Goal: Information Seeking & Learning: Check status

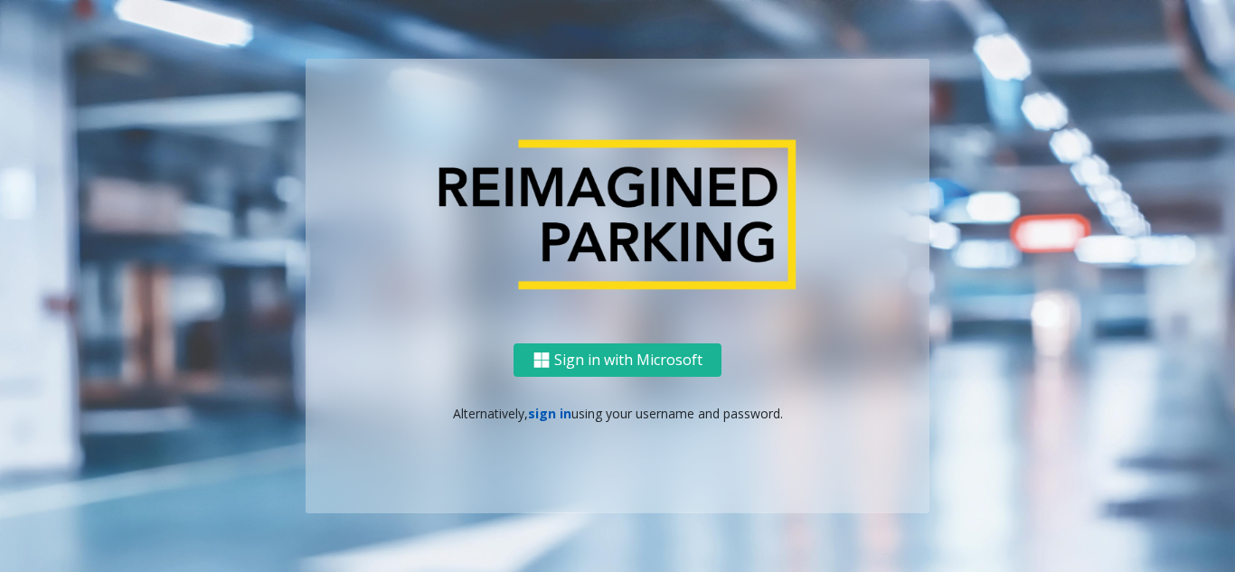
click at [534, 416] on link "sign in" at bounding box center [549, 413] width 43 height 17
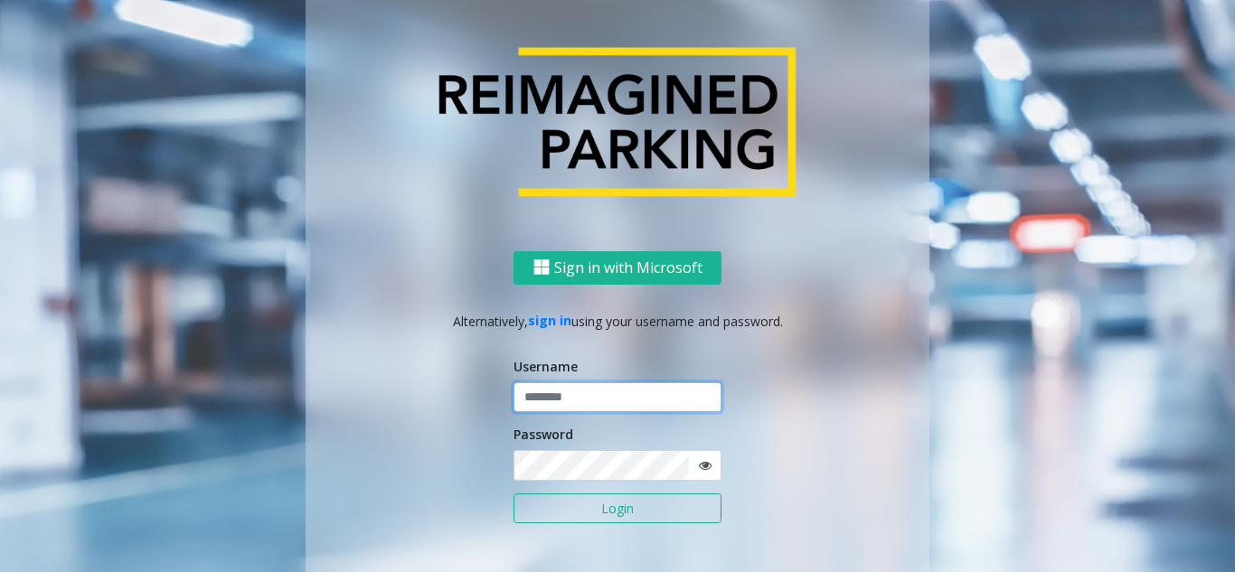
click at [562, 392] on input "text" at bounding box center [618, 397] width 208 height 31
type input "*******"
click at [579, 502] on button "Login" at bounding box center [618, 509] width 208 height 31
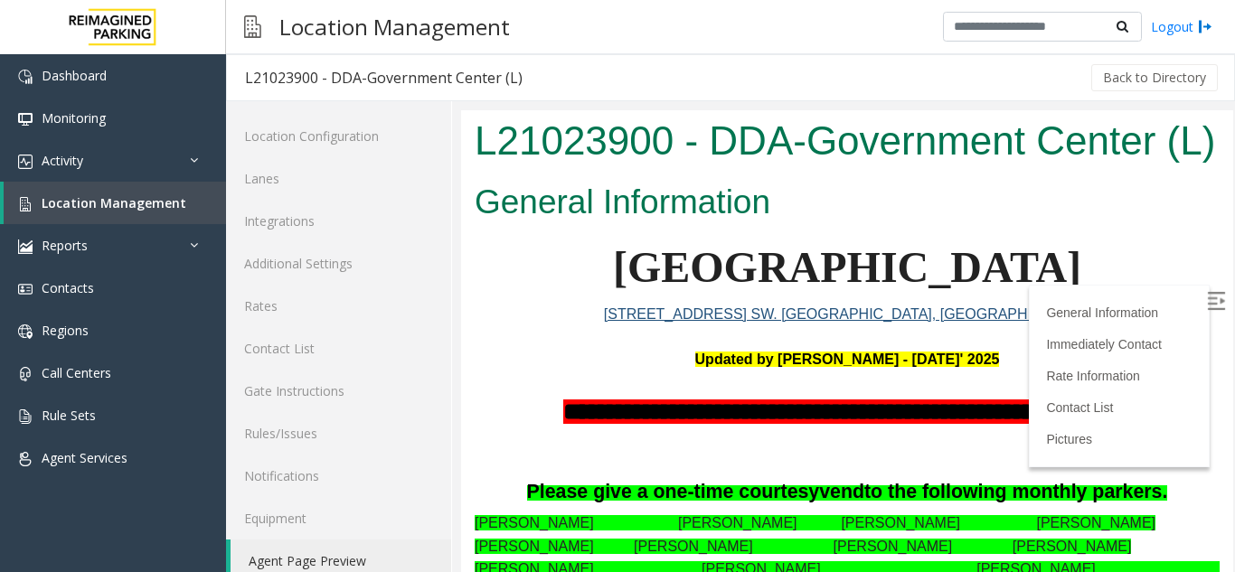
click at [1207, 295] on img at bounding box center [1216, 301] width 18 height 18
click at [150, 200] on span "Location Management" at bounding box center [114, 202] width 145 height 17
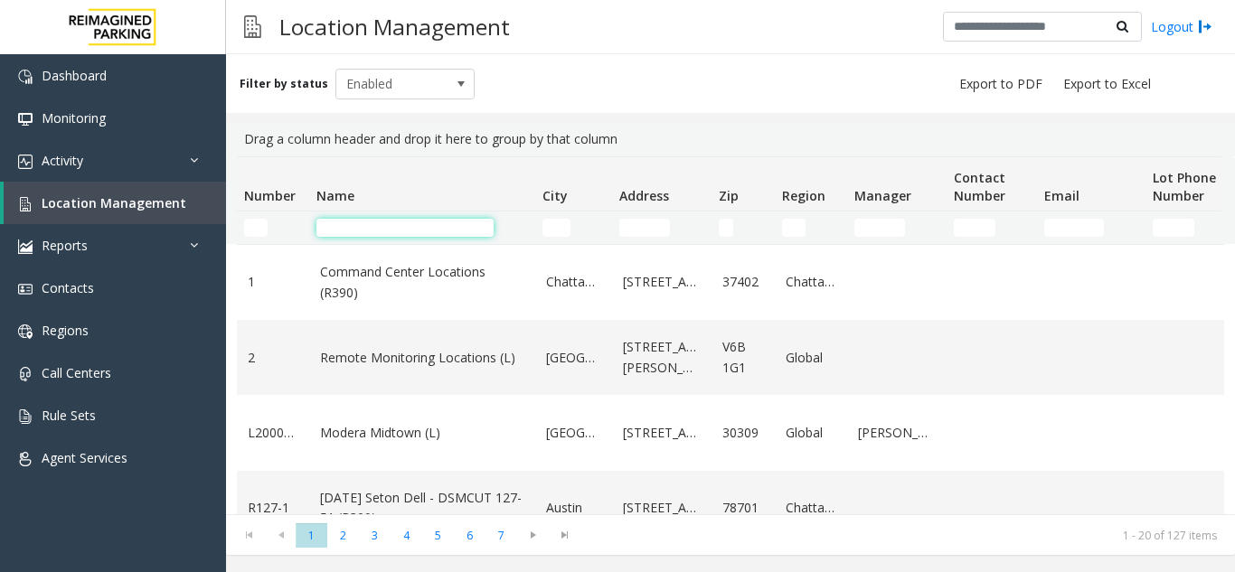
click at [459, 226] on input "Name Filter" at bounding box center [404, 228] width 177 height 18
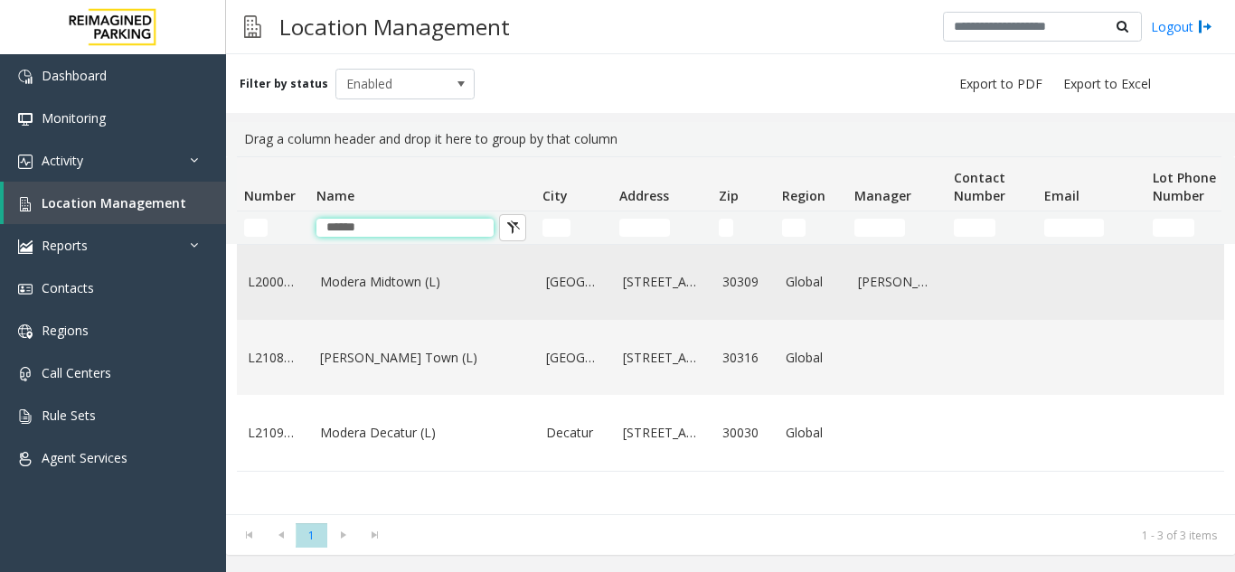
type input "******"
click at [430, 266] on td "Modera Midtown (L)" at bounding box center [422, 282] width 226 height 75
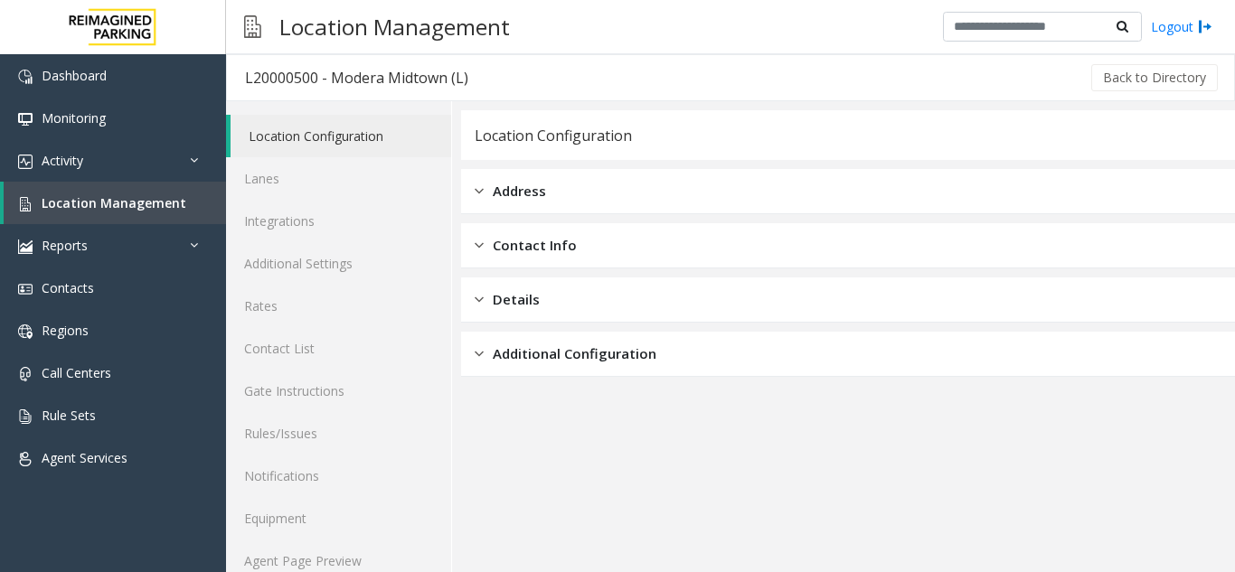
scroll to position [24, 0]
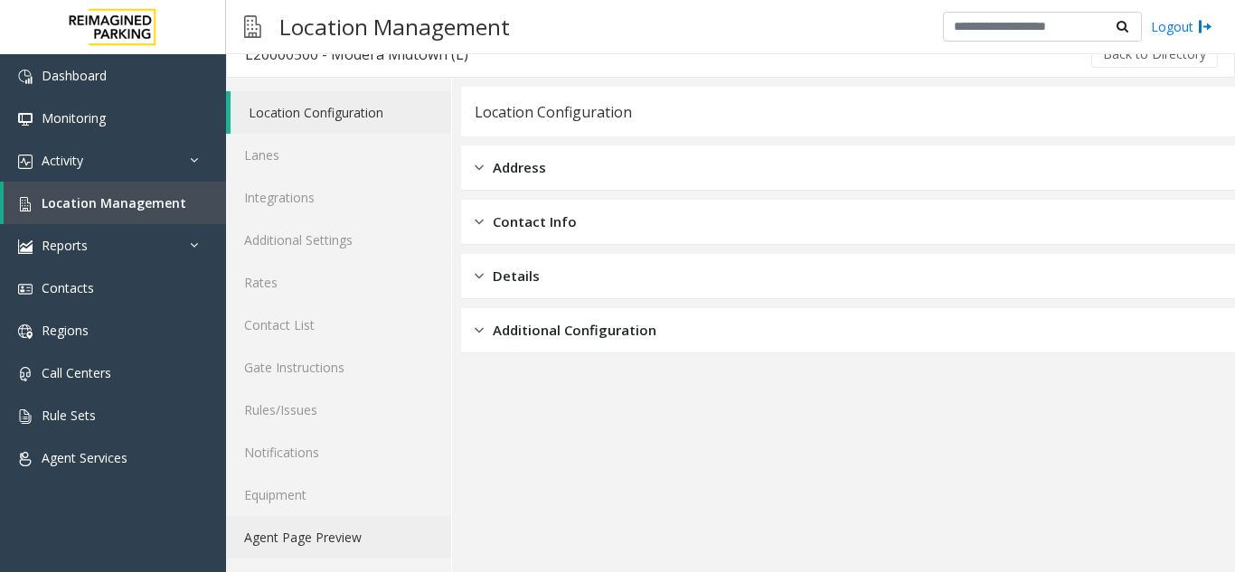
click at [268, 542] on link "Agent Page Preview" at bounding box center [338, 537] width 225 height 42
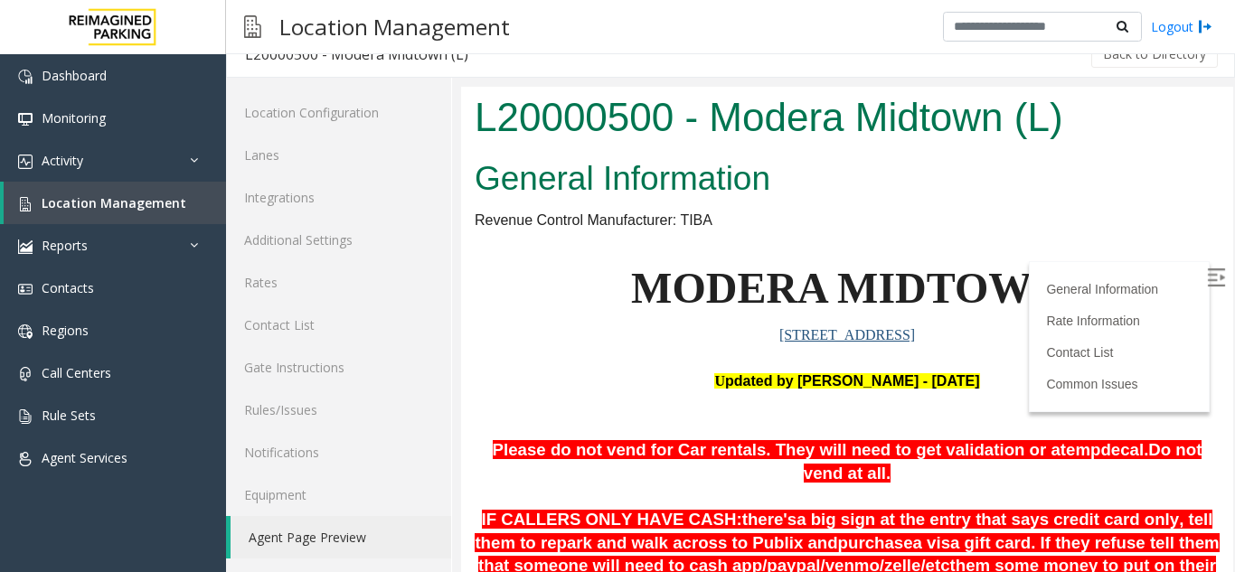
click at [1207, 284] on img at bounding box center [1216, 278] width 18 height 18
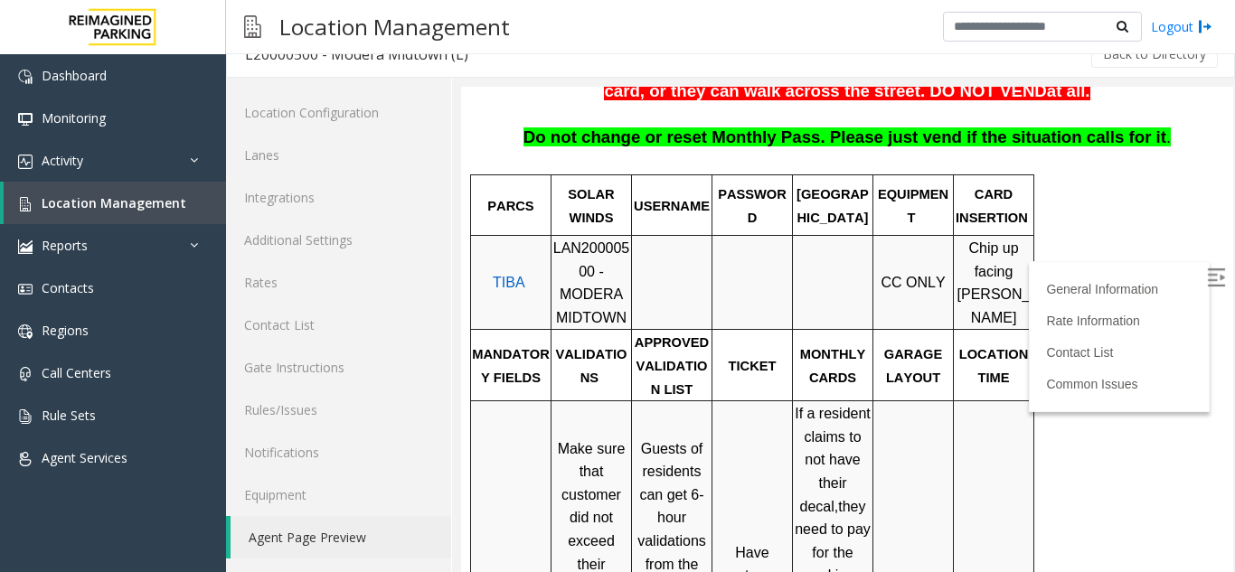
scroll to position [506, 0]
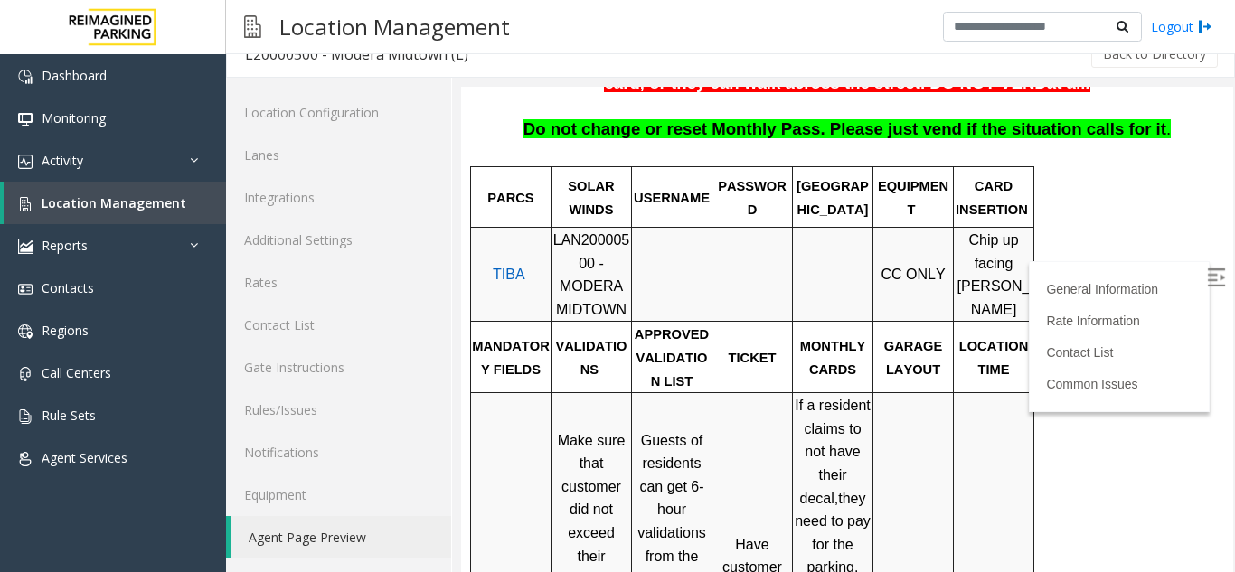
drag, startPoint x: 557, startPoint y: 245, endPoint x: 554, endPoint y: 232, distance: 12.9
click at [554, 232] on p "LAN20000500 - MODERA MIDTOWN" at bounding box center [591, 275] width 78 height 92
drag, startPoint x: 552, startPoint y: 221, endPoint x: 603, endPoint y: 253, distance: 60.2
click at [603, 253] on tr "TIBA LAN20000500 - MODERA MIDTOWN CC ONLY Chip up facing [PERSON_NAME]" at bounding box center [752, 275] width 563 height 94
click at [564, 252] on p "LAN20000500 - MODERA MIDTOWN" at bounding box center [591, 275] width 78 height 92
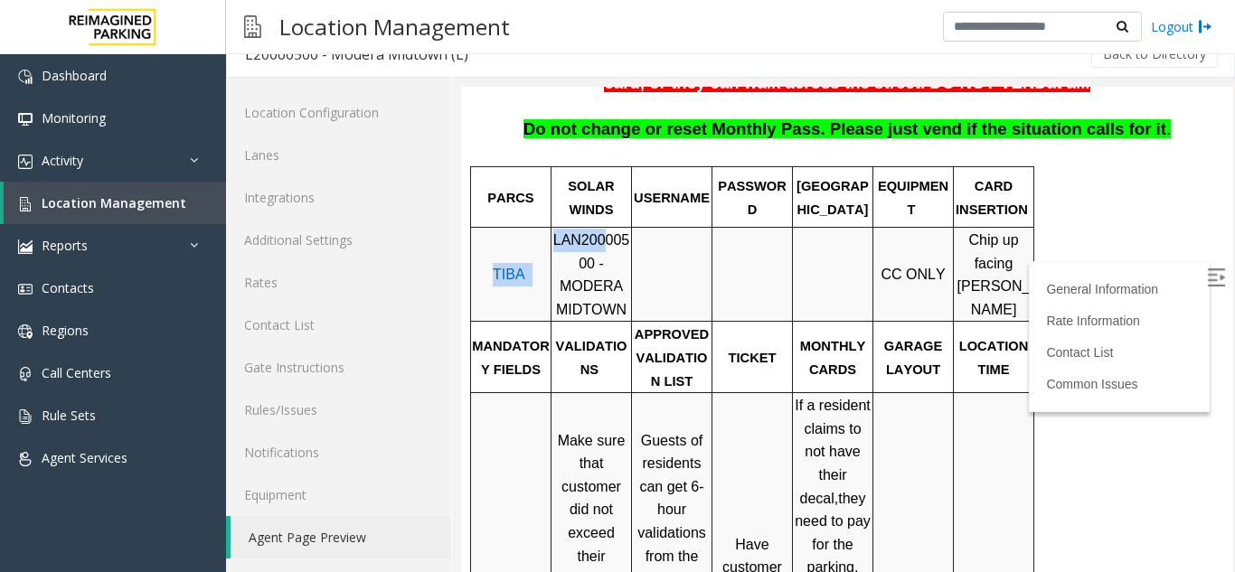
drag, startPoint x: 553, startPoint y: 221, endPoint x: 598, endPoint y: 222, distance: 45.2
click at [598, 228] on tr "TIBA LAN20000500 - MODERA MIDTOWN CC ONLY Chip up facing [PERSON_NAME]" at bounding box center [752, 275] width 563 height 94
click at [586, 235] on span "LAN20000500 - MODERA MIDTOWN" at bounding box center [591, 274] width 77 height 85
copy span "LAN20000500"
drag, startPoint x: 563, startPoint y: 243, endPoint x: 555, endPoint y: 224, distance: 20.7
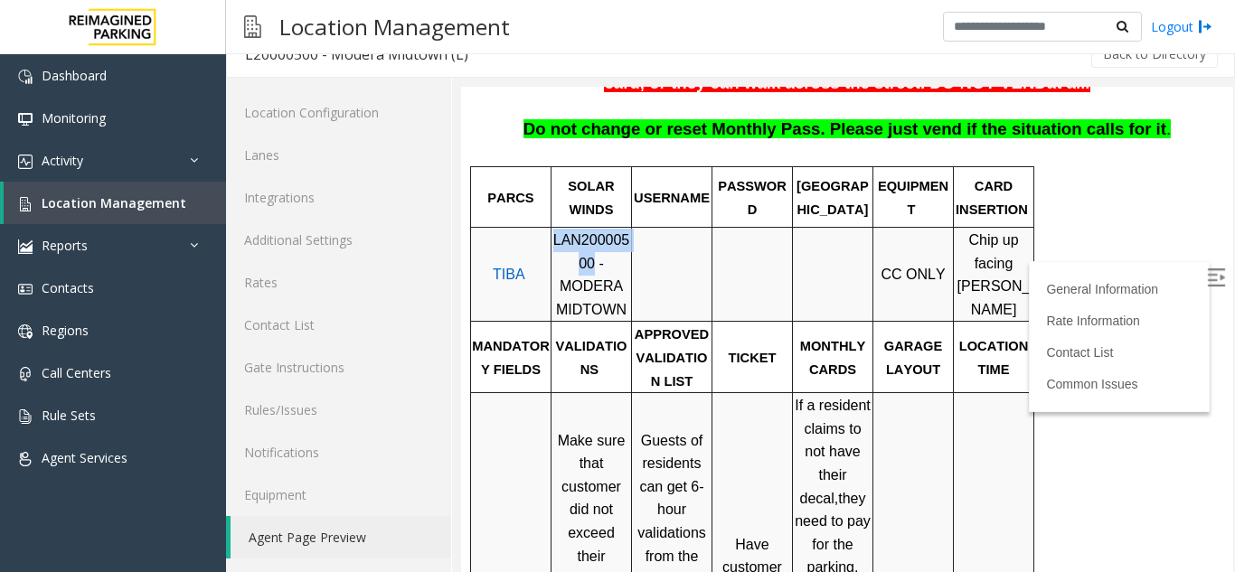
click at [555, 232] on span "LAN20000500 - MODERA MIDTOWN" at bounding box center [591, 274] width 77 height 85
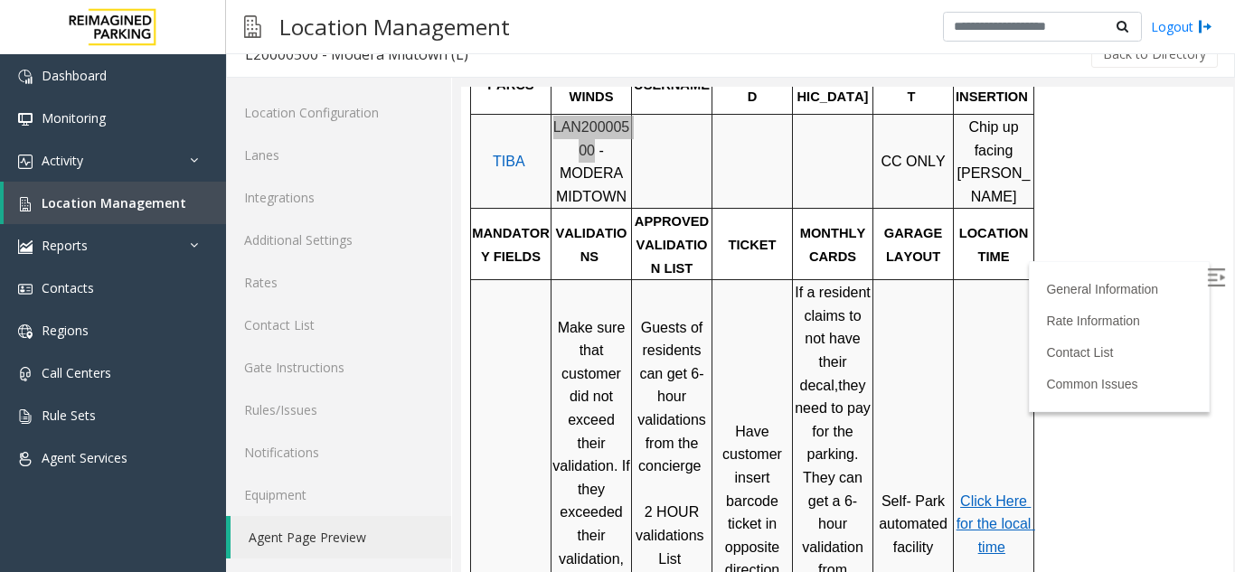
scroll to position [597, 0]
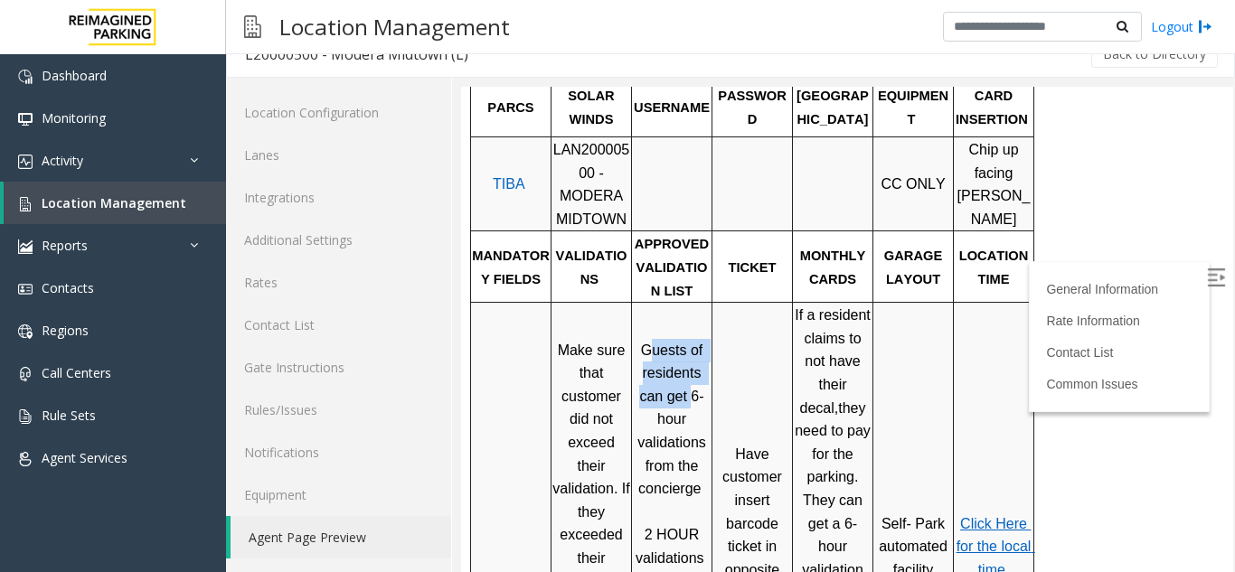
drag, startPoint x: 649, startPoint y: 323, endPoint x: 693, endPoint y: 364, distance: 60.1
click at [693, 363] on span "Guests of residents can get 6-hour validations from the concierge" at bounding box center [673, 420] width 72 height 155
click at [719, 370] on td "Have customer insert barcode ticket in opposite direction (still with barcode" at bounding box center [752, 546] width 80 height 487
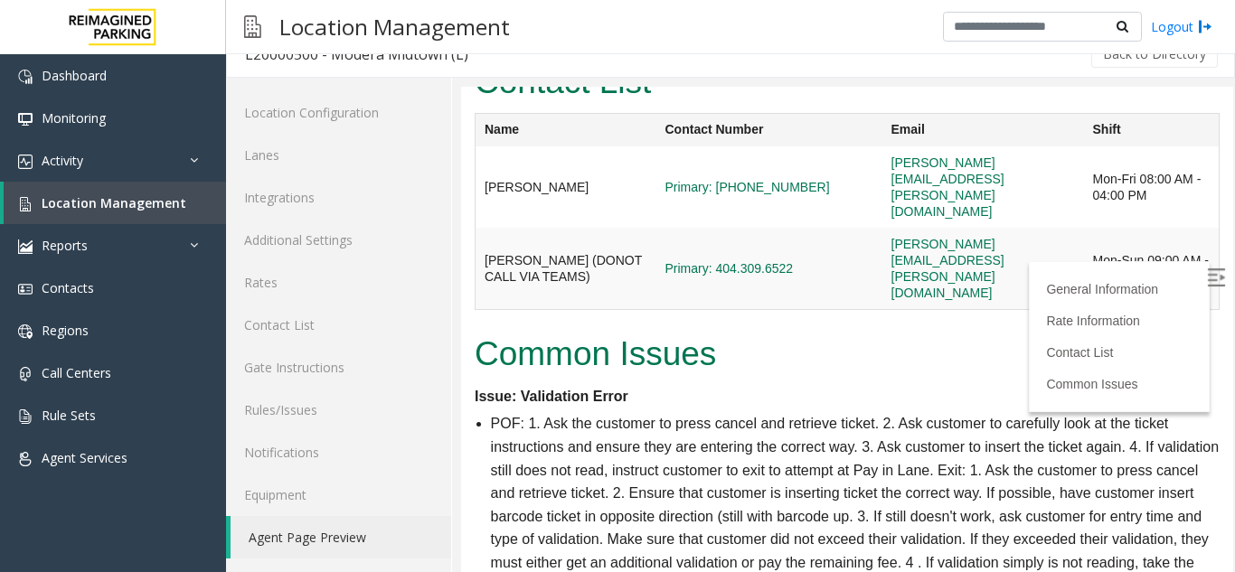
scroll to position [2595, 0]
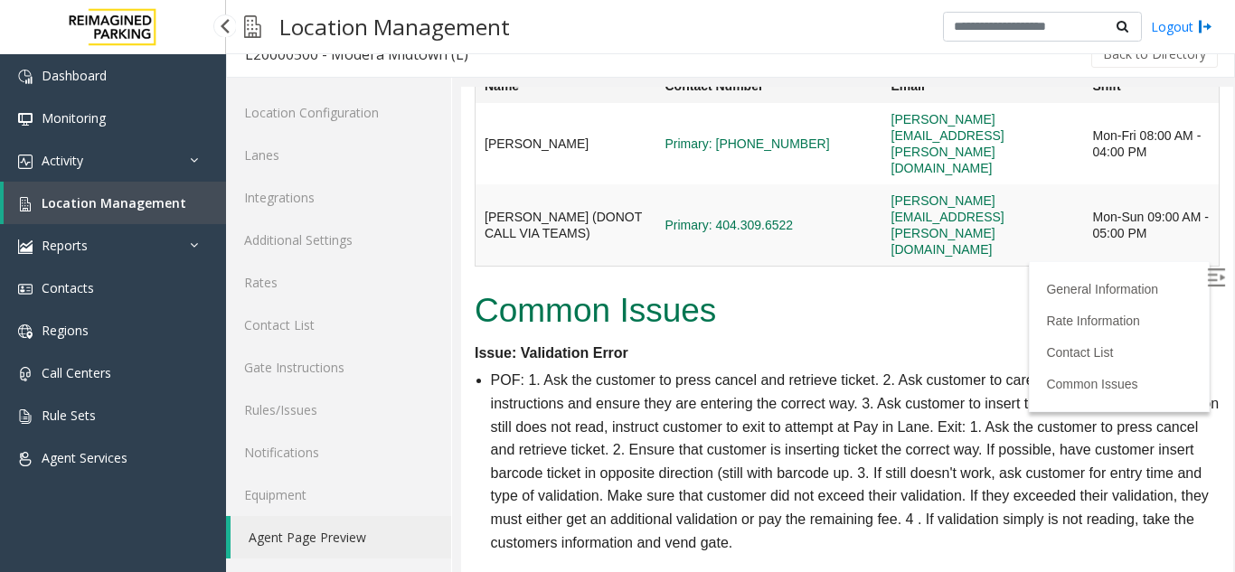
click at [188, 193] on link "Location Management" at bounding box center [115, 203] width 222 height 42
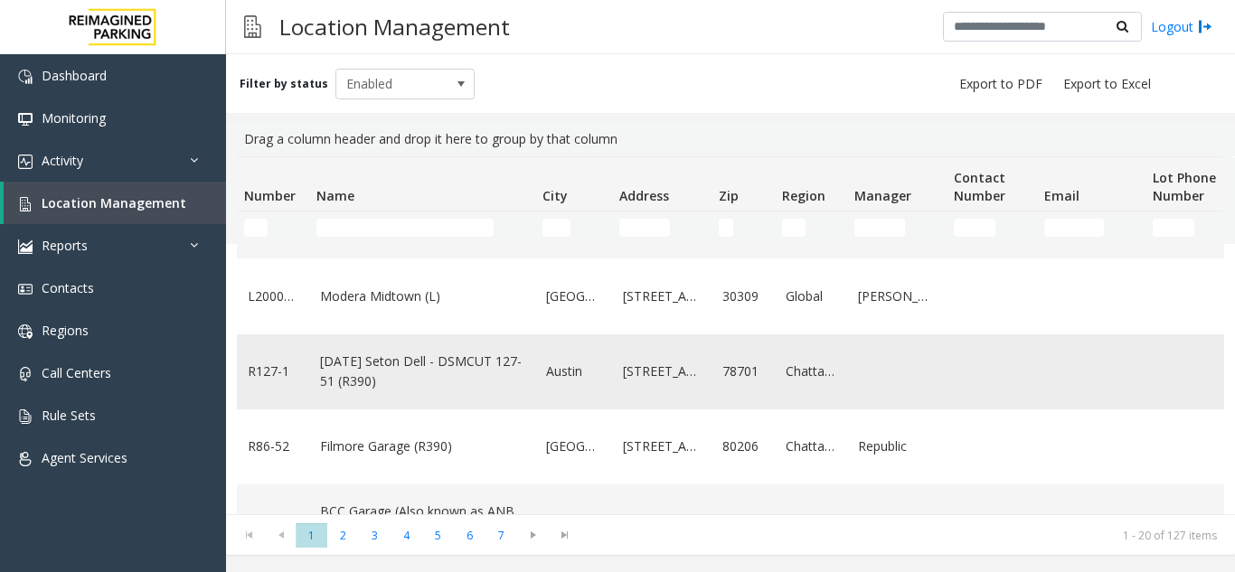
scroll to position [181, 0]
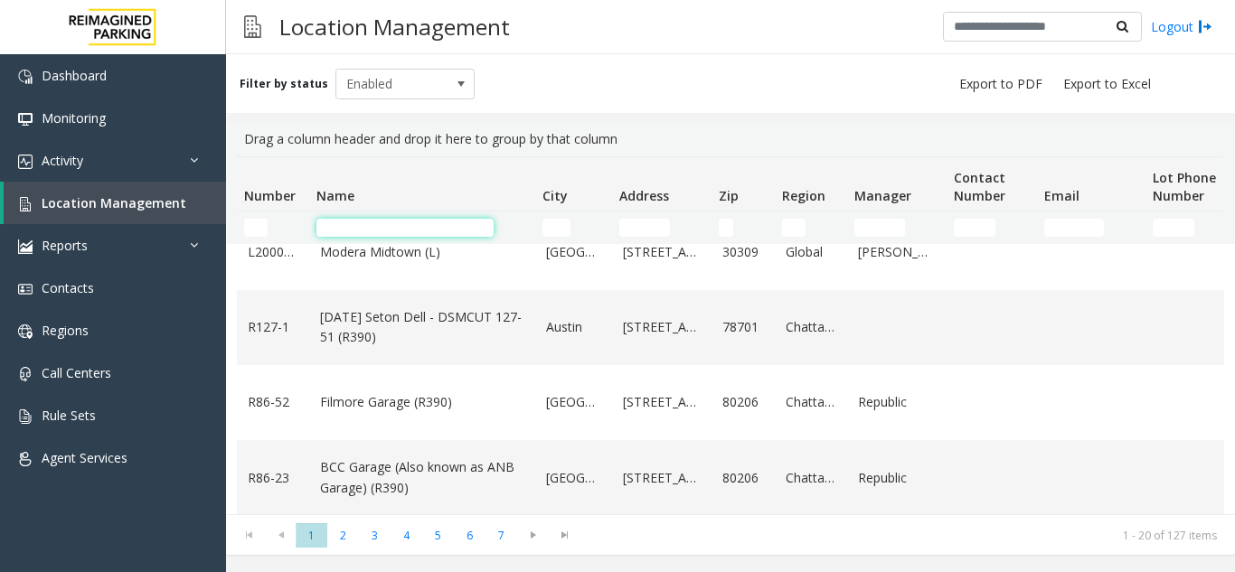
click at [409, 235] on input "Name Filter" at bounding box center [404, 228] width 177 height 18
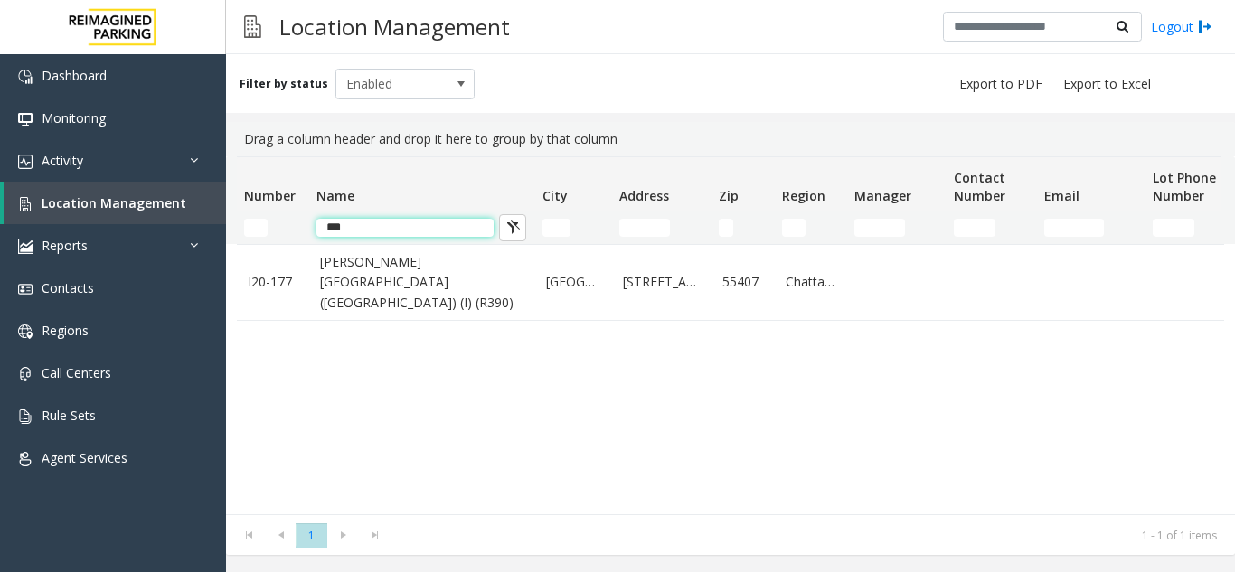
scroll to position [0, 0]
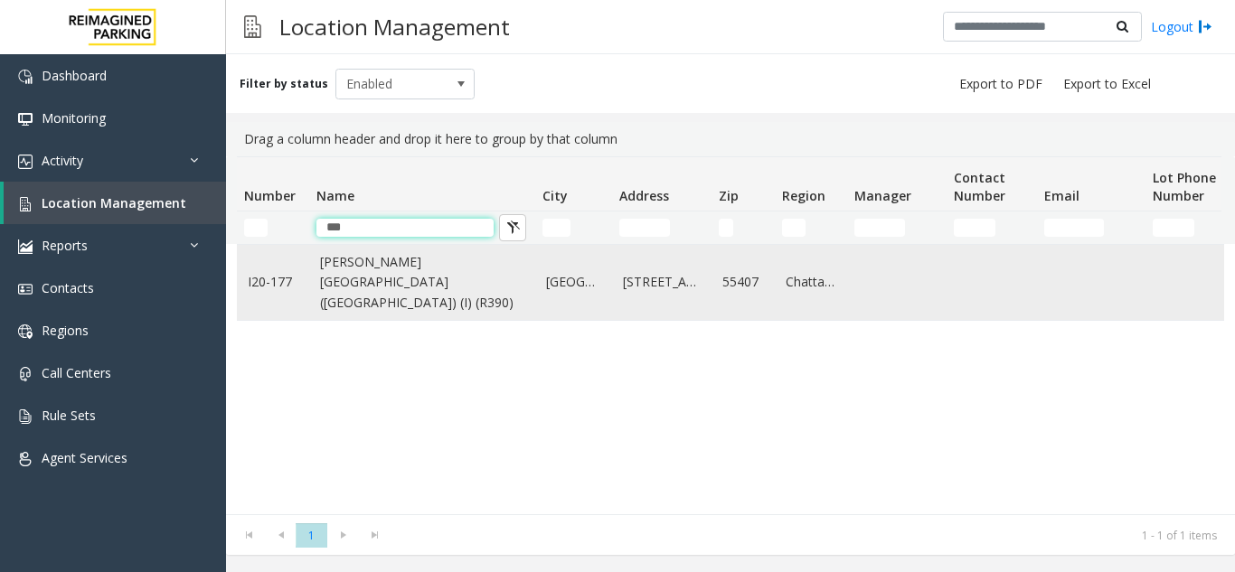
type input "***"
click at [400, 288] on link "[PERSON_NAME][GEOGRAPHIC_DATA] ([GEOGRAPHIC_DATA]) (I) (R390)" at bounding box center [422, 282] width 204 height 61
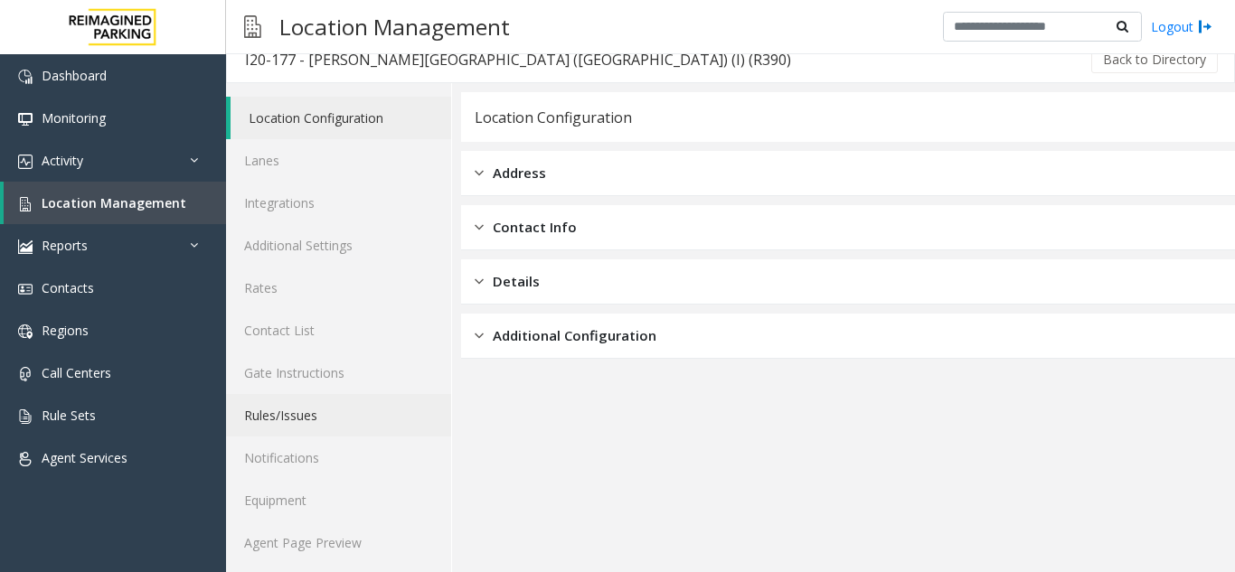
scroll to position [24, 0]
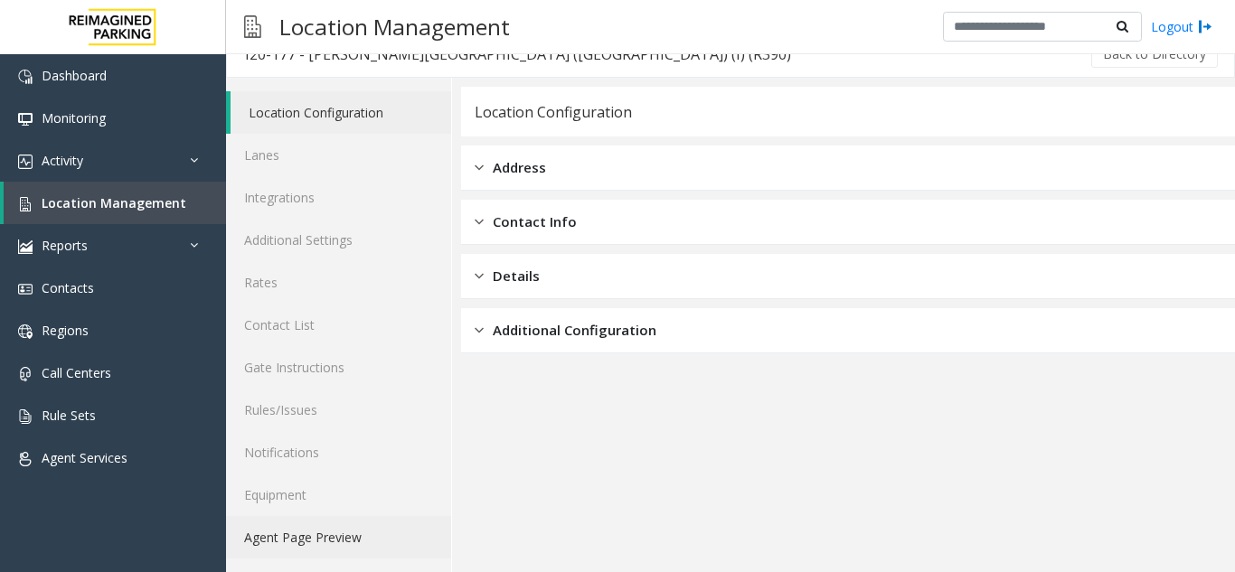
click at [408, 537] on link "Agent Page Preview" at bounding box center [338, 537] width 225 height 42
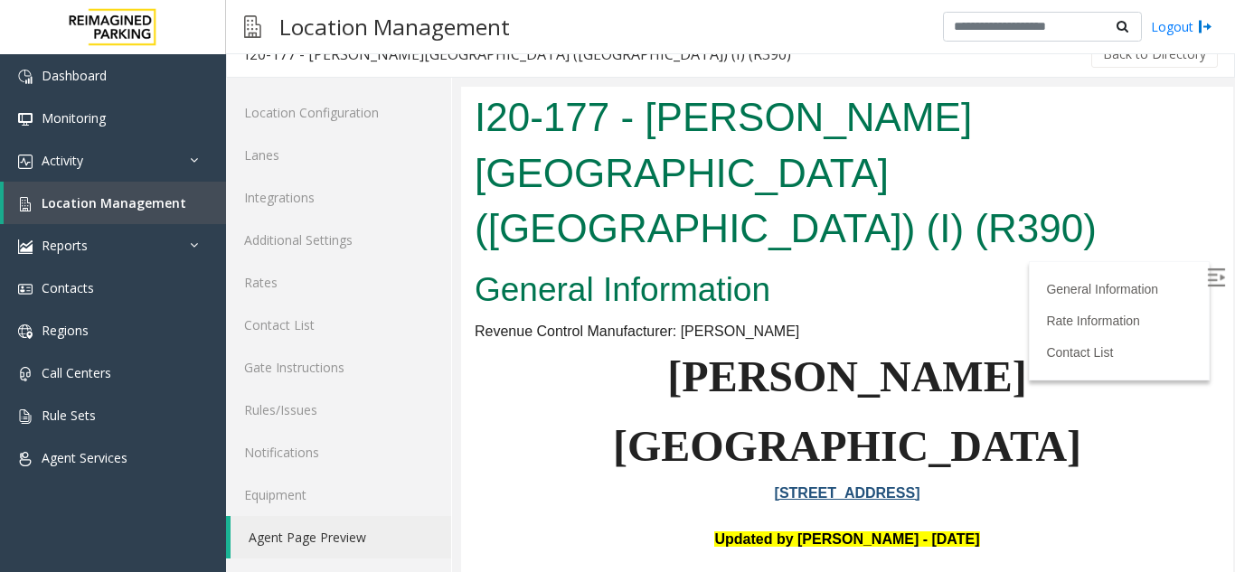
click at [1204, 288] on label at bounding box center [1217, 280] width 27 height 27
click at [140, 206] on span "Location Management" at bounding box center [114, 202] width 145 height 17
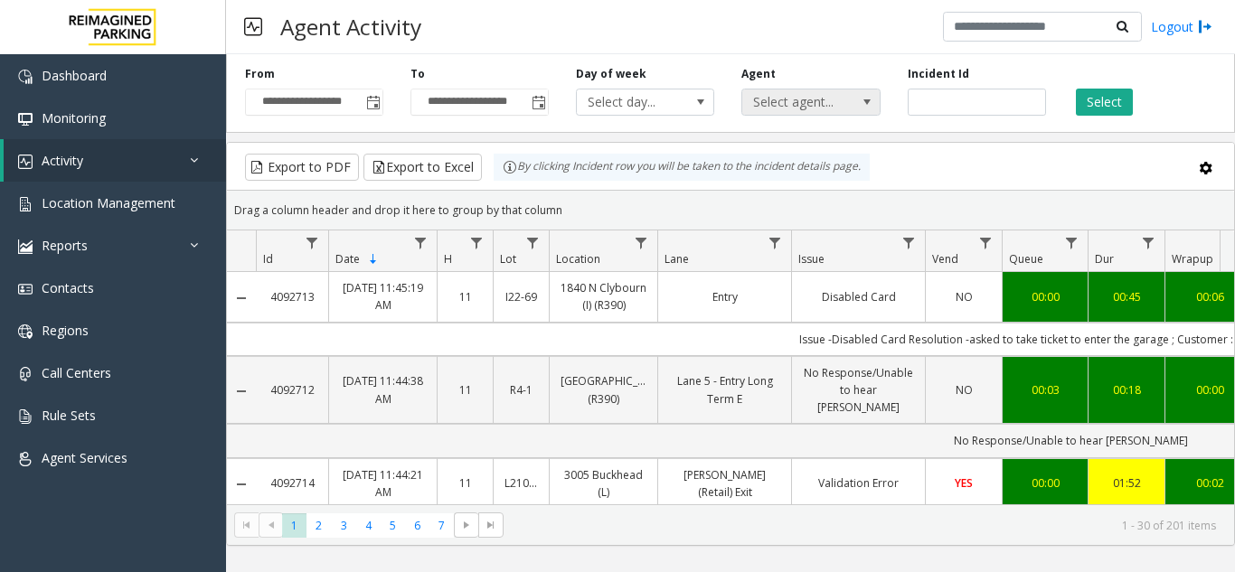
click at [848, 106] on span "Select agent..." at bounding box center [796, 102] width 109 height 25
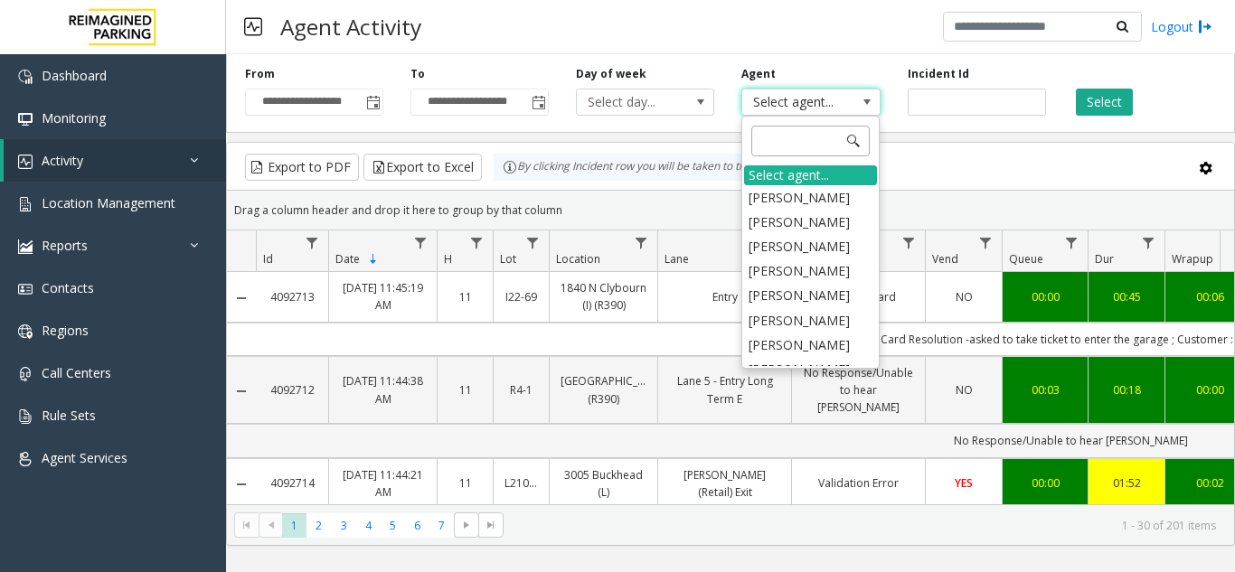
click at [815, 149] on input at bounding box center [810, 141] width 118 height 31
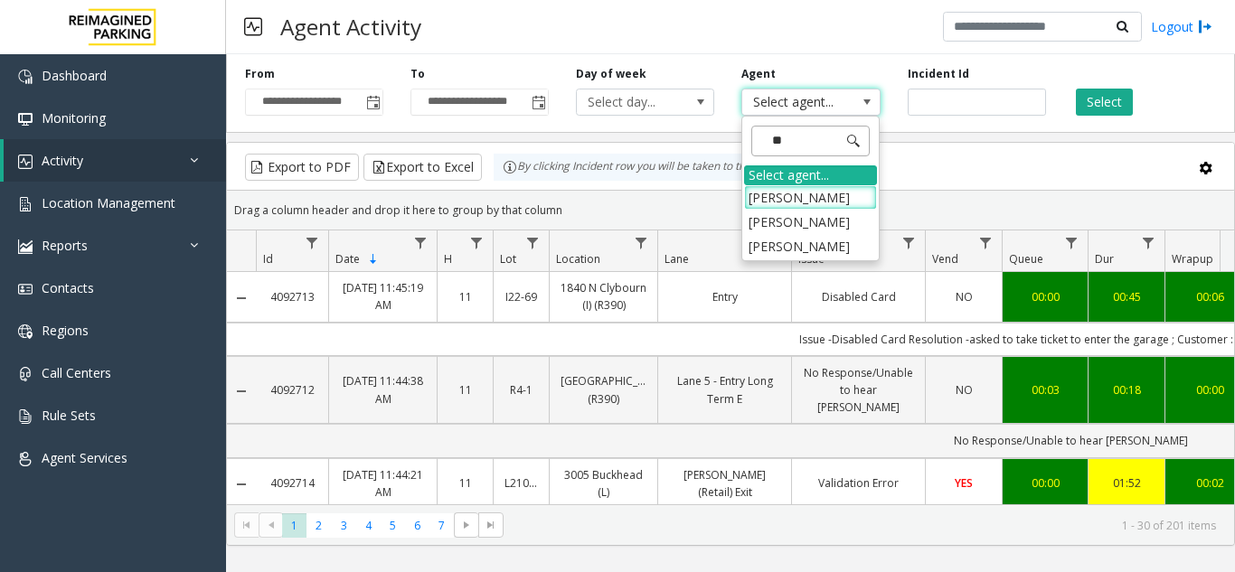
type input "***"
click at [830, 188] on li "Aastha Pandey" at bounding box center [810, 197] width 133 height 24
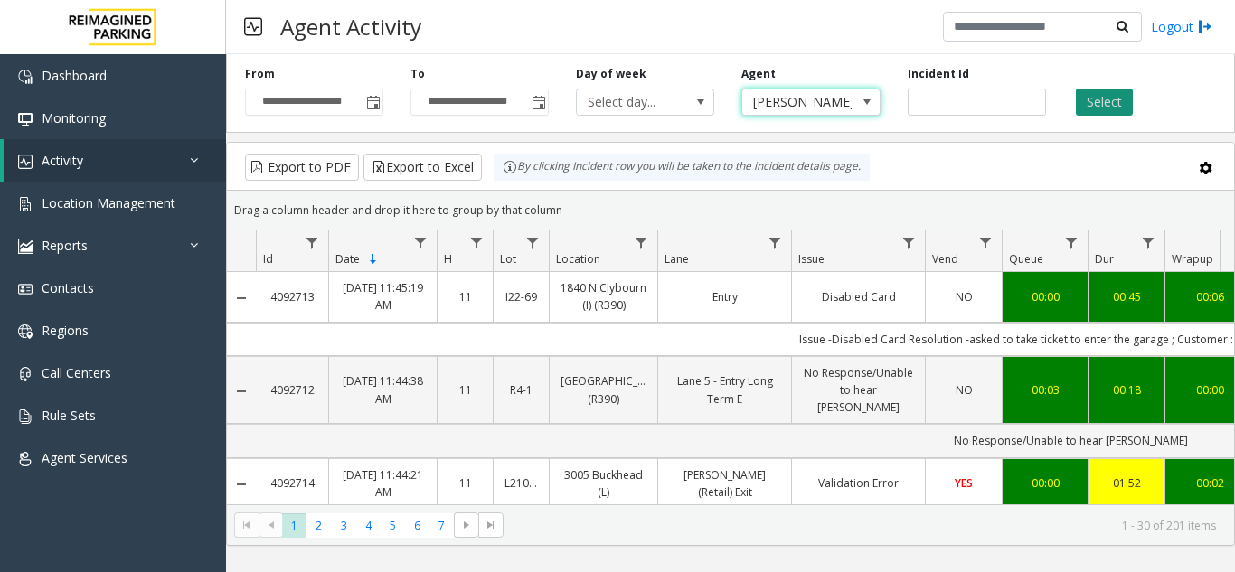
click at [1111, 113] on button "Select" at bounding box center [1104, 102] width 57 height 27
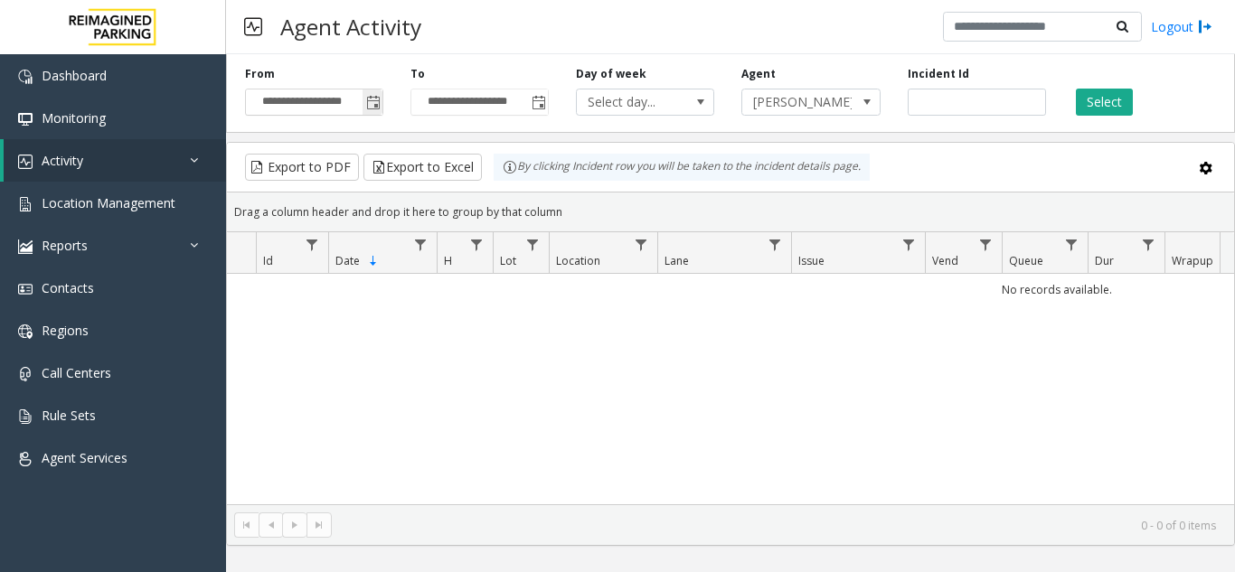
click at [378, 96] on span "Toggle popup" at bounding box center [373, 103] width 14 height 14
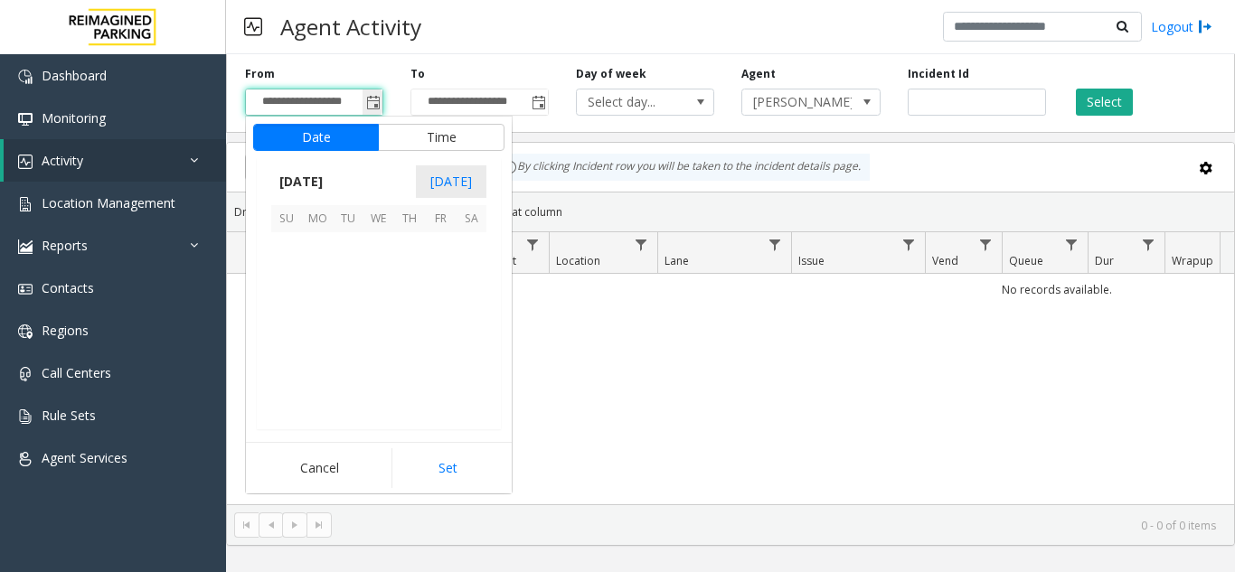
scroll to position [324687, 0]
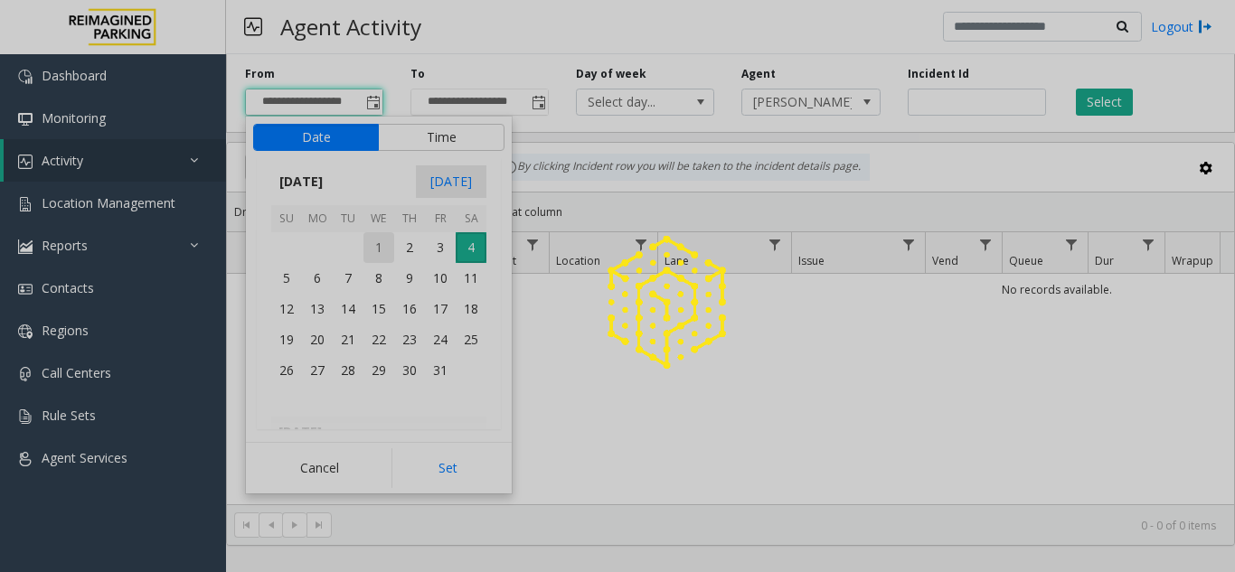
click at [381, 250] on div at bounding box center [617, 286] width 1235 height 572
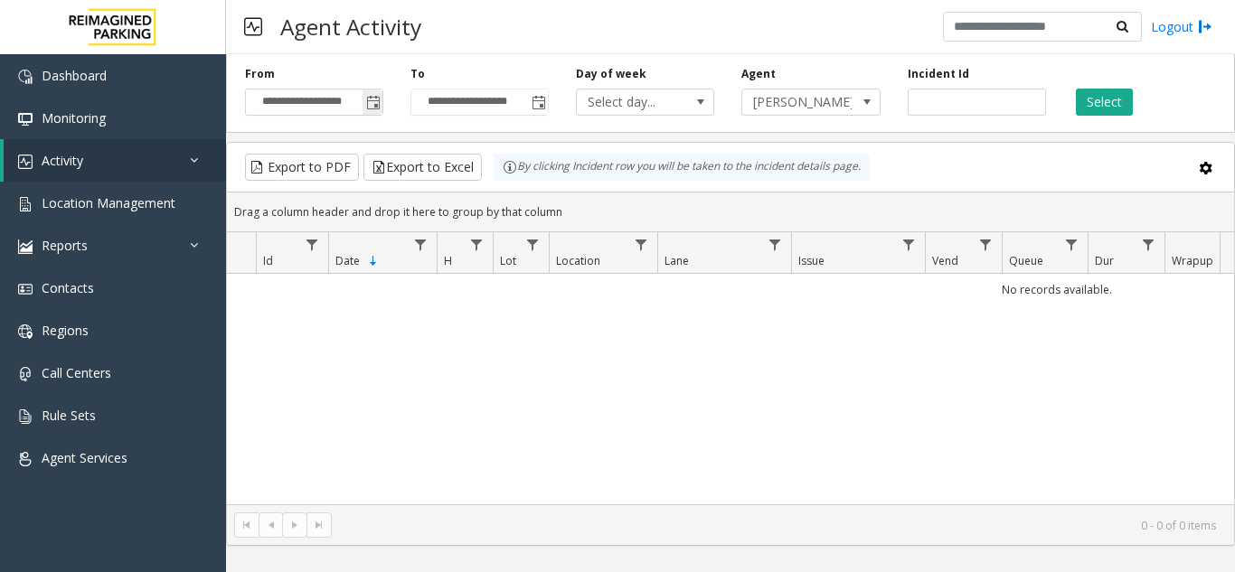
click at [375, 102] on span "Toggle popup" at bounding box center [373, 103] width 14 height 14
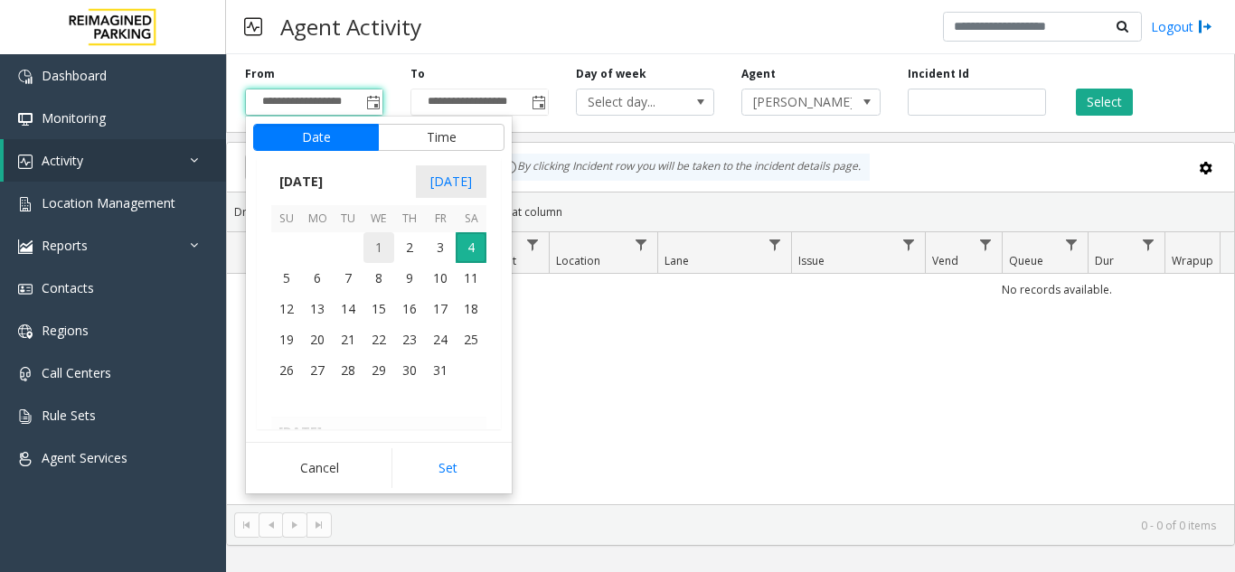
click at [383, 245] on span "1" at bounding box center [378, 247] width 31 height 31
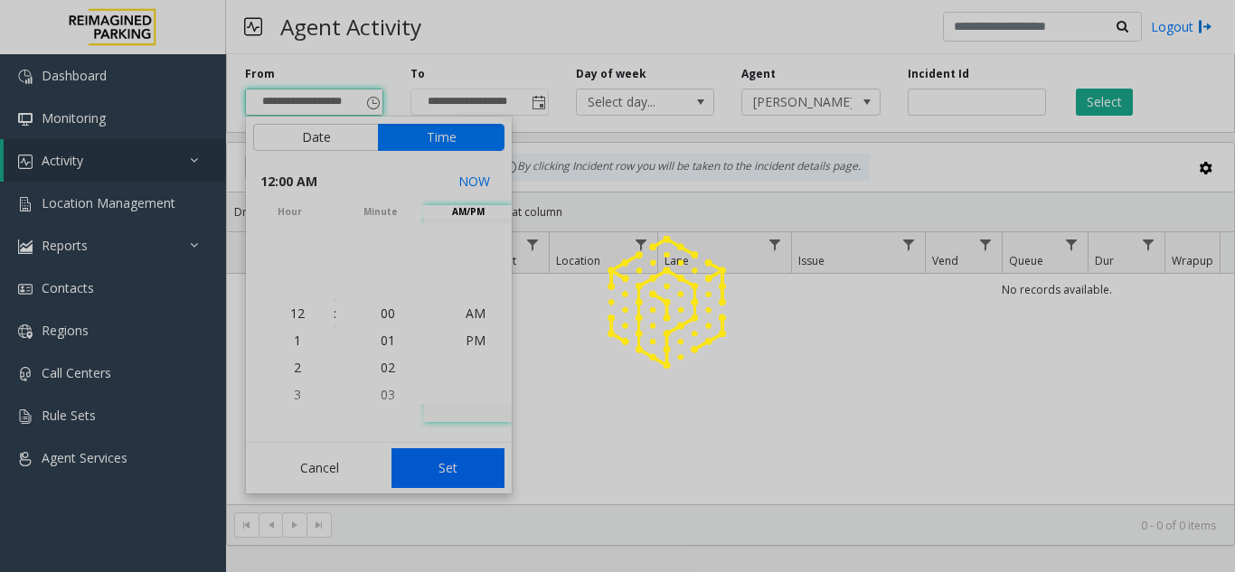
click at [459, 476] on div at bounding box center [617, 286] width 1235 height 572
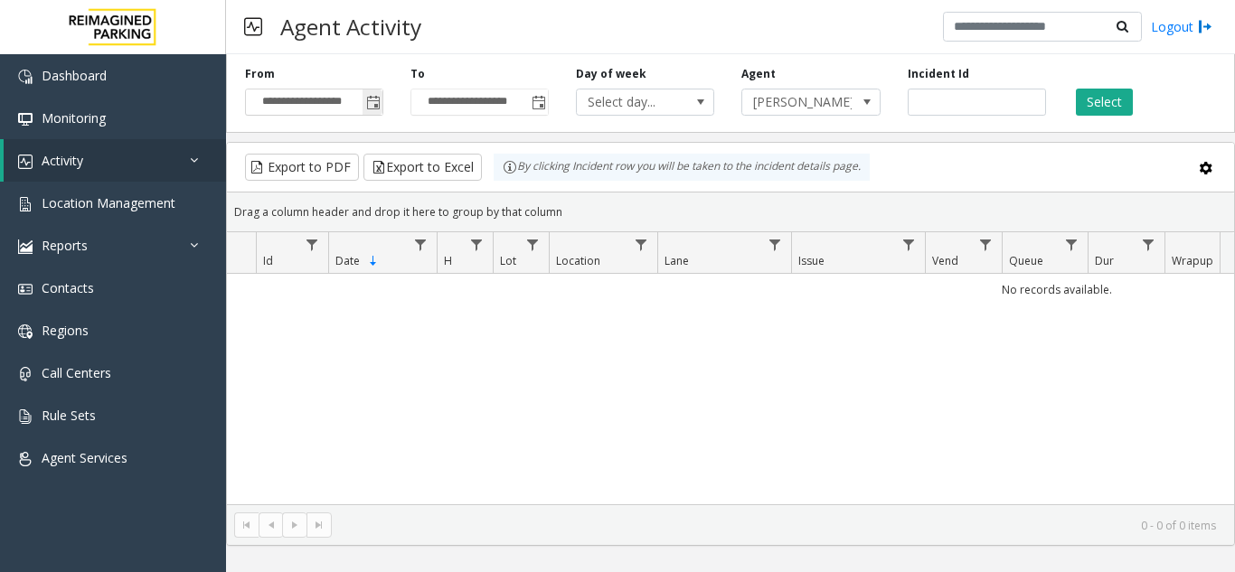
click at [376, 100] on span "Toggle popup" at bounding box center [373, 103] width 14 height 14
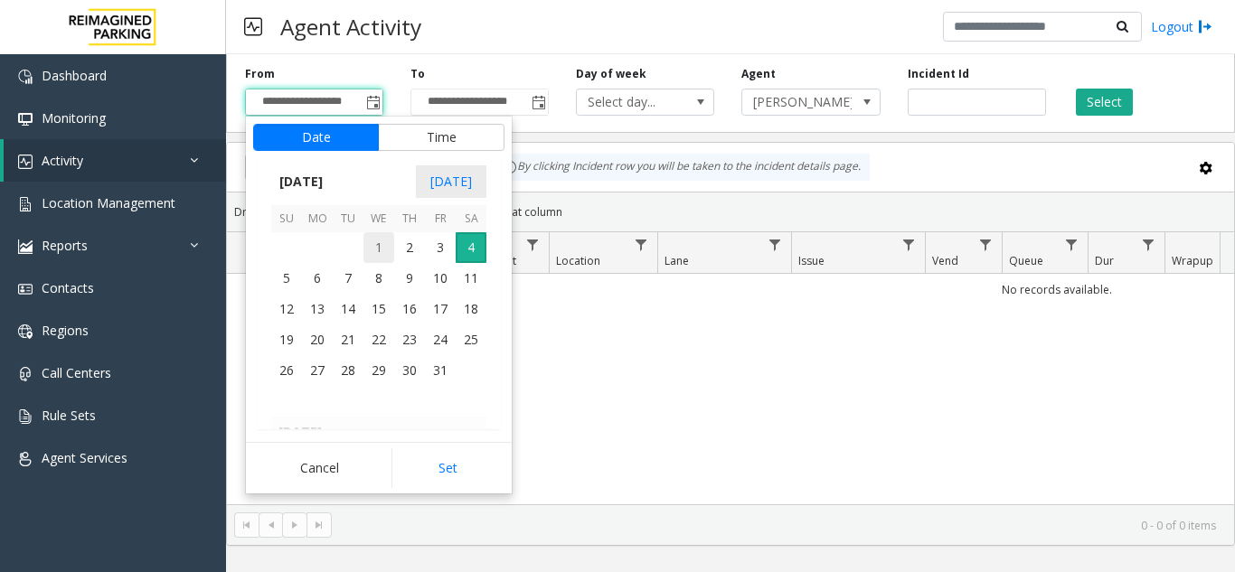
click at [375, 247] on span "1" at bounding box center [378, 247] width 31 height 31
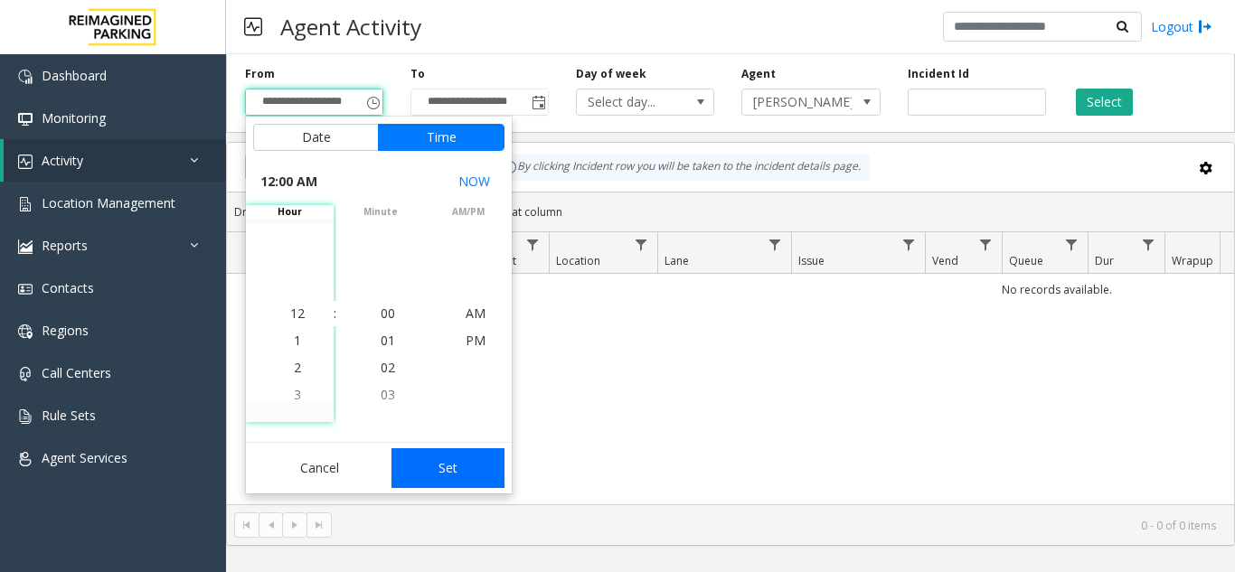
click at [452, 484] on button "Set" at bounding box center [448, 468] width 114 height 40
type input "**********"
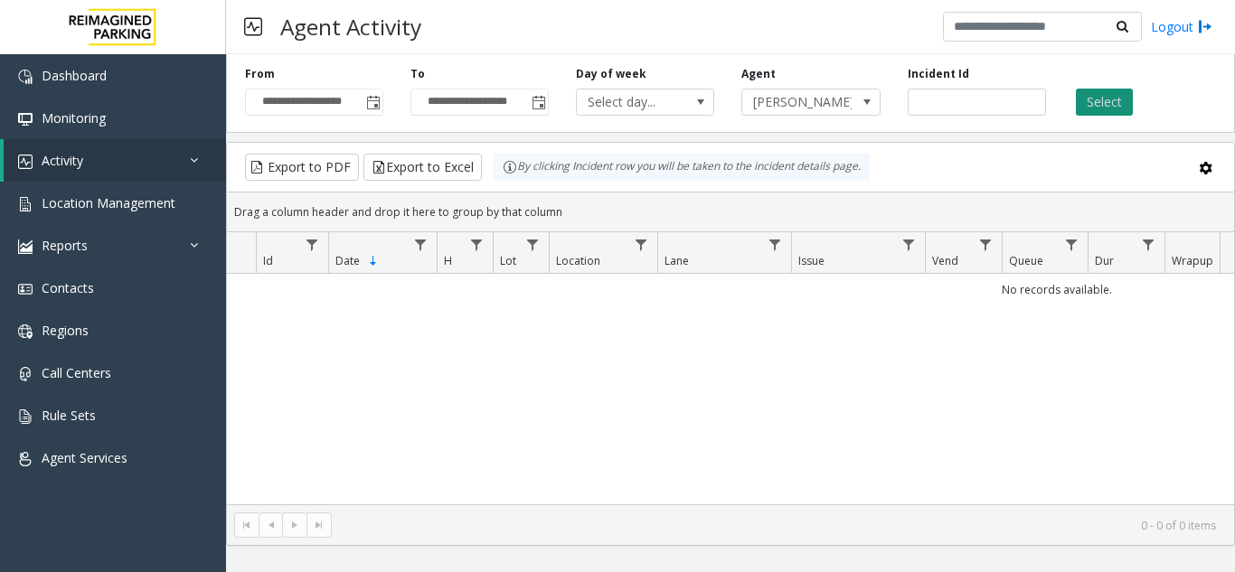
click at [1124, 105] on button "Select" at bounding box center [1104, 102] width 57 height 27
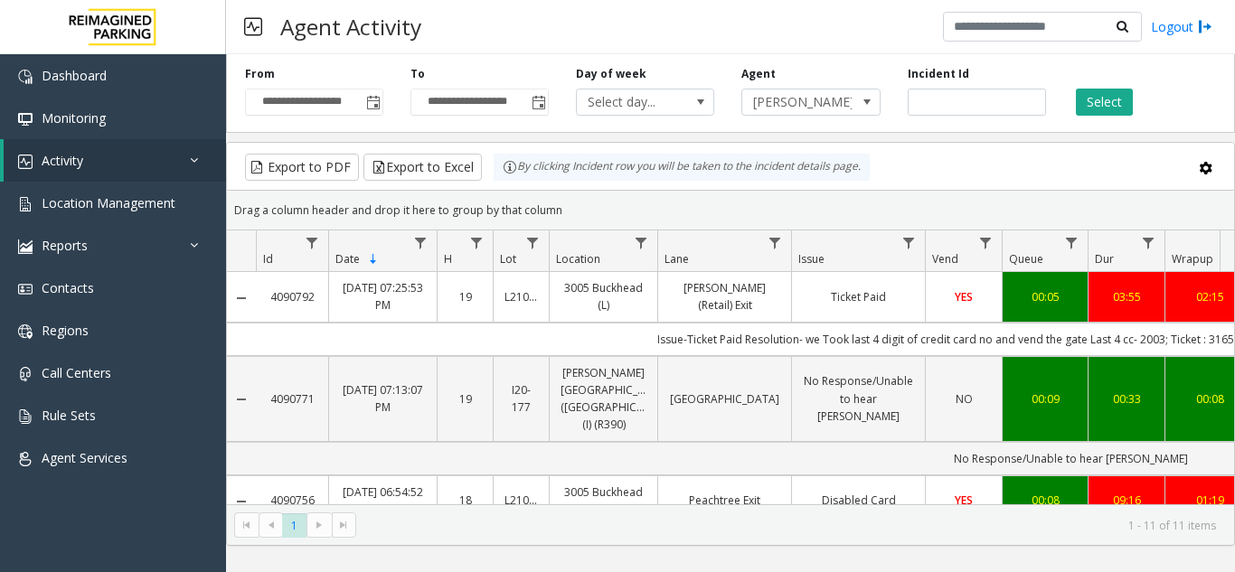
click at [1122, 299] on div "03:55" at bounding box center [1126, 296] width 54 height 17
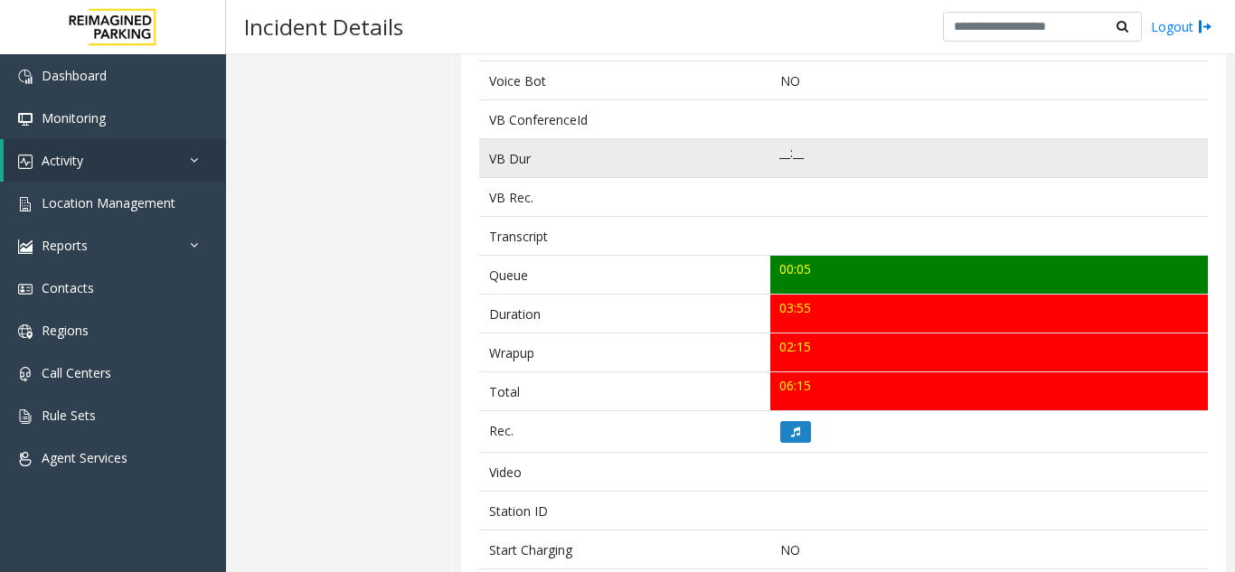
scroll to position [542, 0]
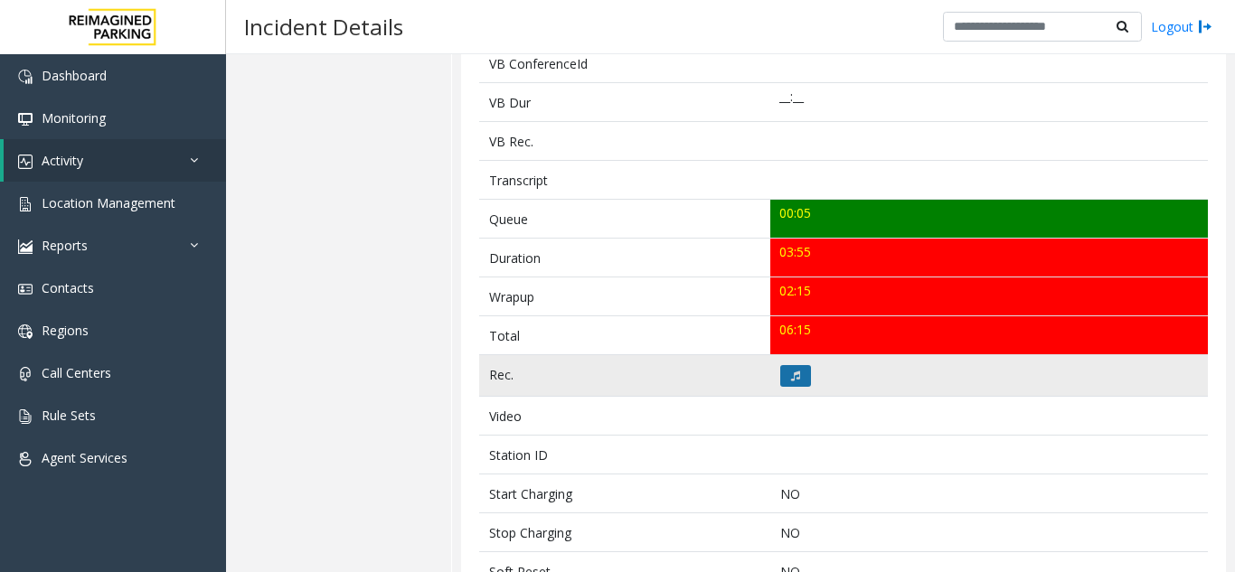
click at [791, 377] on icon at bounding box center [795, 376] width 9 height 11
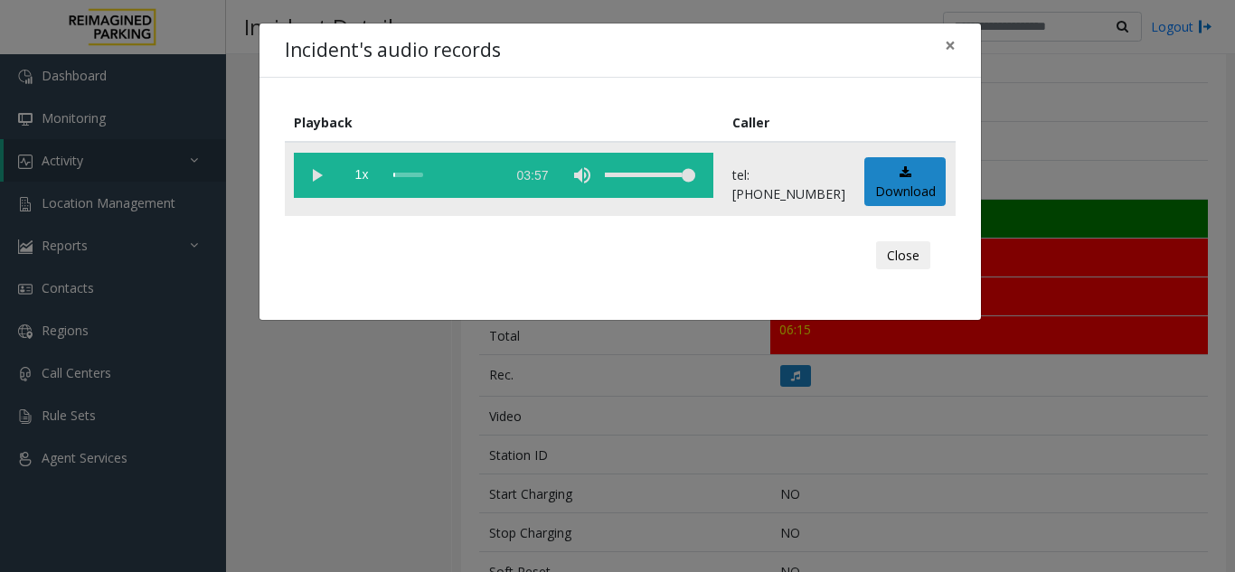
click at [306, 176] on vg-play-pause at bounding box center [316, 175] width 45 height 45
click at [947, 36] on span "×" at bounding box center [950, 45] width 11 height 25
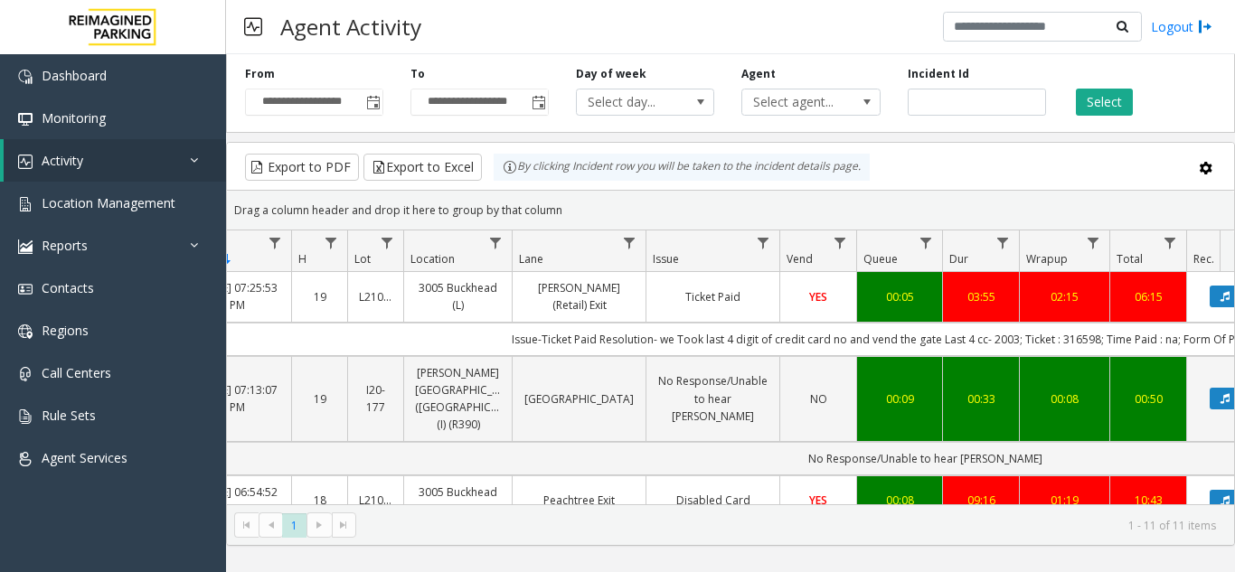
scroll to position [0, 320]
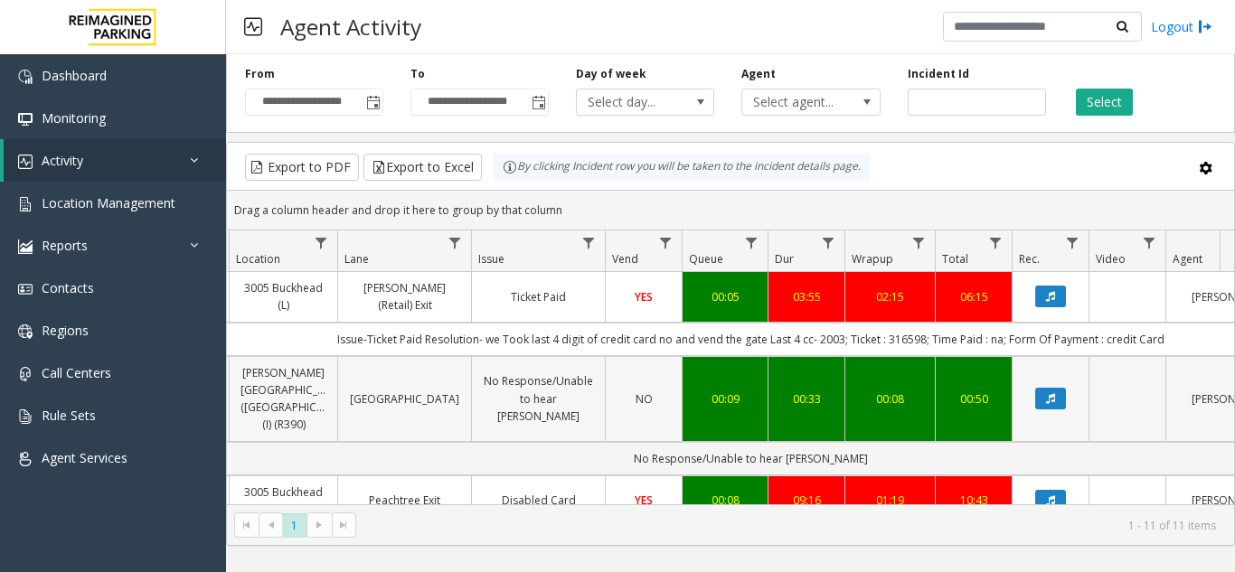
click at [959, 394] on div "00:50" at bounding box center [974, 399] width 54 height 17
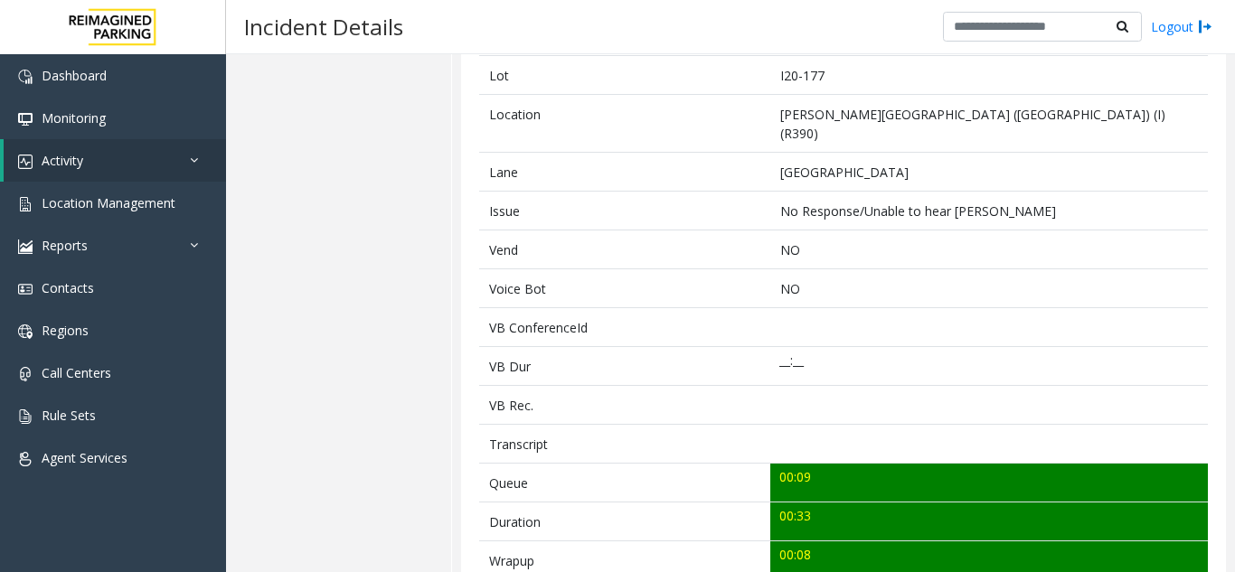
scroll to position [271, 0]
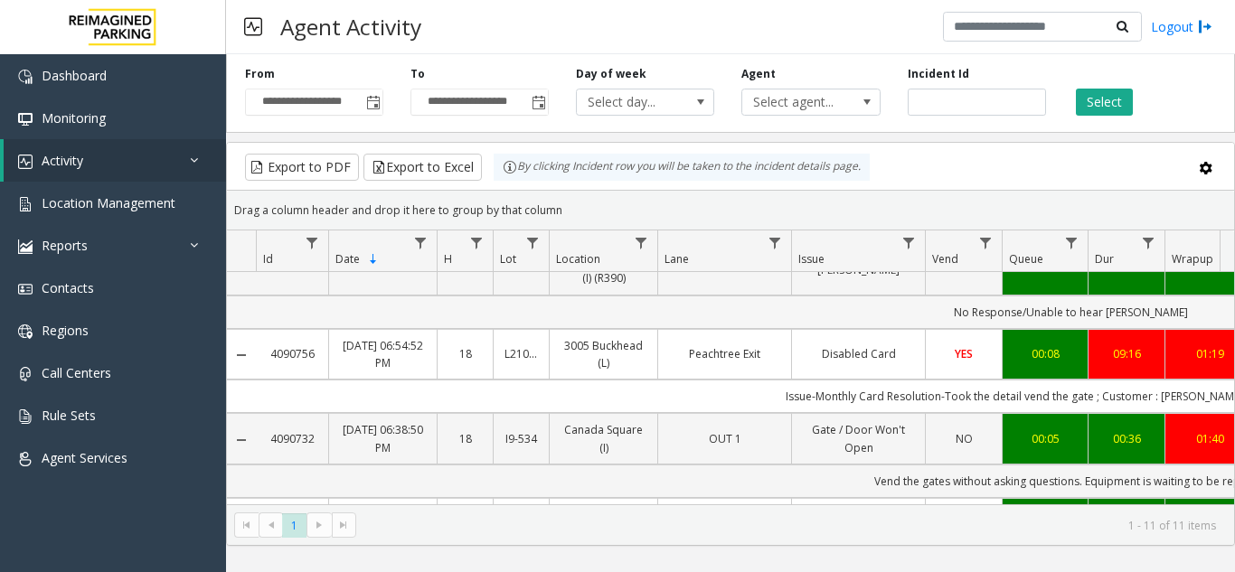
scroll to position [181, 0]
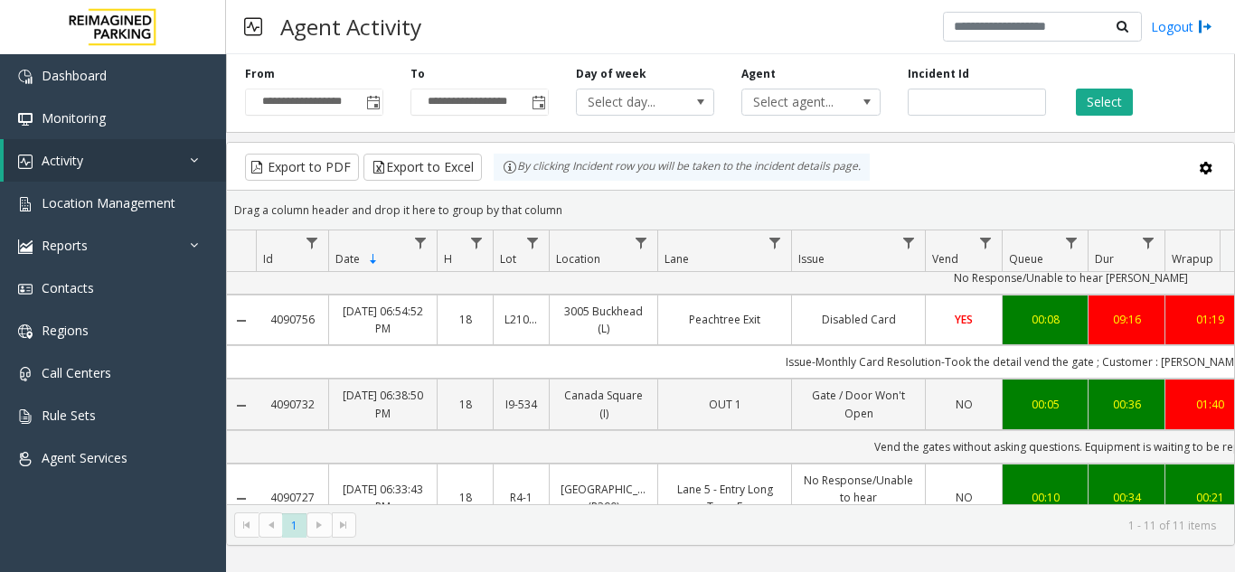
click at [1140, 311] on div "09:16" at bounding box center [1126, 319] width 54 height 17
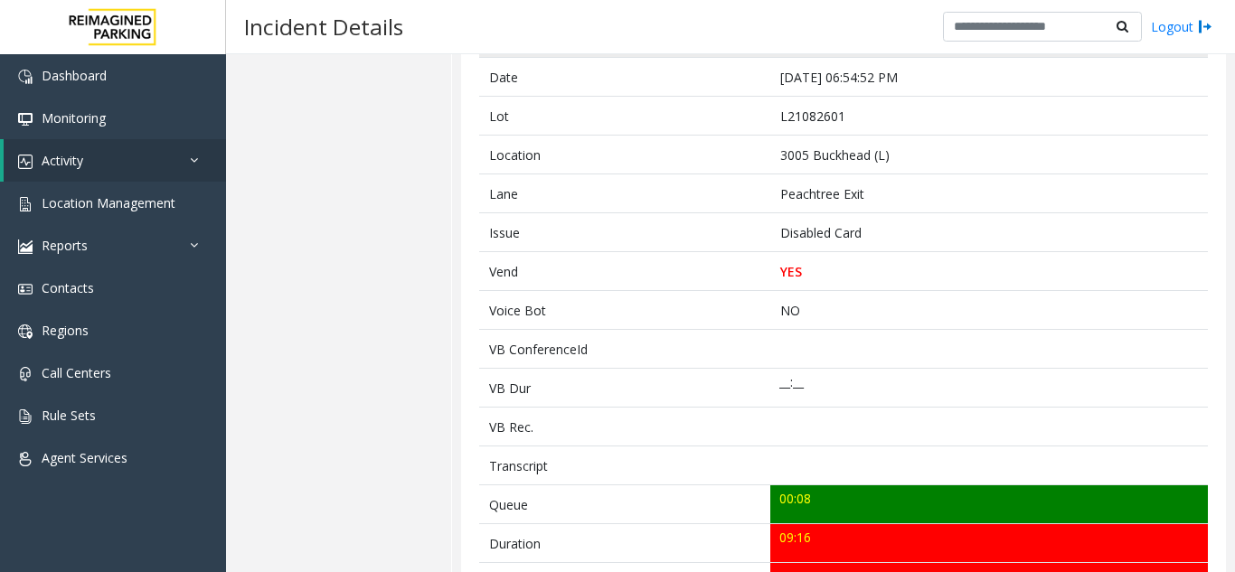
scroll to position [271, 0]
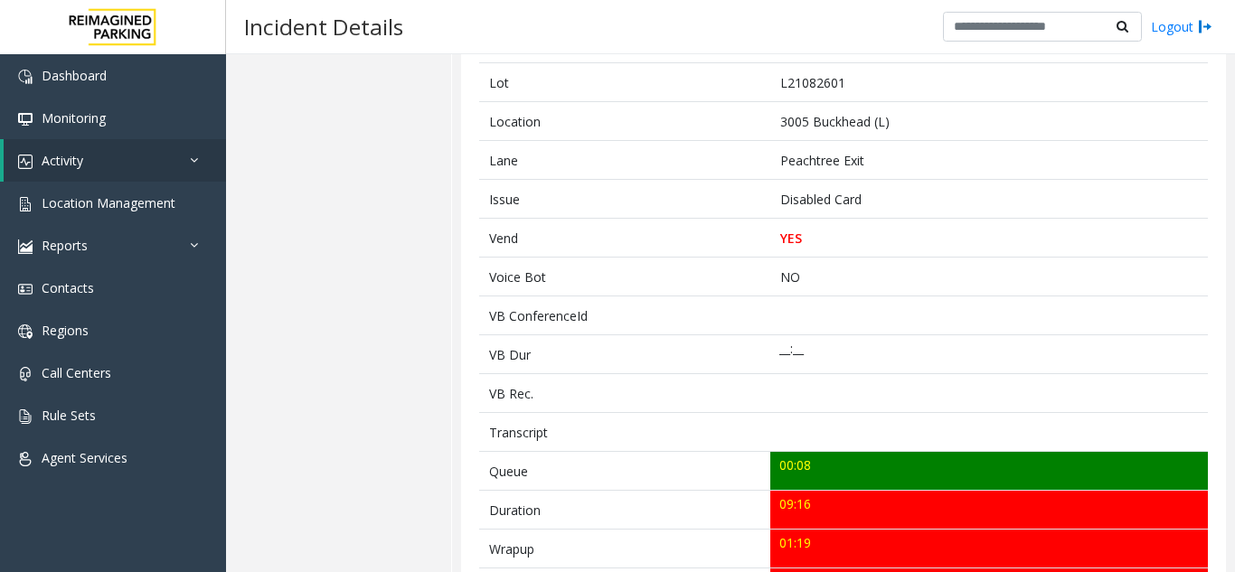
click at [808, 452] on td "00:08" at bounding box center [989, 471] width 438 height 39
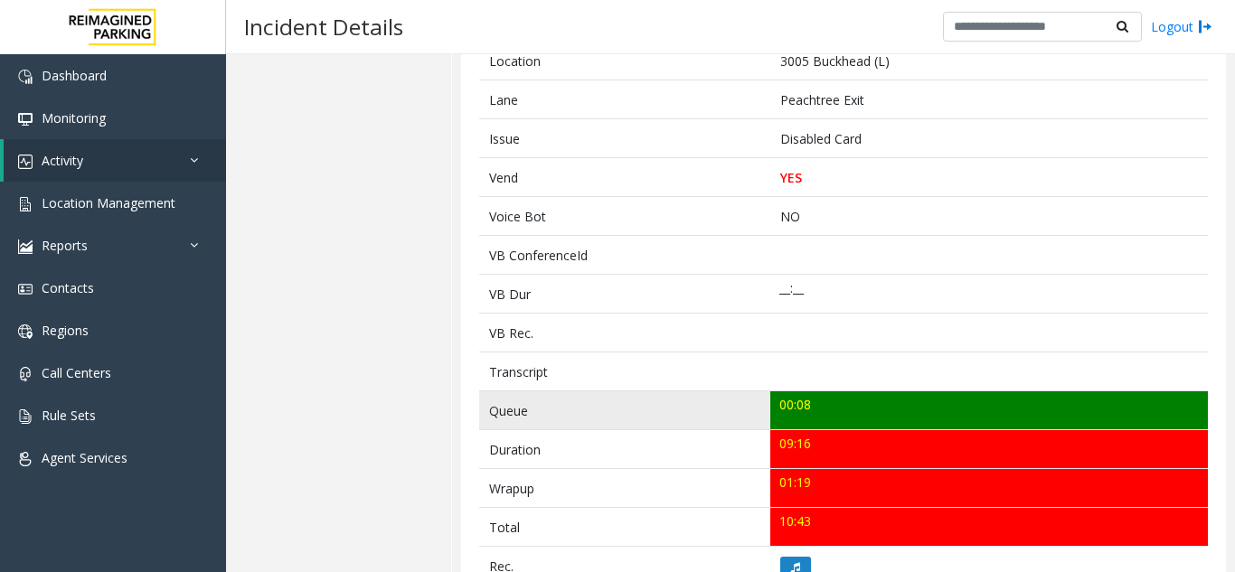
scroll to position [452, 0]
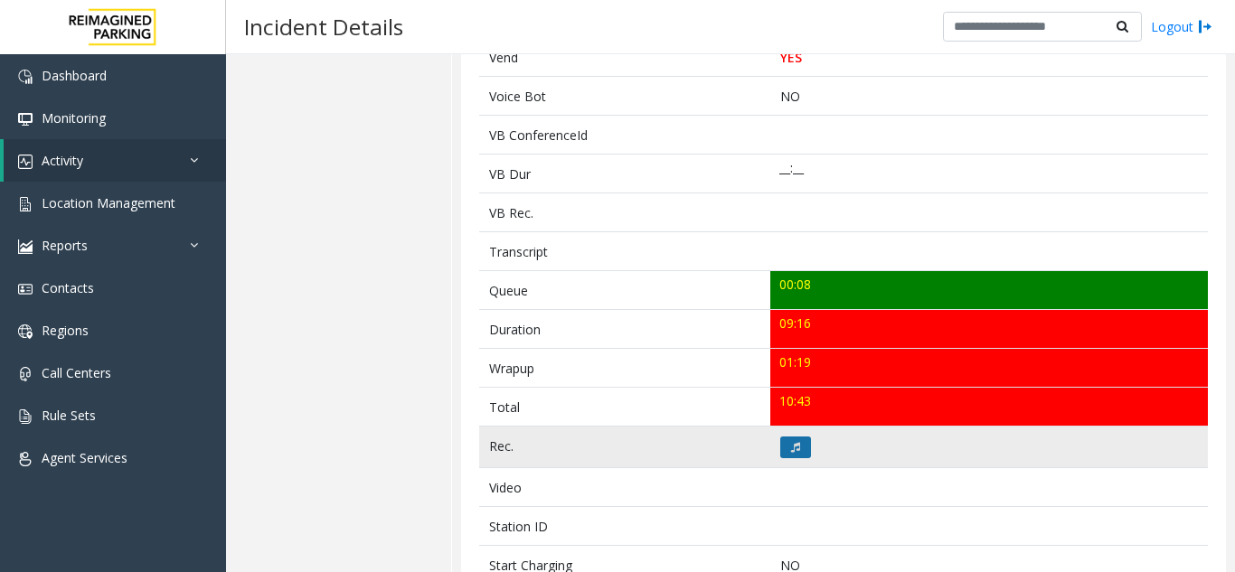
click at [782, 450] on button at bounding box center [795, 448] width 31 height 22
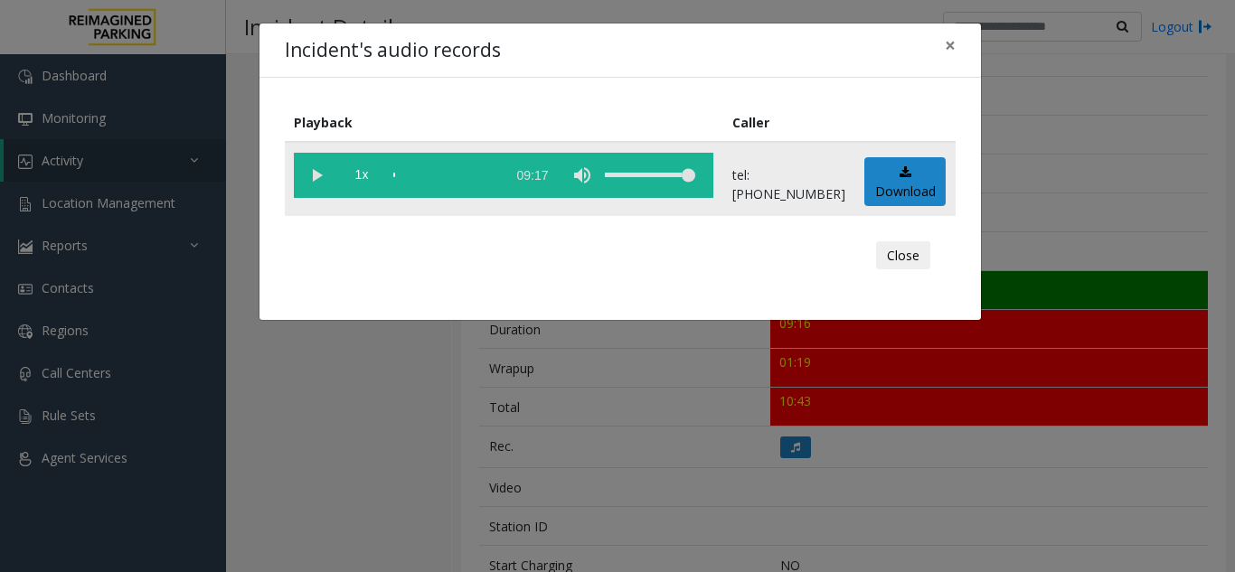
click at [313, 176] on vg-play-pause at bounding box center [316, 175] width 45 height 45
drag, startPoint x: 400, startPoint y: 191, endPoint x: 971, endPoint y: 196, distance: 571.4
click at [971, 196] on div "Playback Caller 1x 09:17 tel:+10108269002 Download Close" at bounding box center [619, 199] width 721 height 242
click at [945, 37] on span "×" at bounding box center [950, 45] width 11 height 25
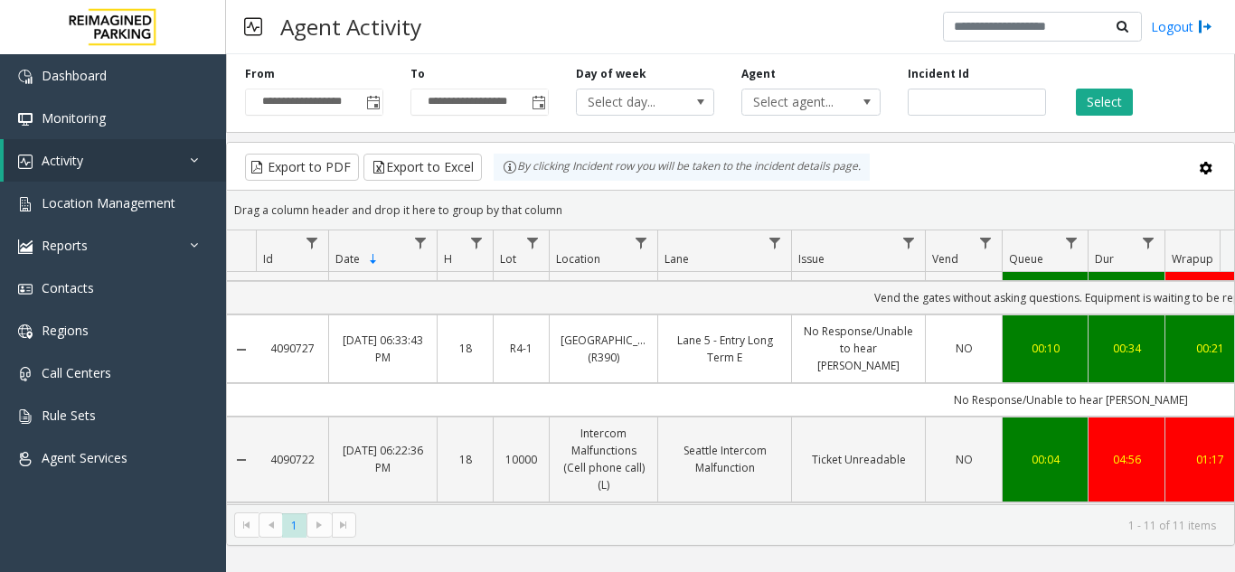
scroll to position [362, 0]
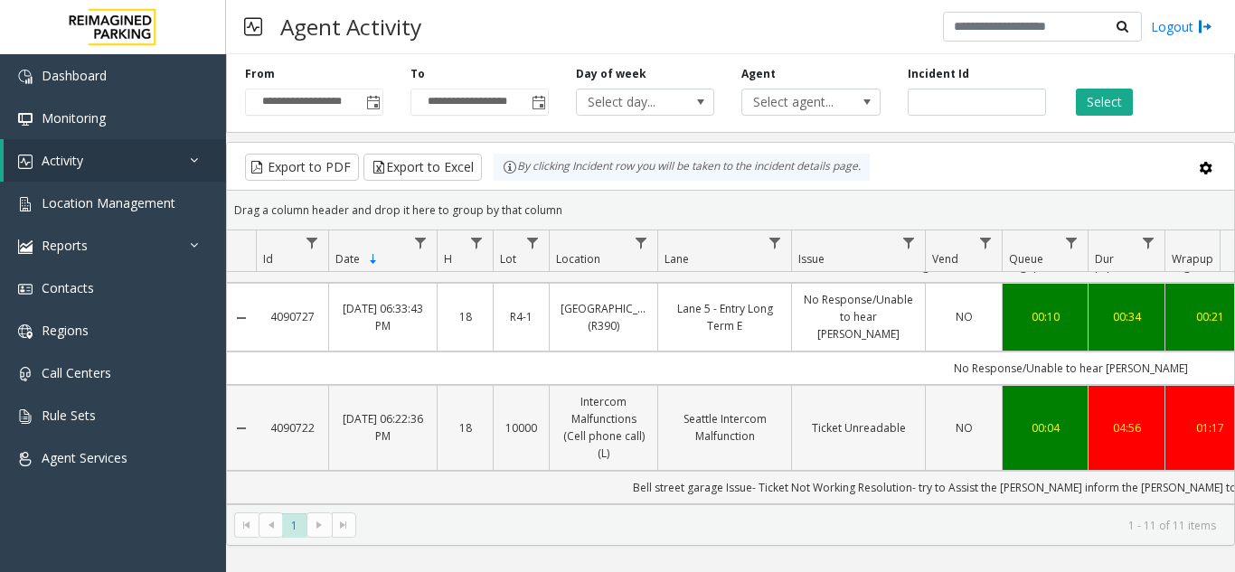
click at [753, 420] on link "Seattle Intercom Malfunction" at bounding box center [724, 427] width 111 height 34
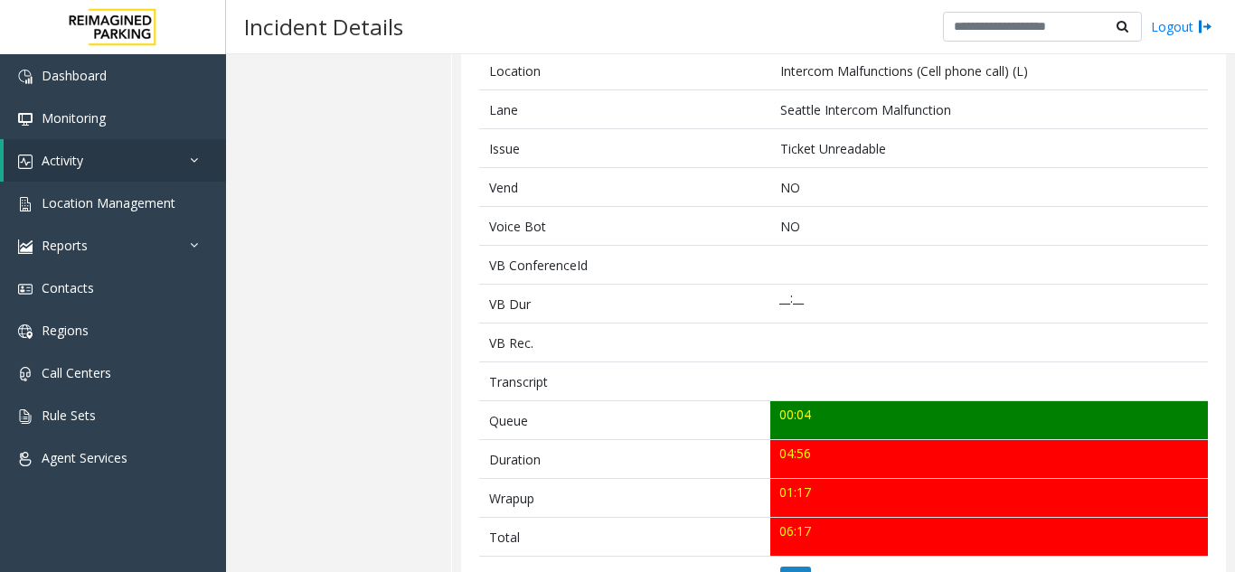
scroll to position [362, 0]
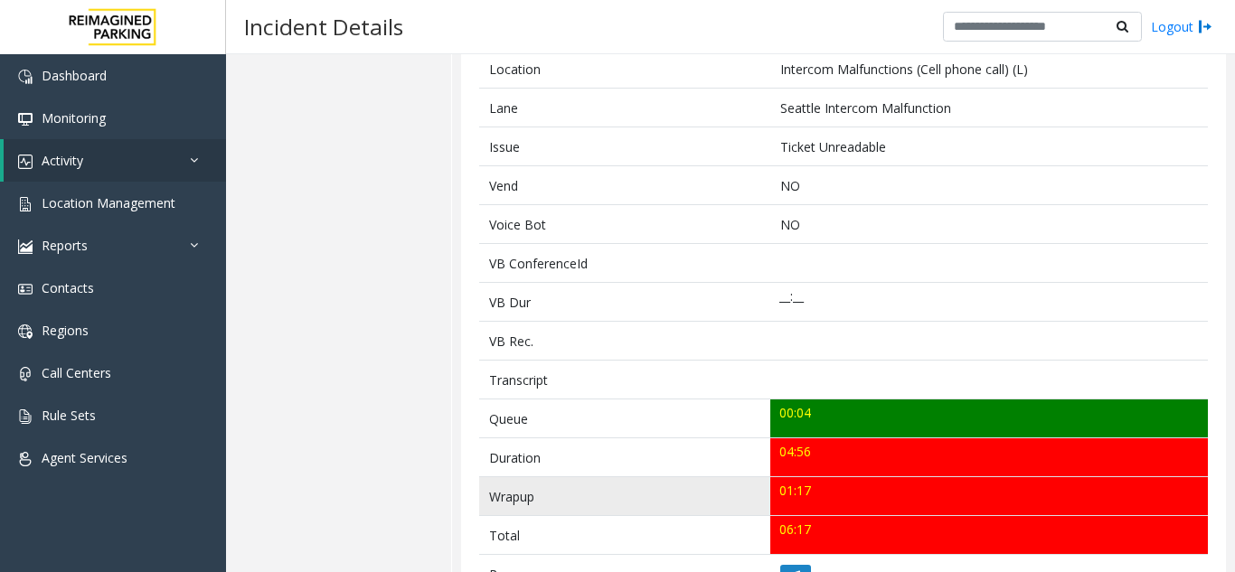
click at [806, 484] on td "01:17" at bounding box center [989, 496] width 438 height 39
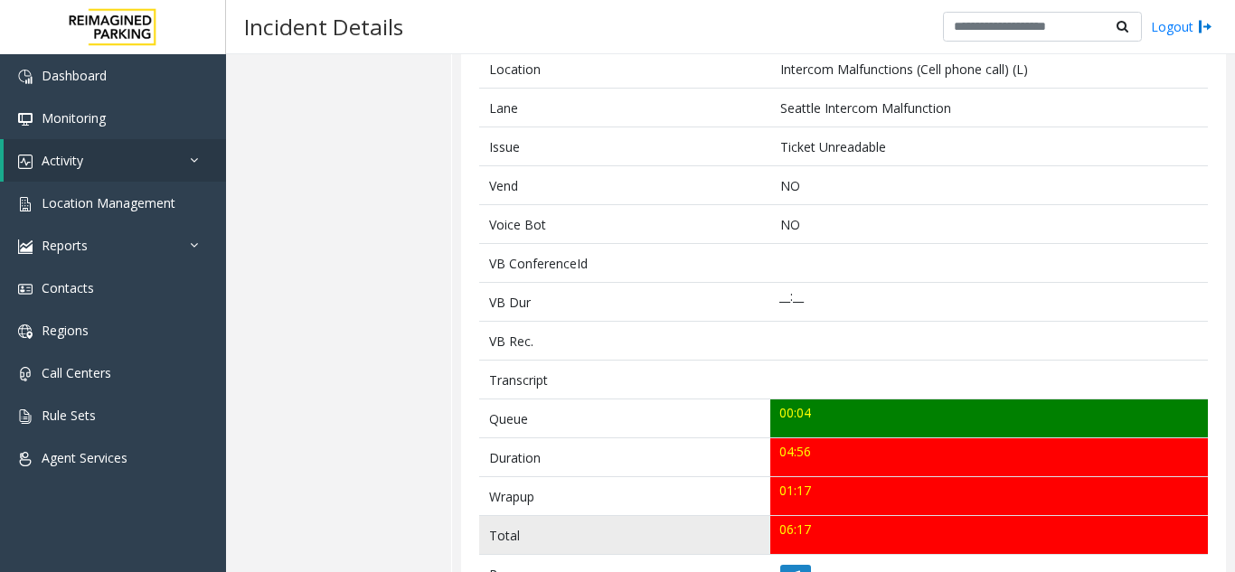
click at [818, 522] on td "06:17" at bounding box center [989, 535] width 438 height 39
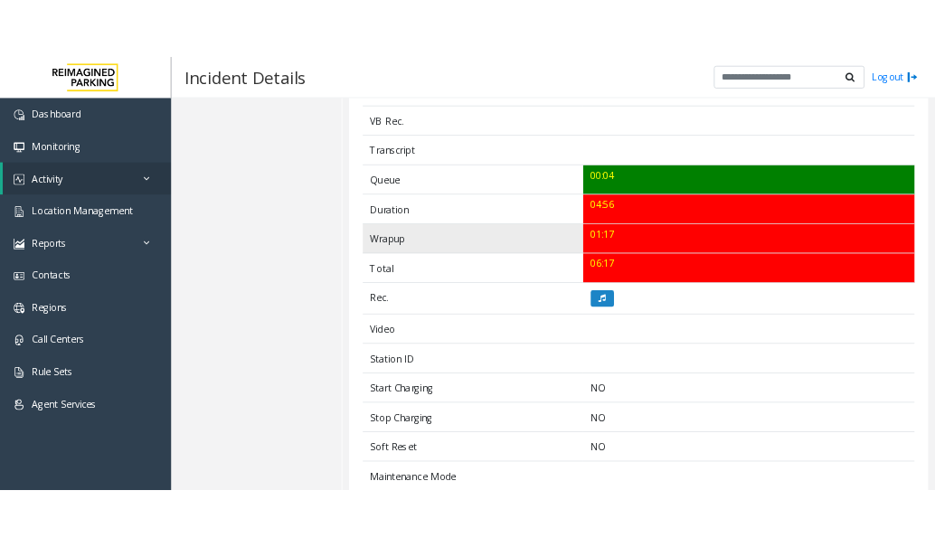
scroll to position [633, 0]
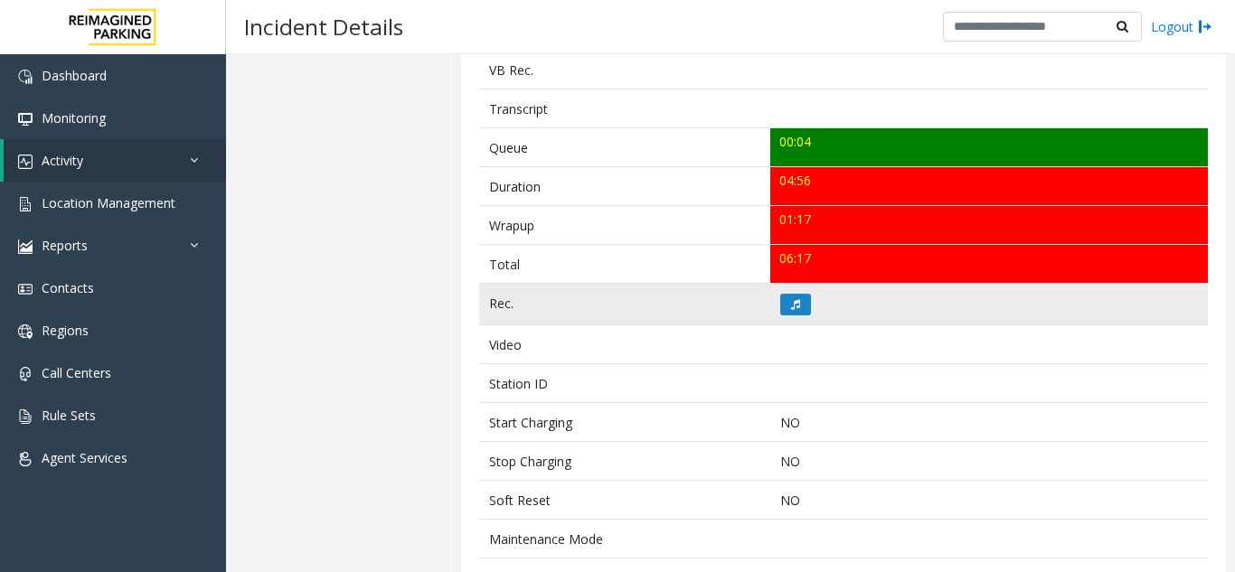
click at [806, 295] on td at bounding box center [989, 305] width 438 height 42
click at [784, 294] on button at bounding box center [795, 305] width 31 height 22
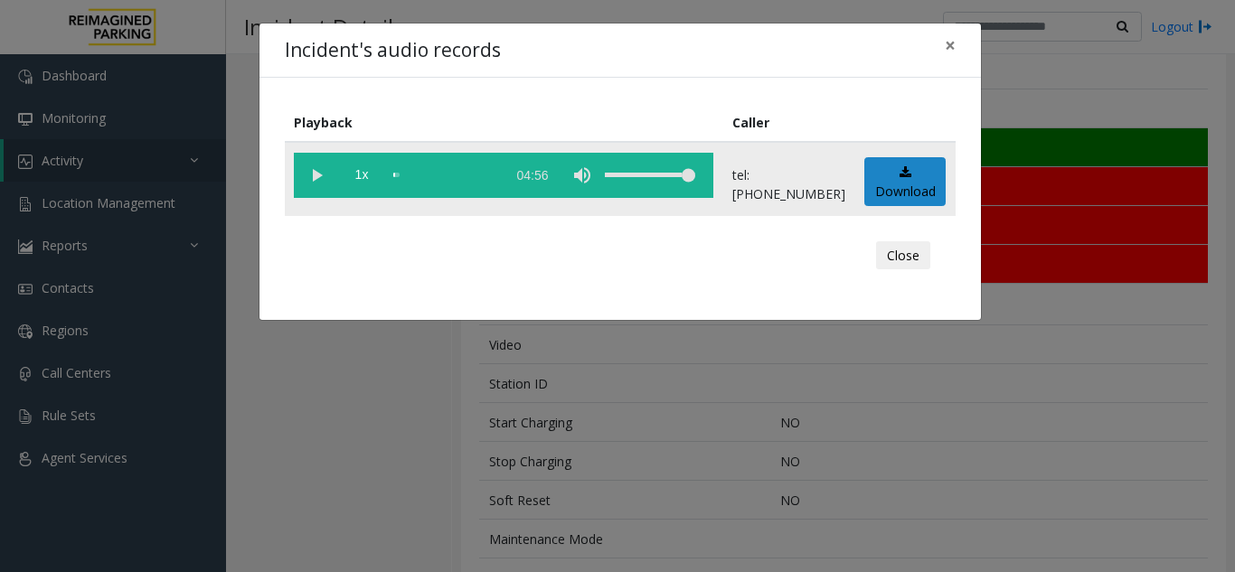
click at [304, 173] on vg-play-pause at bounding box center [316, 175] width 45 height 45
click at [947, 40] on span "×" at bounding box center [950, 45] width 11 height 25
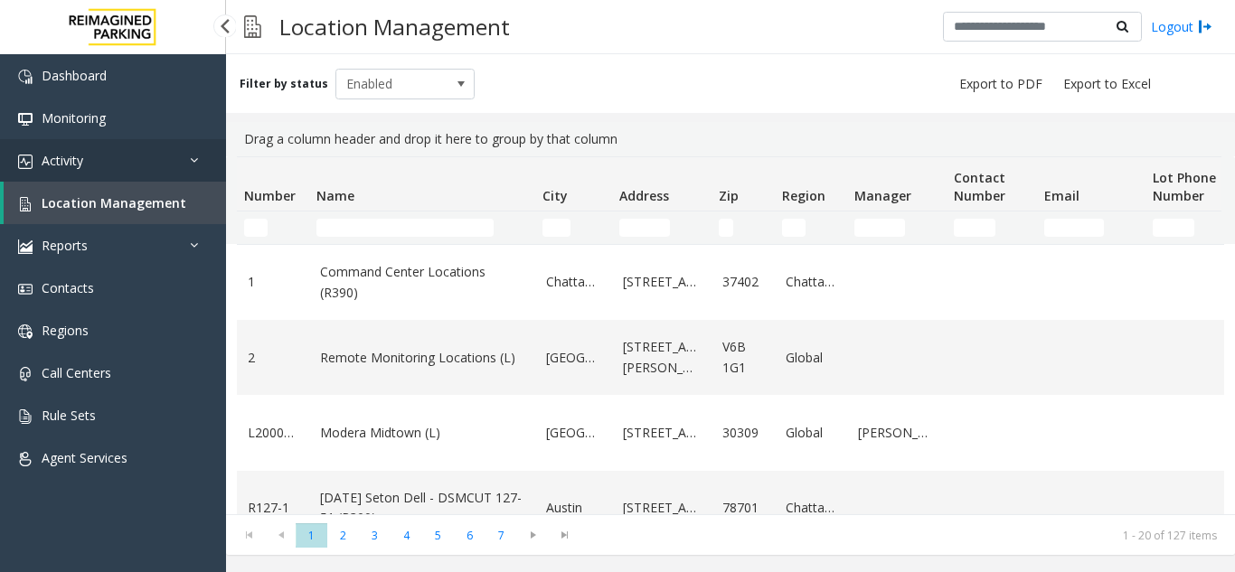
click at [170, 166] on link "Activity" at bounding box center [113, 160] width 226 height 42
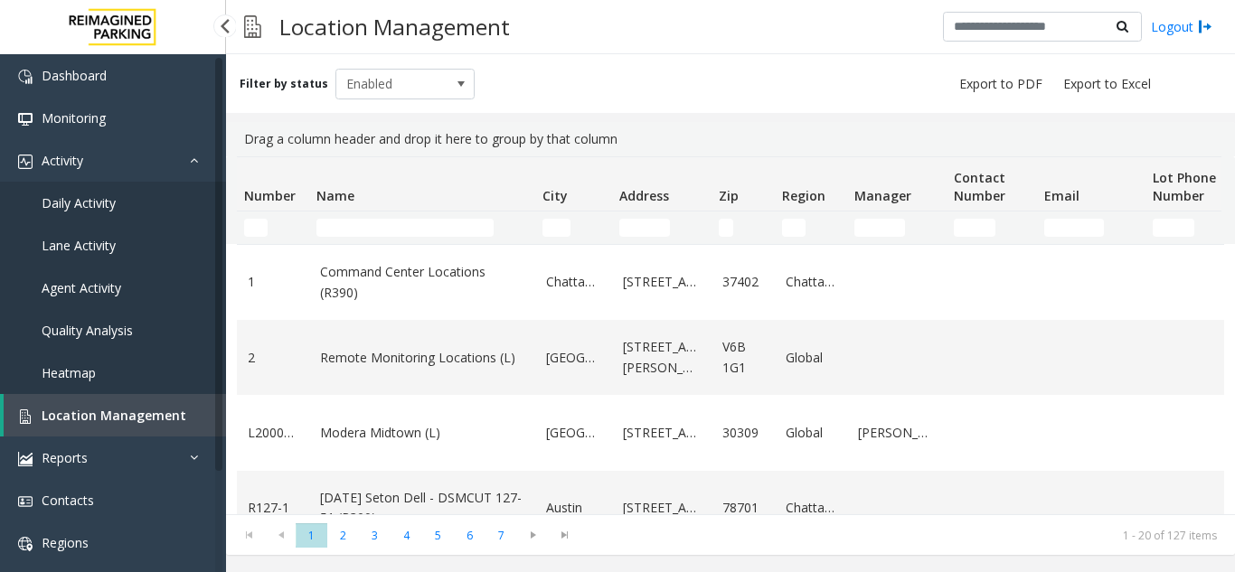
click at [137, 295] on link "Agent Activity" at bounding box center [113, 288] width 226 height 42
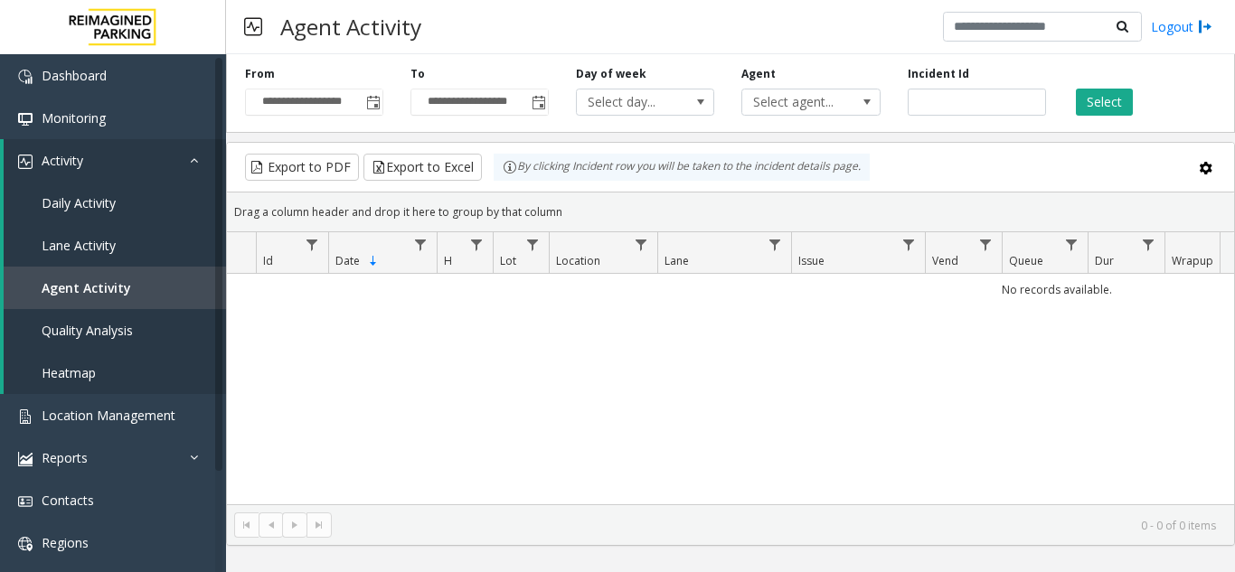
click at [374, 99] on span "Toggle popup" at bounding box center [373, 103] width 14 height 14
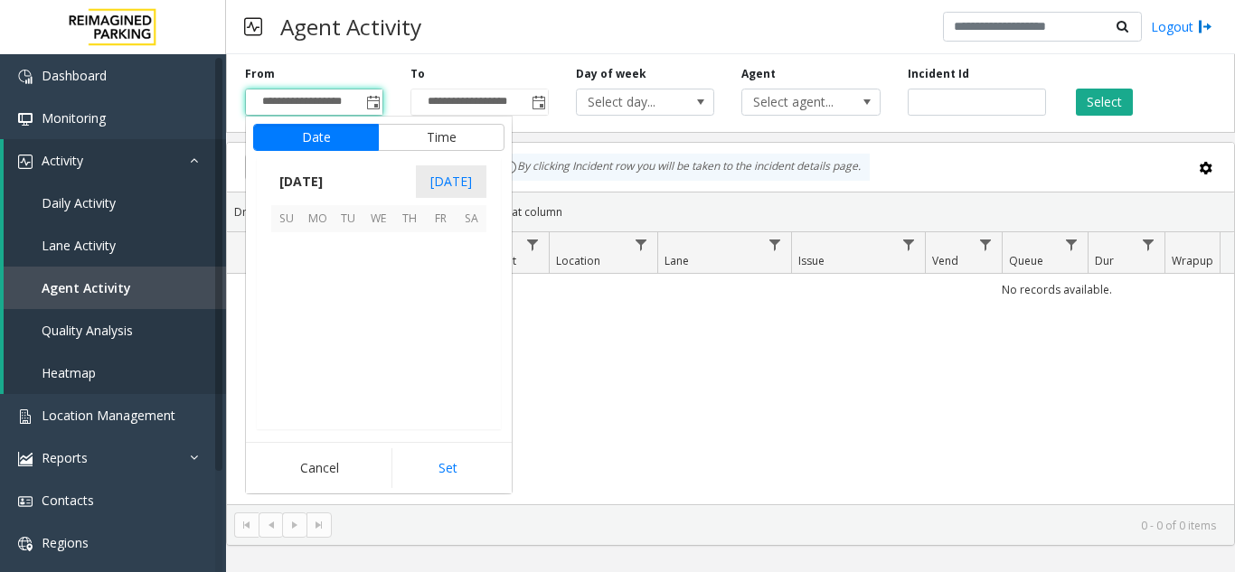
scroll to position [324687, 0]
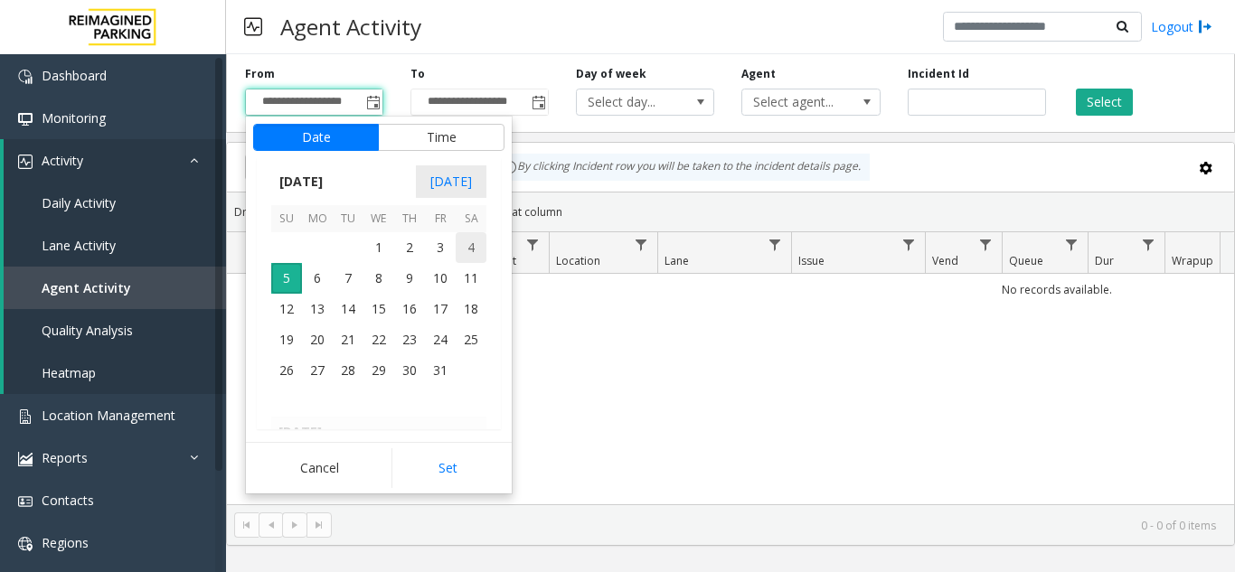
click at [480, 247] on span "4" at bounding box center [471, 247] width 31 height 31
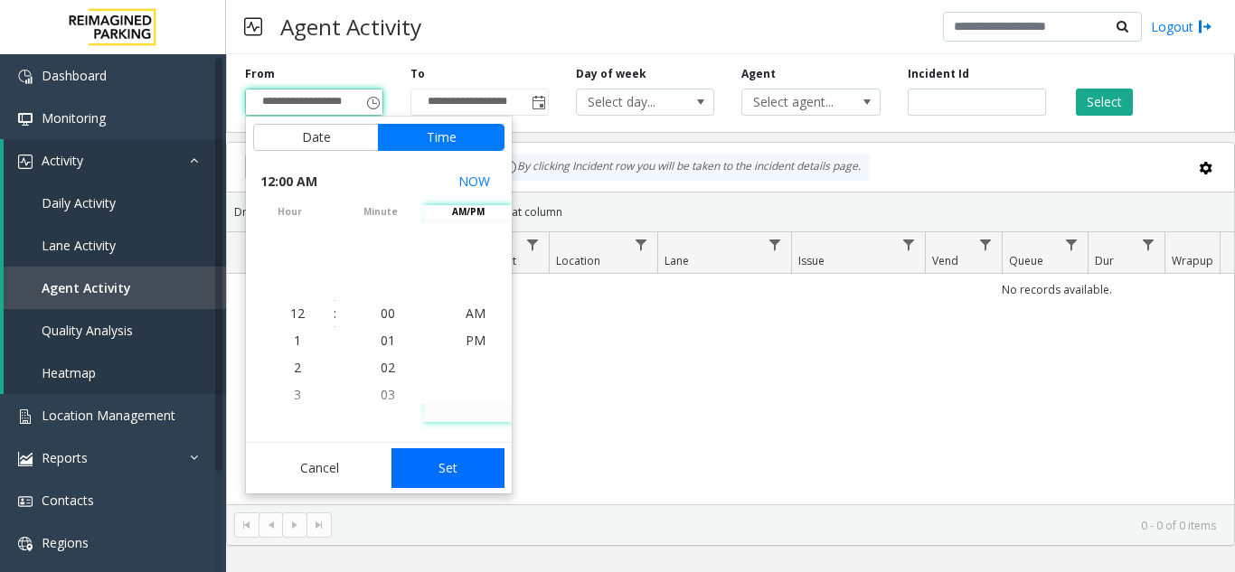
click at [417, 472] on button "Set" at bounding box center [448, 468] width 114 height 40
type input "**********"
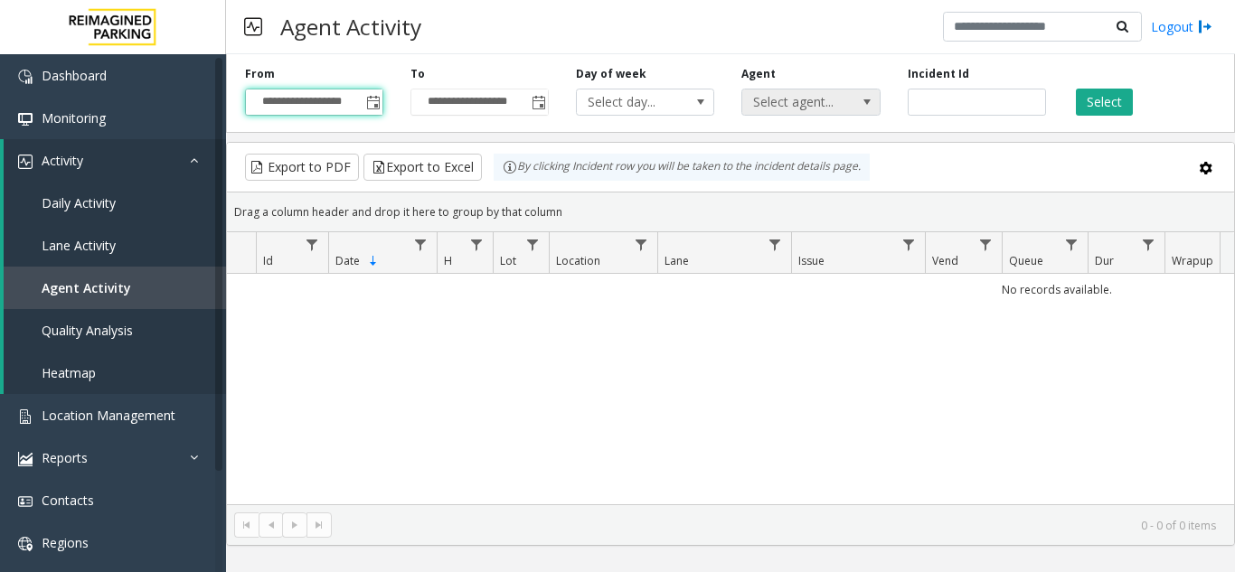
click at [768, 105] on span "Select agent..." at bounding box center [796, 102] width 109 height 25
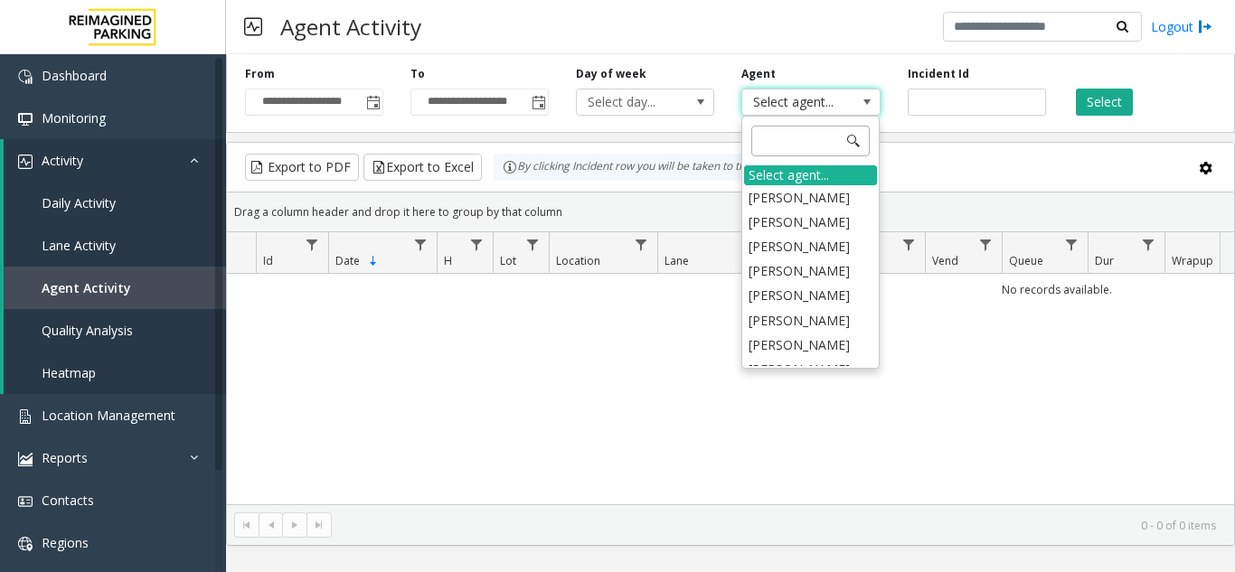
click at [767, 128] on input at bounding box center [810, 141] width 118 height 31
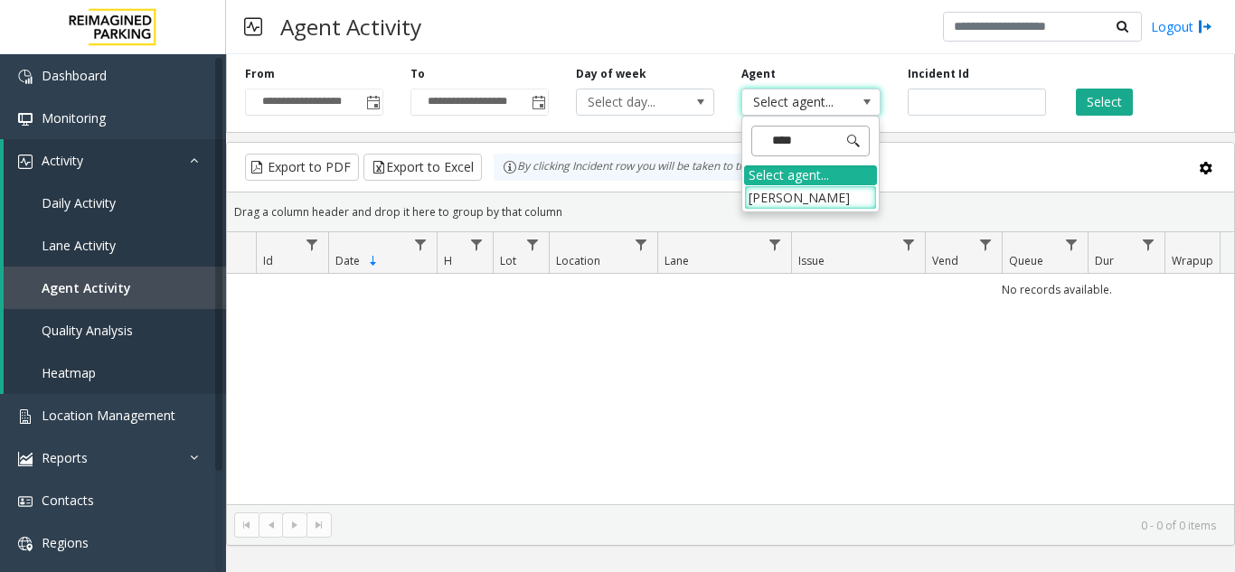
type input "*****"
click at [811, 187] on li "Aastha Pandey" at bounding box center [810, 197] width 133 height 24
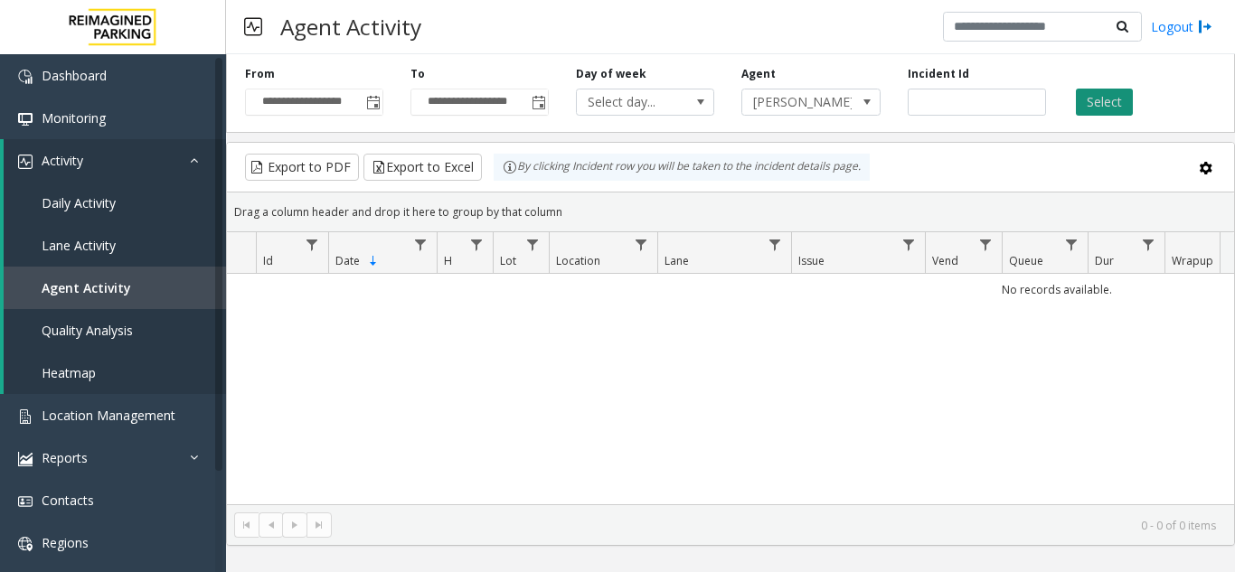
click at [1123, 97] on button "Select" at bounding box center [1104, 102] width 57 height 27
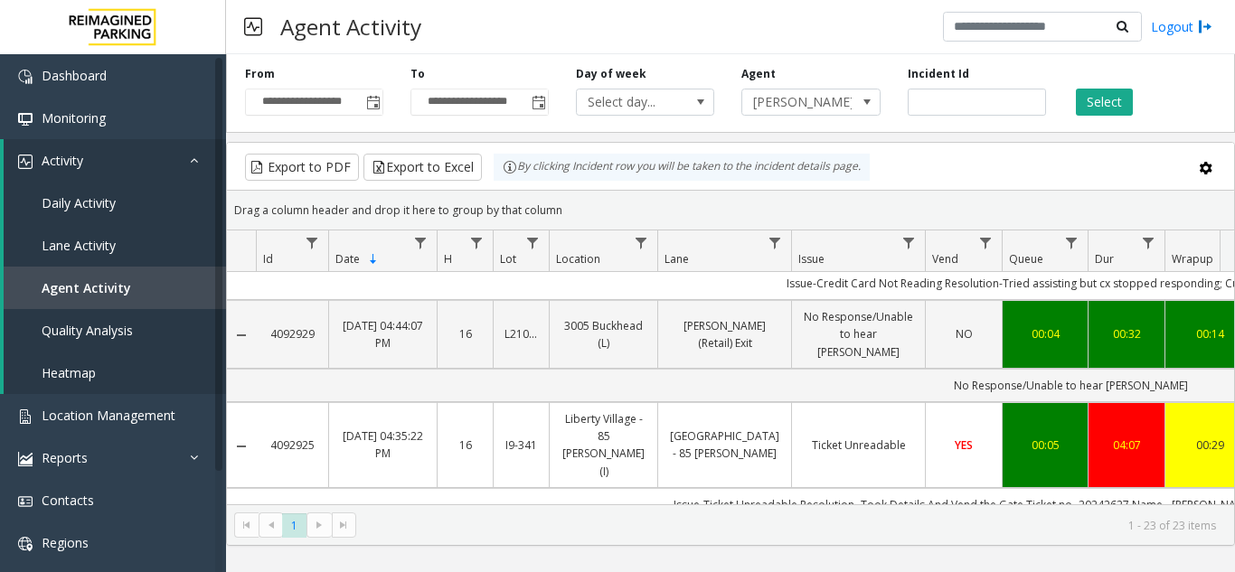
scroll to position [181, 0]
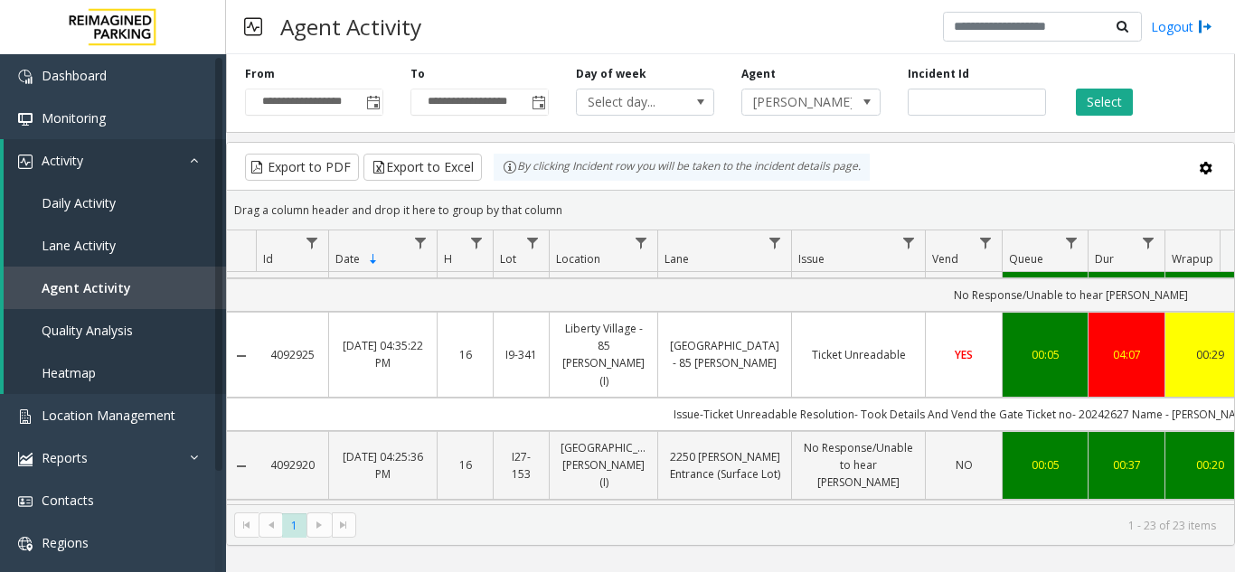
click at [1133, 346] on div "04:07" at bounding box center [1126, 354] width 54 height 17
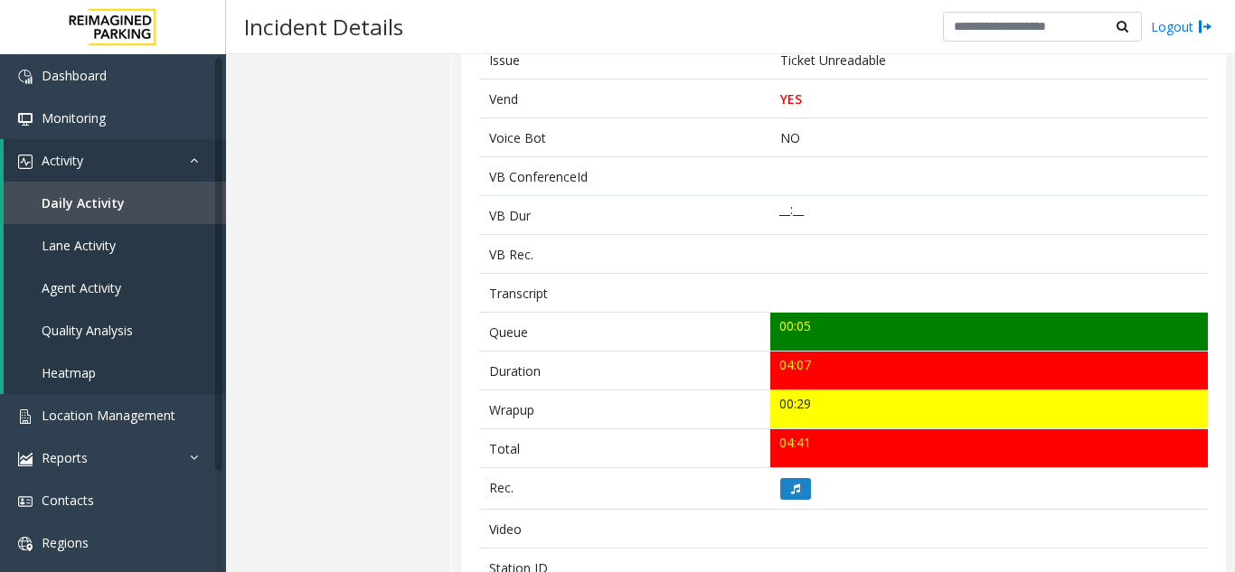
scroll to position [452, 0]
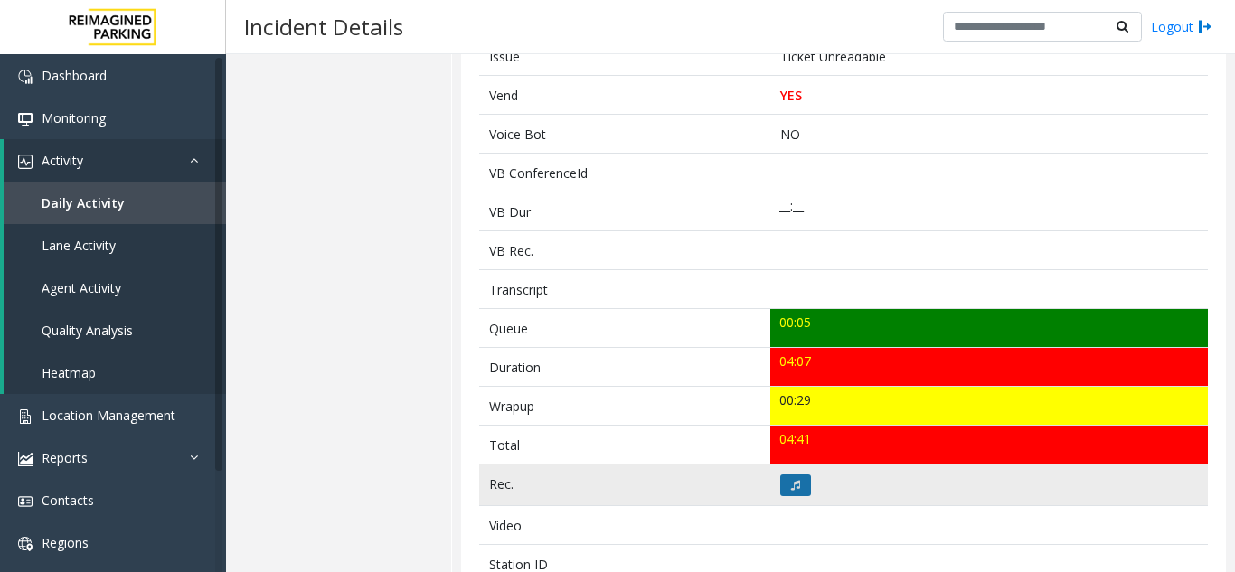
click at [791, 481] on icon at bounding box center [795, 485] width 9 height 11
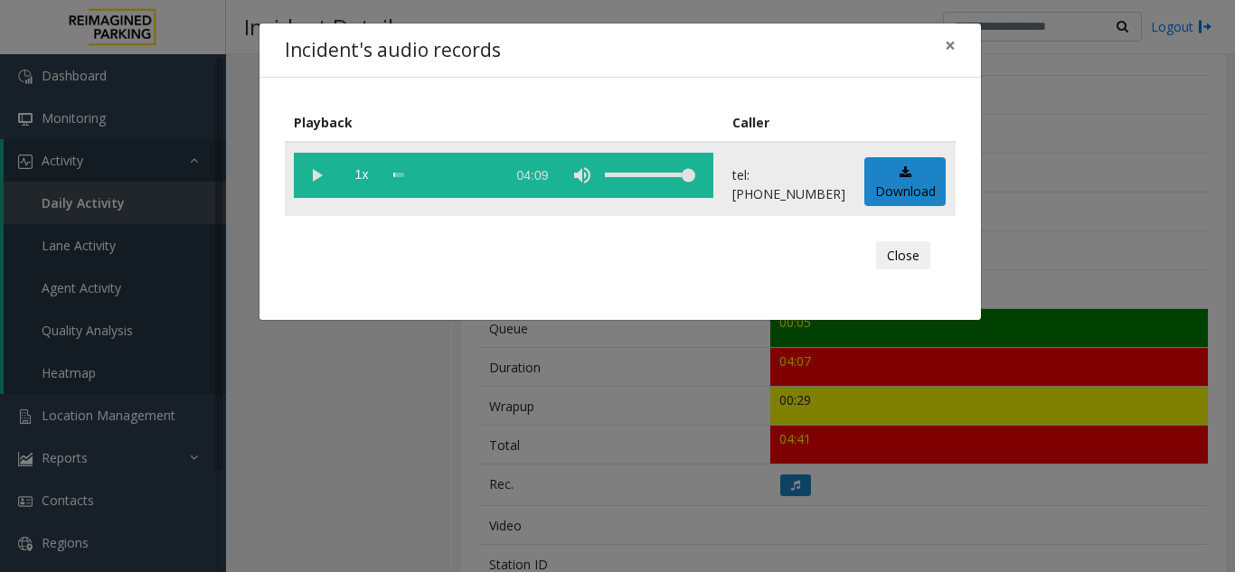
click at [306, 171] on vg-play-pause at bounding box center [316, 175] width 45 height 45
click at [948, 40] on span "×" at bounding box center [950, 45] width 11 height 25
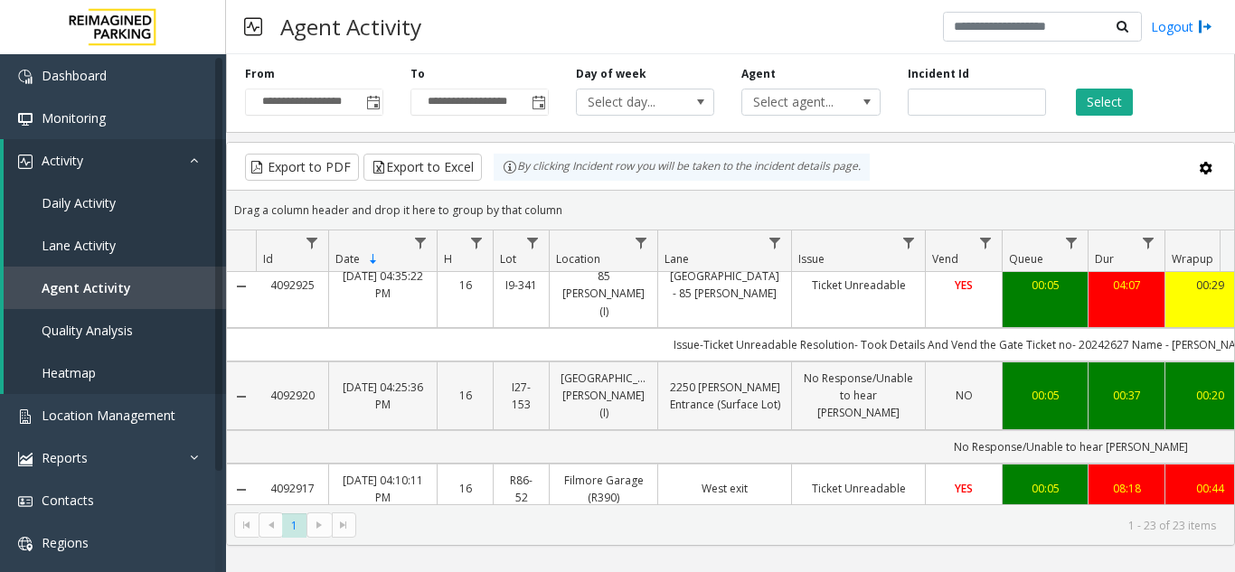
scroll to position [271, 0]
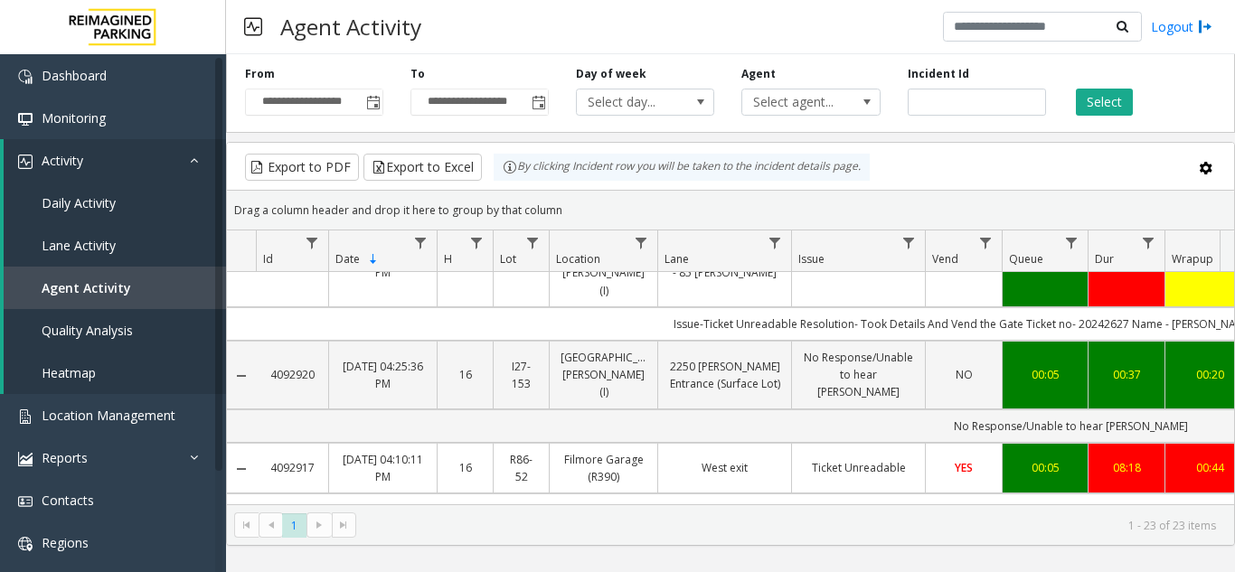
click at [1109, 443] on td "08:18" at bounding box center [1126, 468] width 77 height 51
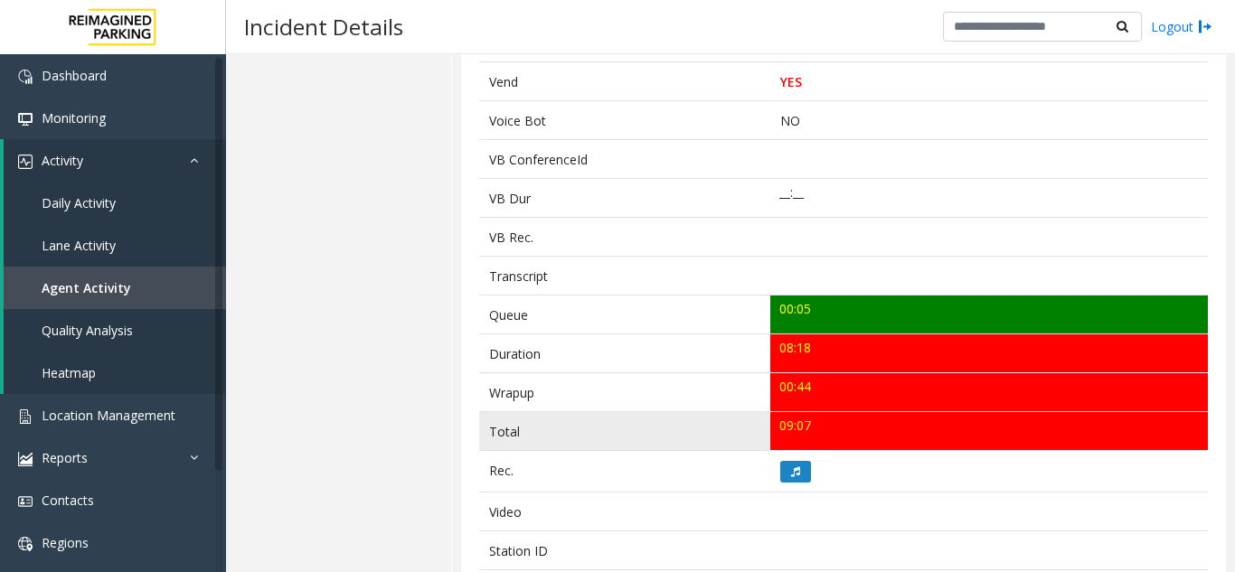
scroll to position [452, 0]
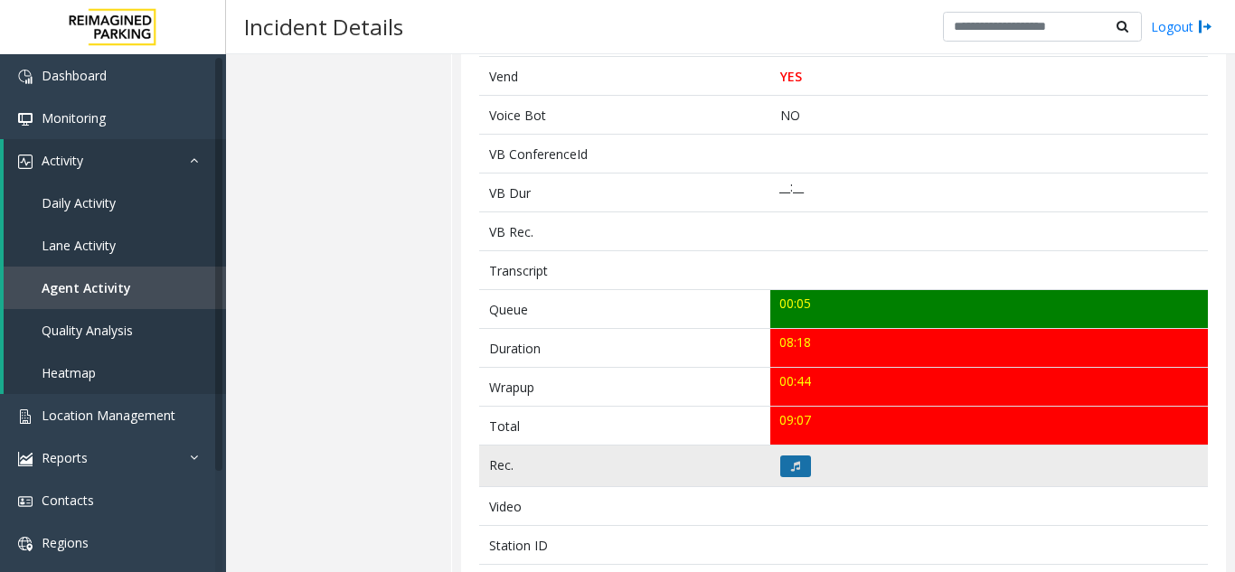
click at [784, 471] on button at bounding box center [795, 467] width 31 height 22
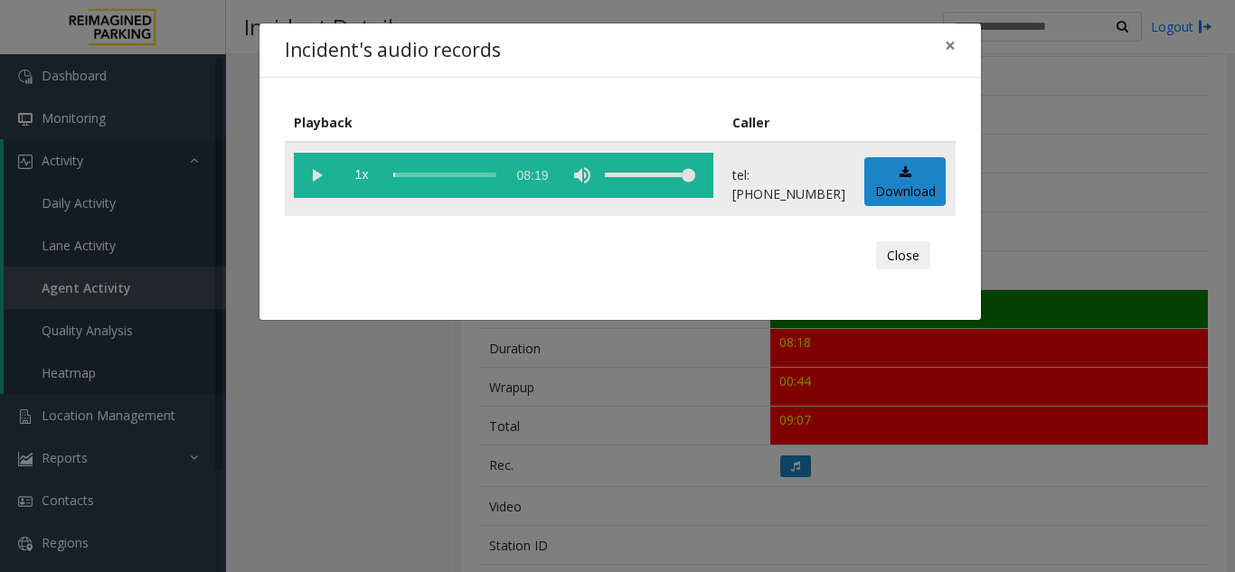
click at [316, 166] on vg-play-pause at bounding box center [316, 175] width 45 height 45
click at [956, 47] on button "×" at bounding box center [950, 46] width 36 height 44
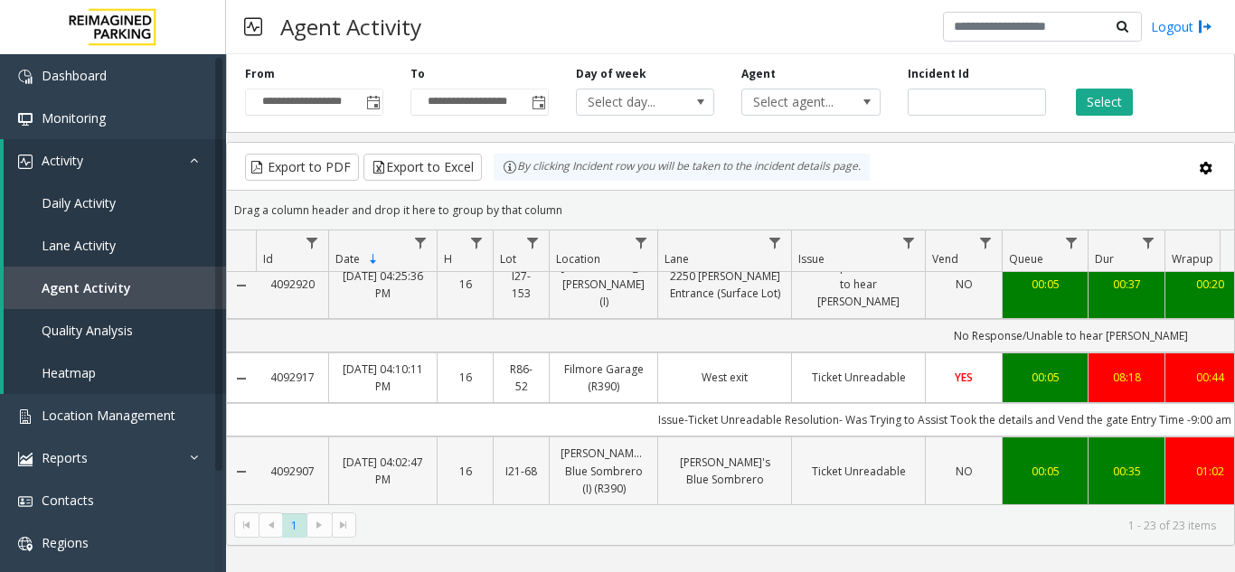
scroll to position [452, 0]
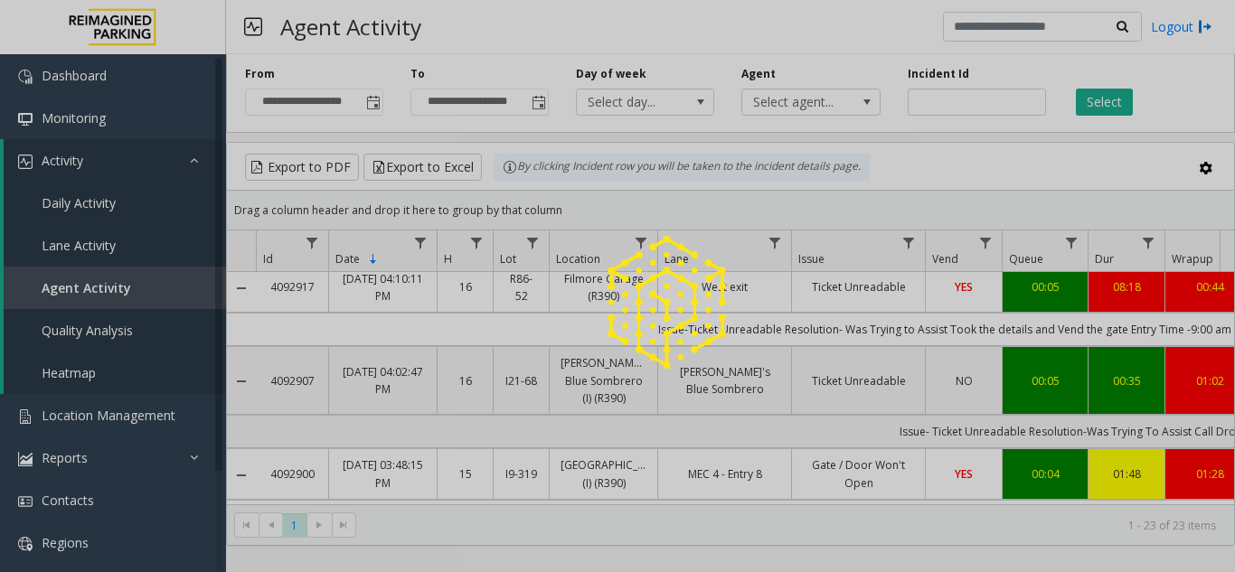
click at [603, 404] on div at bounding box center [617, 286] width 1235 height 572
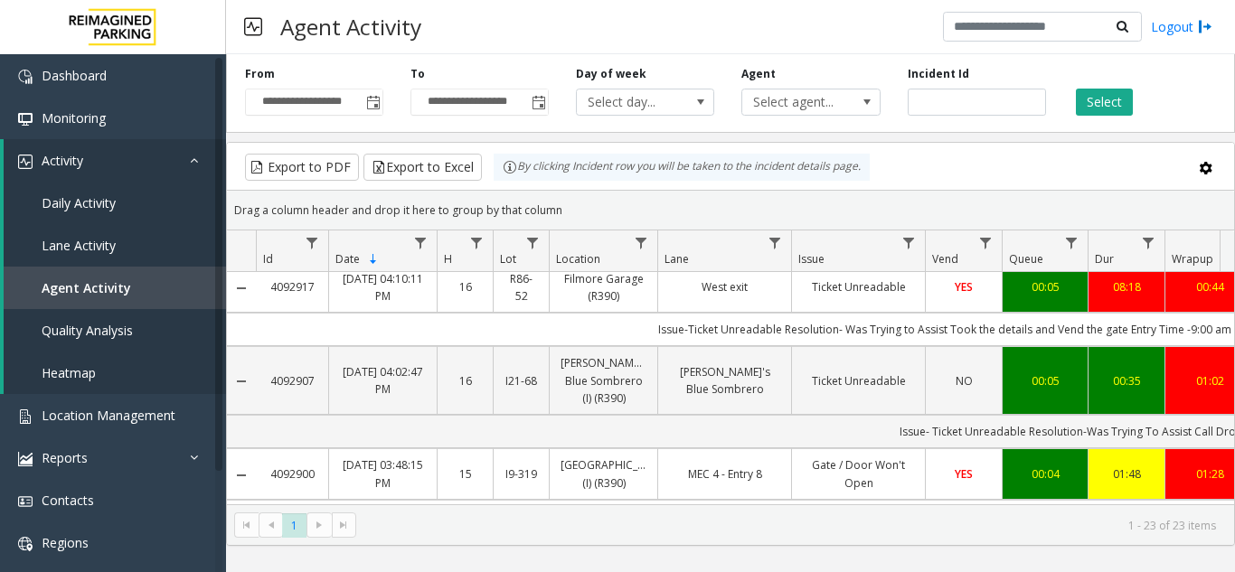
click at [1191, 466] on div "01:28" at bounding box center [1210, 474] width 68 height 17
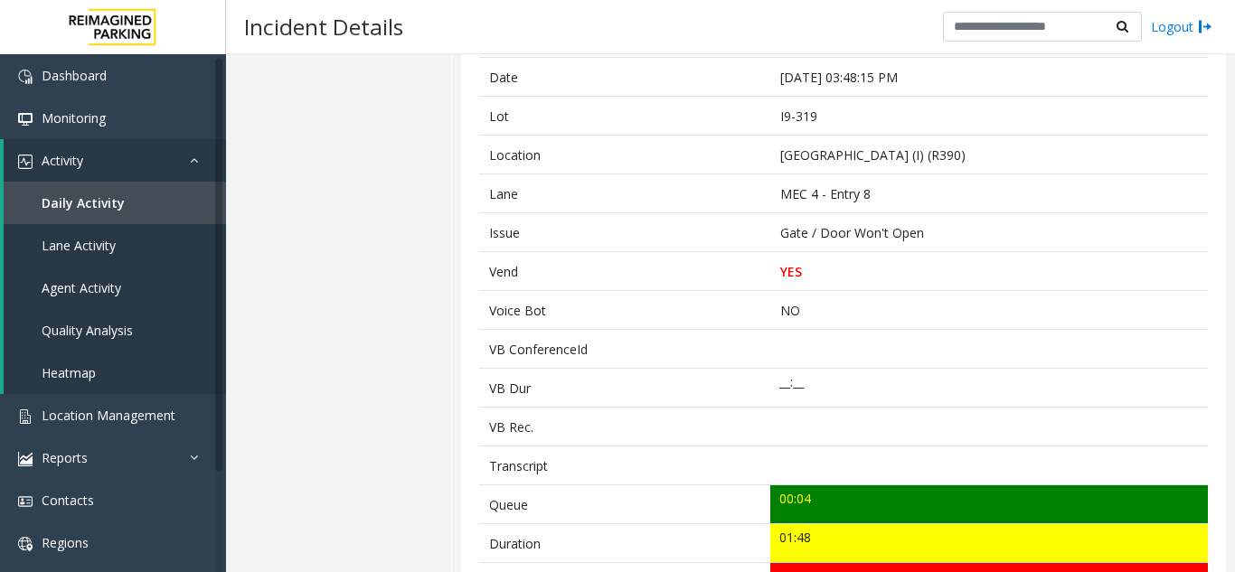
scroll to position [452, 0]
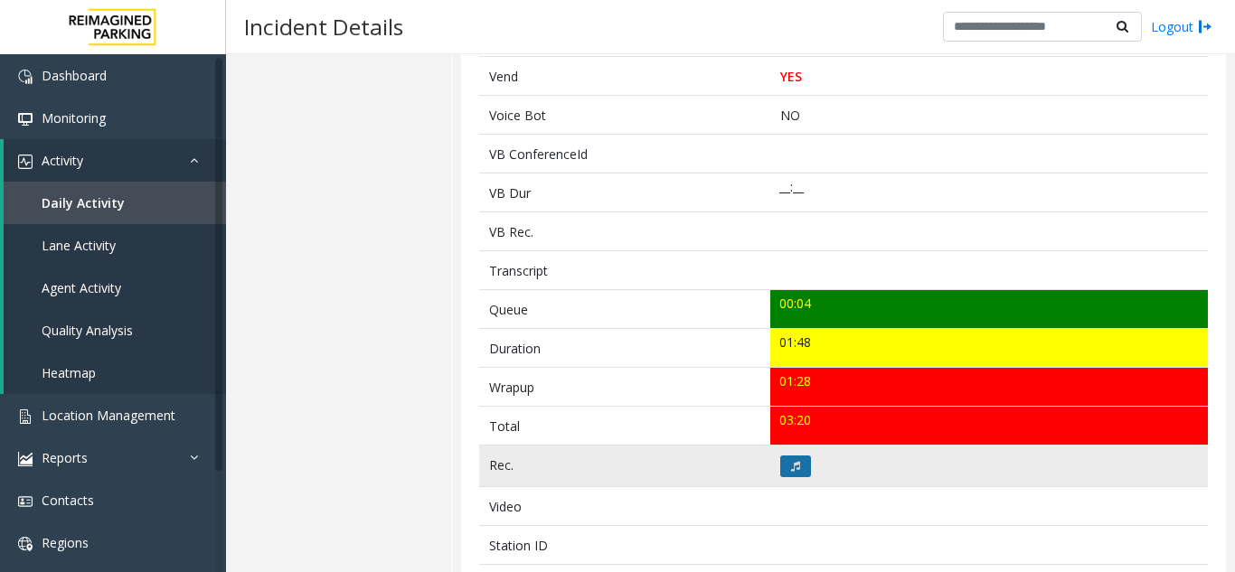
click at [783, 472] on button at bounding box center [795, 467] width 31 height 22
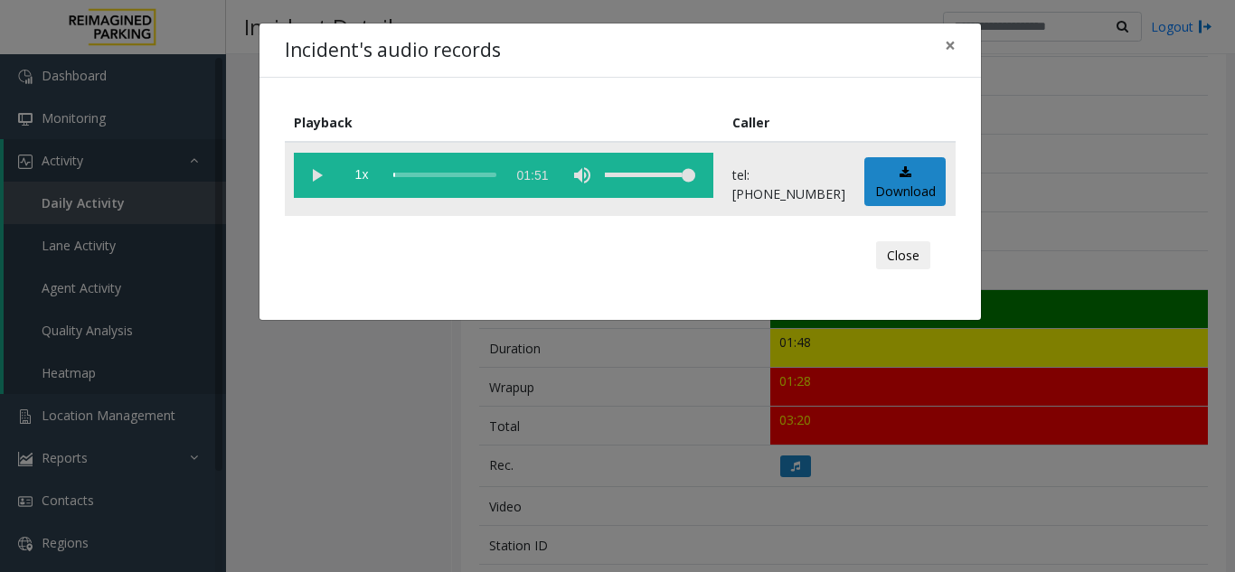
click at [322, 179] on vg-play-pause at bounding box center [316, 175] width 45 height 45
click at [959, 47] on button "×" at bounding box center [950, 46] width 36 height 44
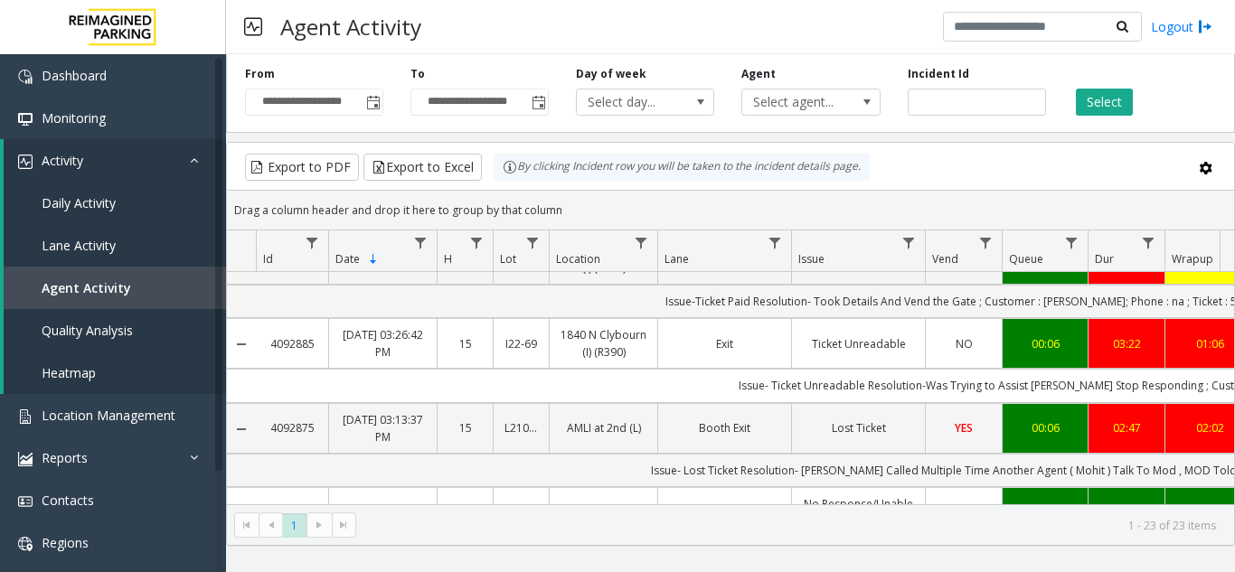
scroll to position [814, 0]
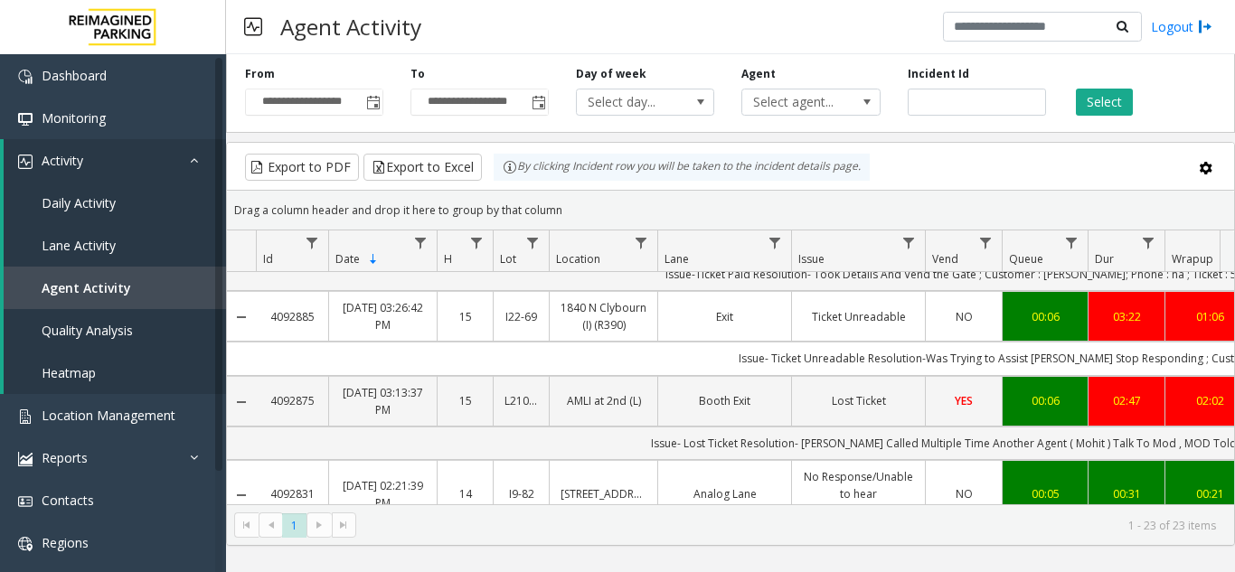
click at [1192, 485] on div "00:21" at bounding box center [1210, 493] width 68 height 17
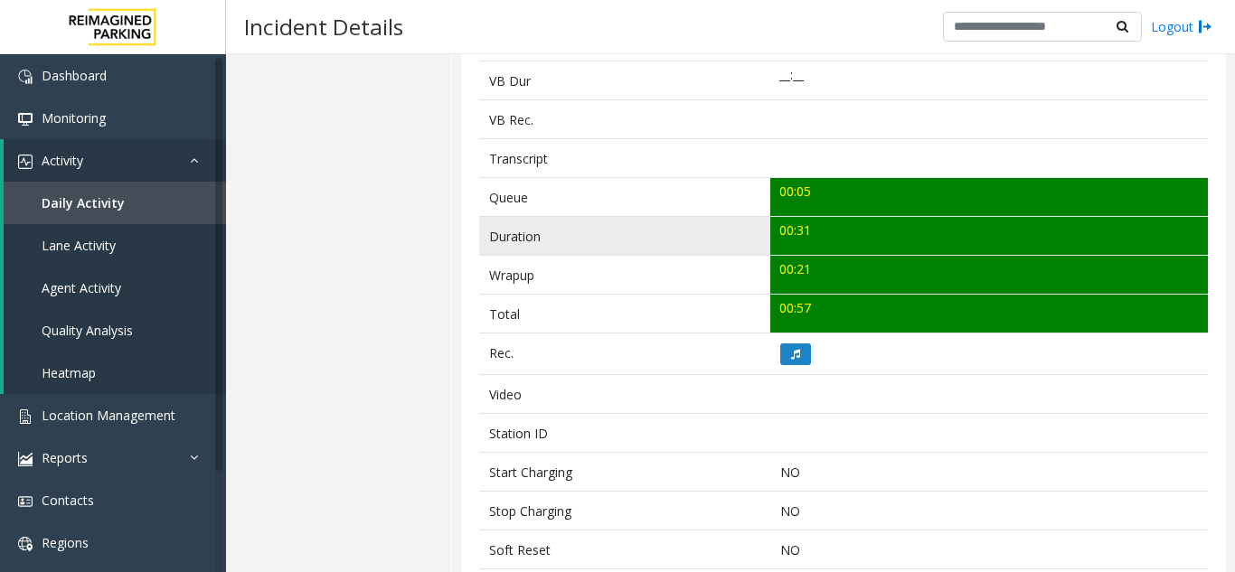
scroll to position [633, 0]
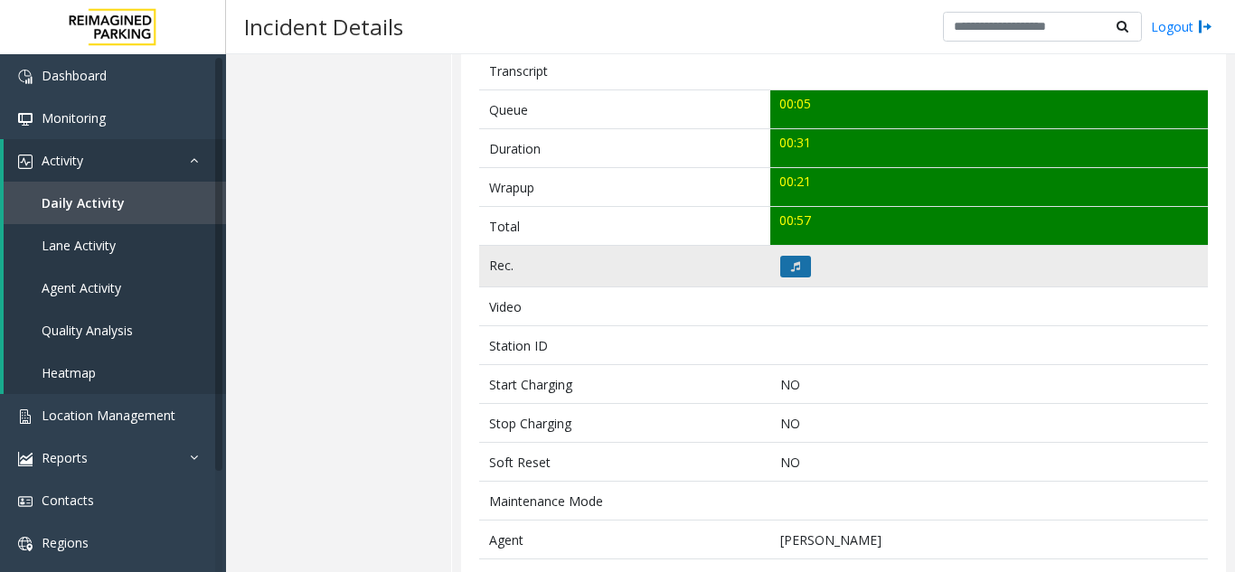
click at [789, 257] on button at bounding box center [795, 267] width 31 height 22
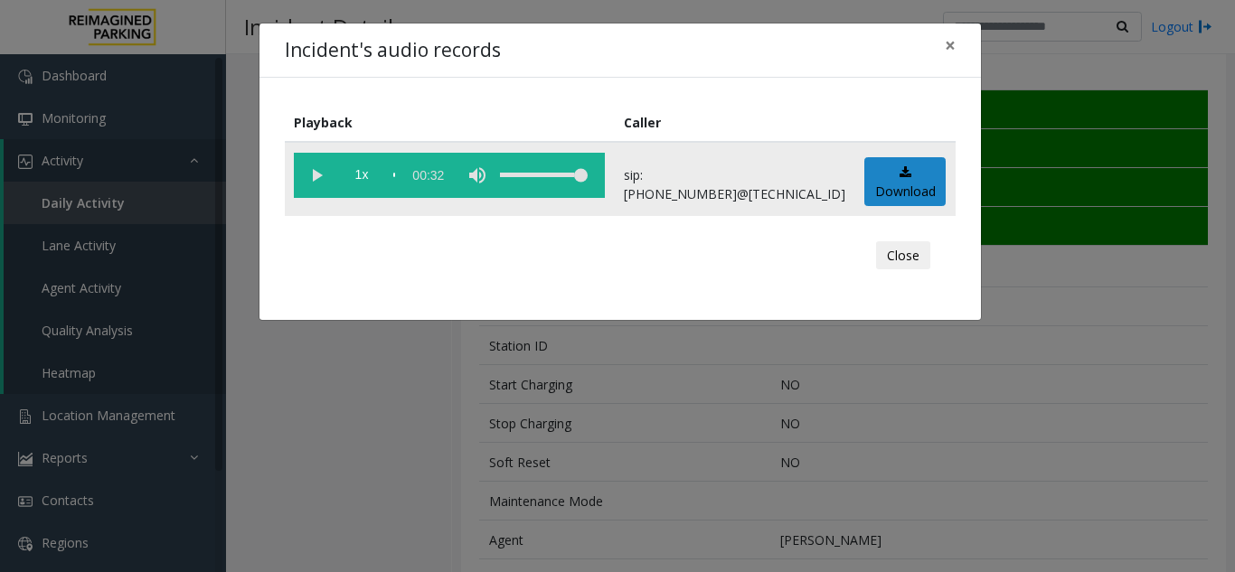
click at [320, 169] on vg-play-pause at bounding box center [316, 175] width 45 height 45
click at [947, 52] on span "×" at bounding box center [950, 45] width 11 height 25
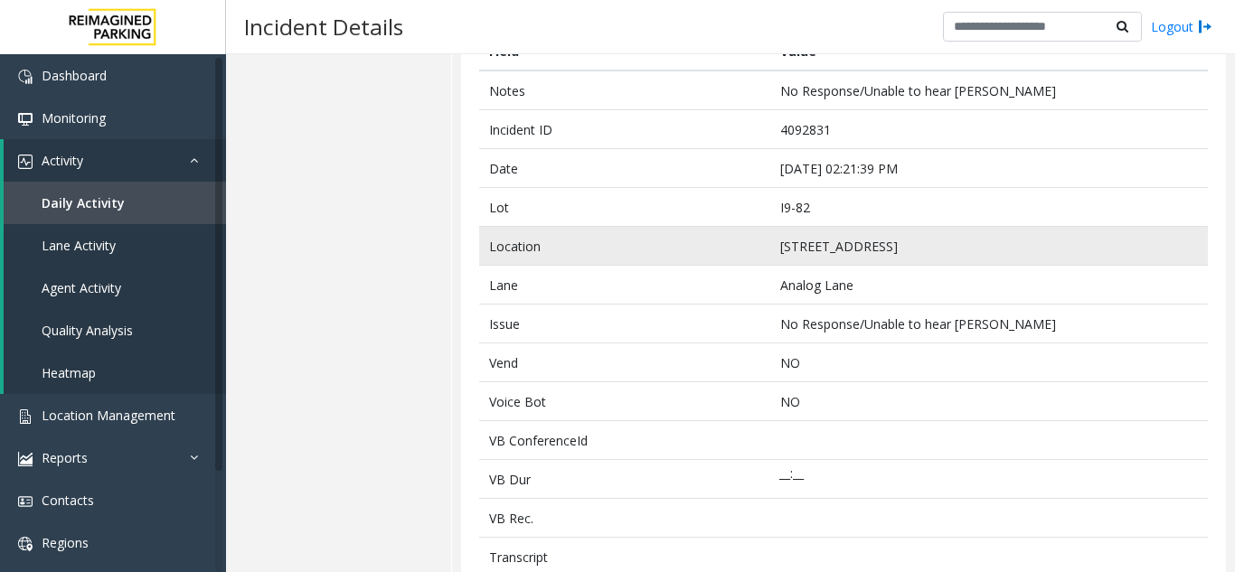
scroll to position [0, 0]
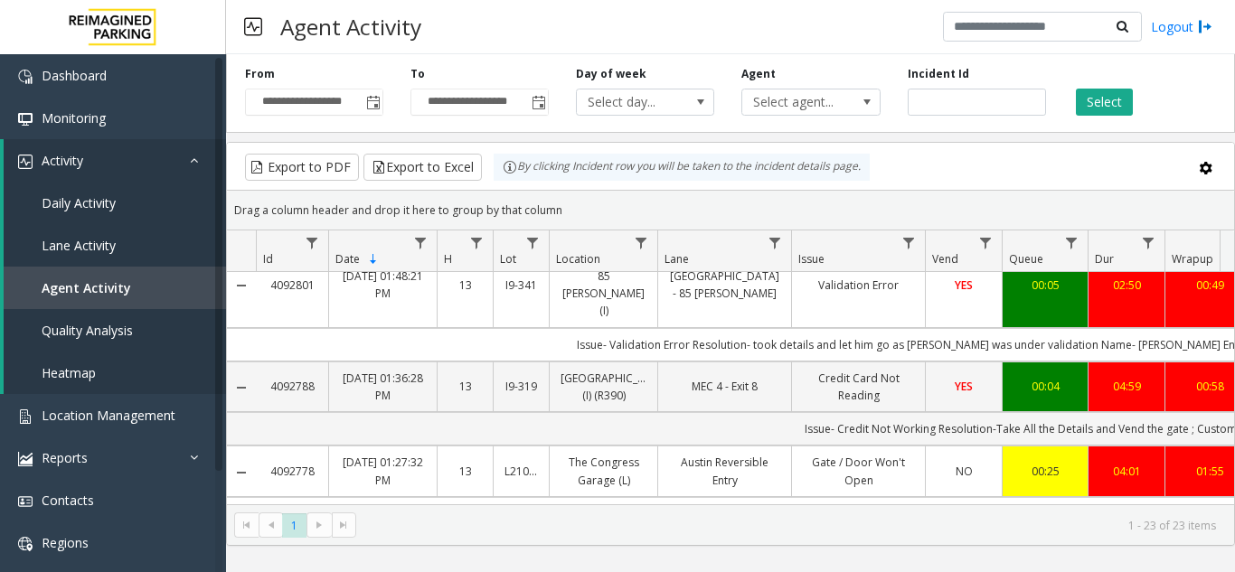
scroll to position [1627, 0]
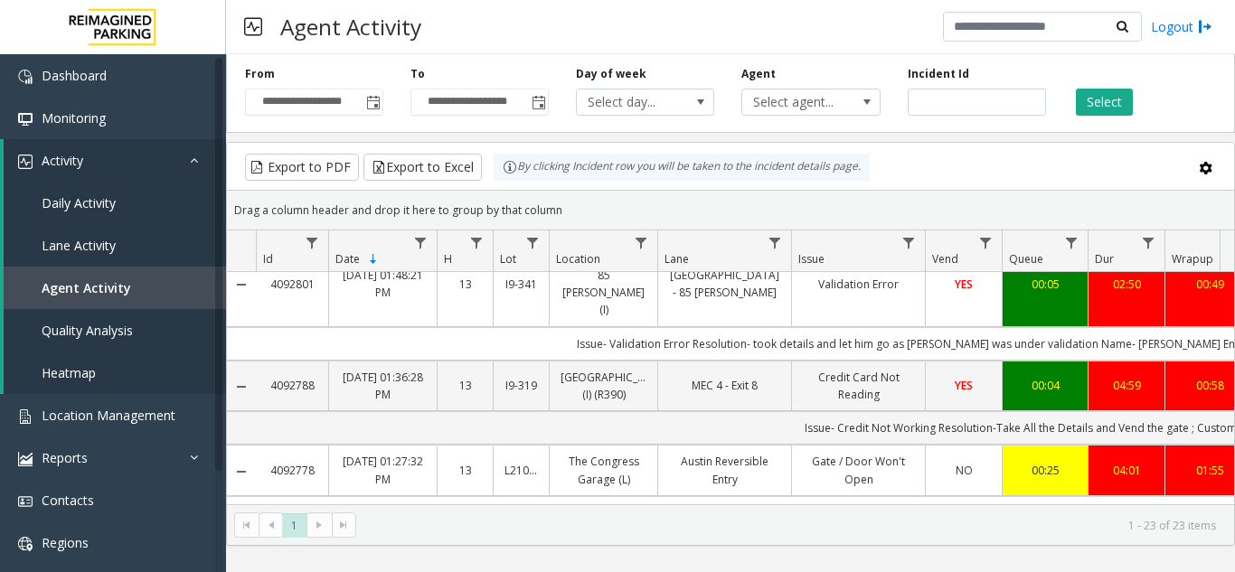
click at [1216, 445] on td "01:55" at bounding box center [1209, 470] width 90 height 51
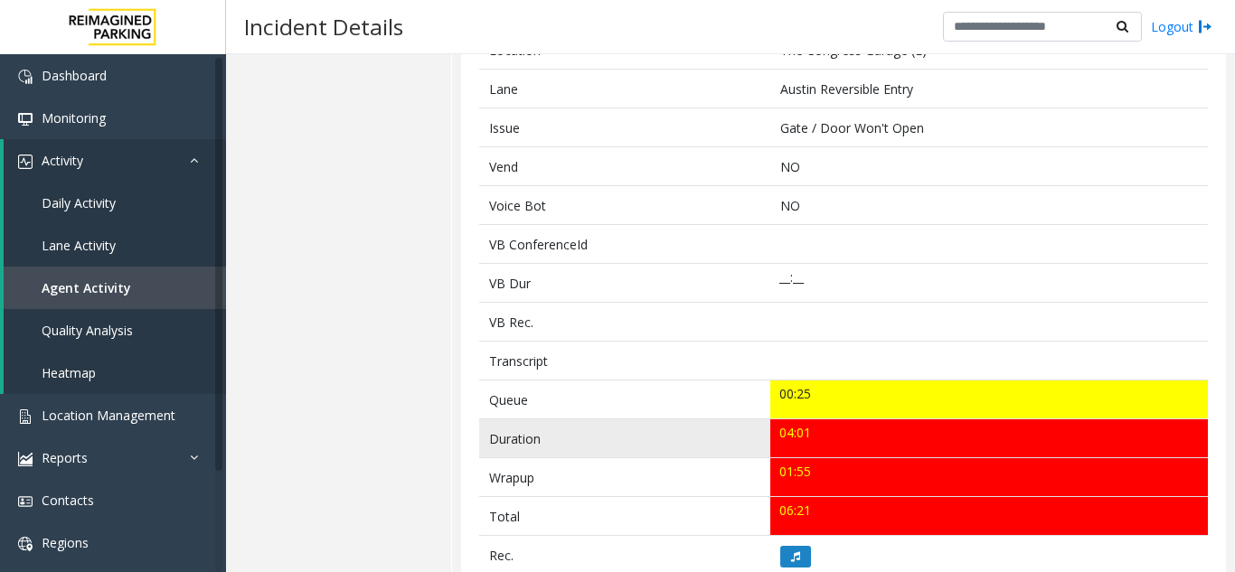
scroll to position [452, 0]
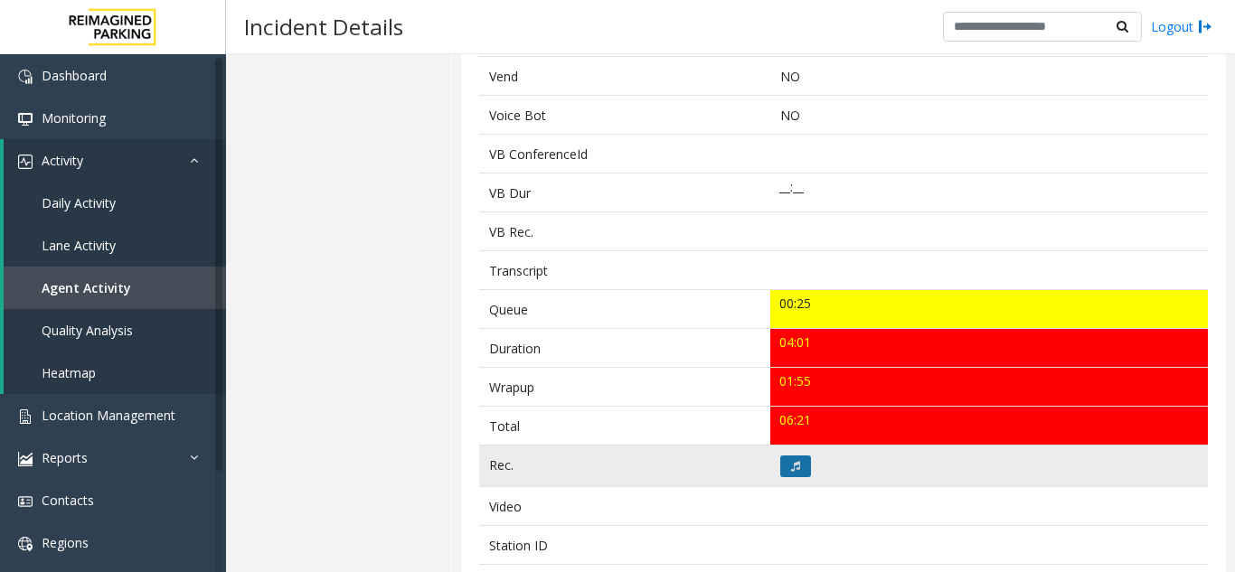
click at [801, 466] on button at bounding box center [795, 467] width 31 height 22
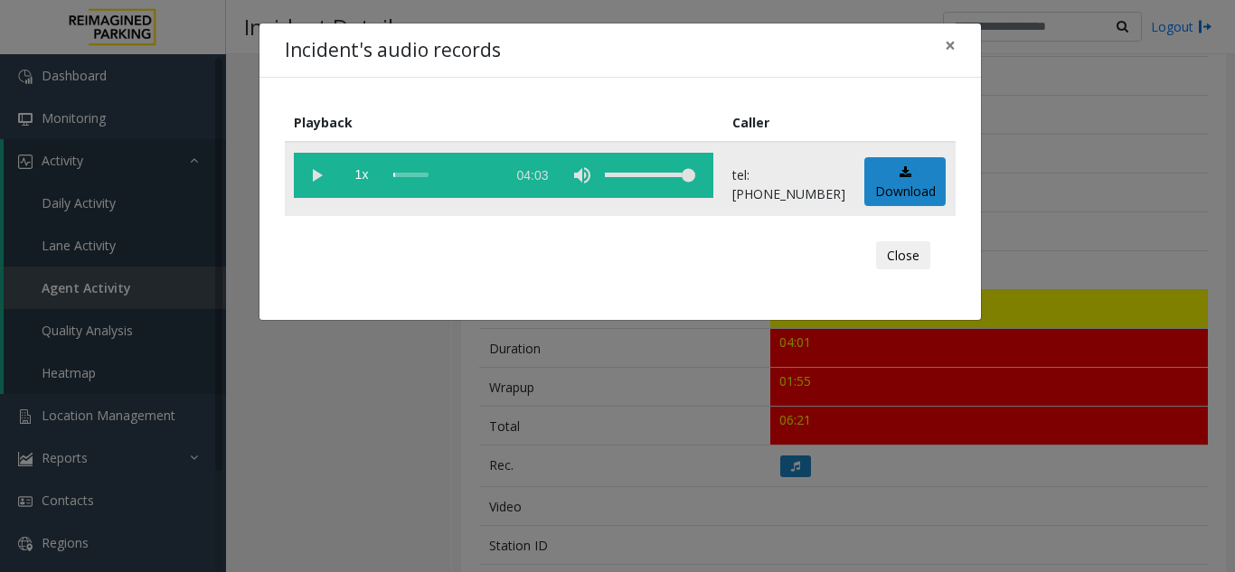
click at [311, 171] on vg-play-pause at bounding box center [316, 175] width 45 height 45
click at [947, 42] on span "×" at bounding box center [950, 45] width 11 height 25
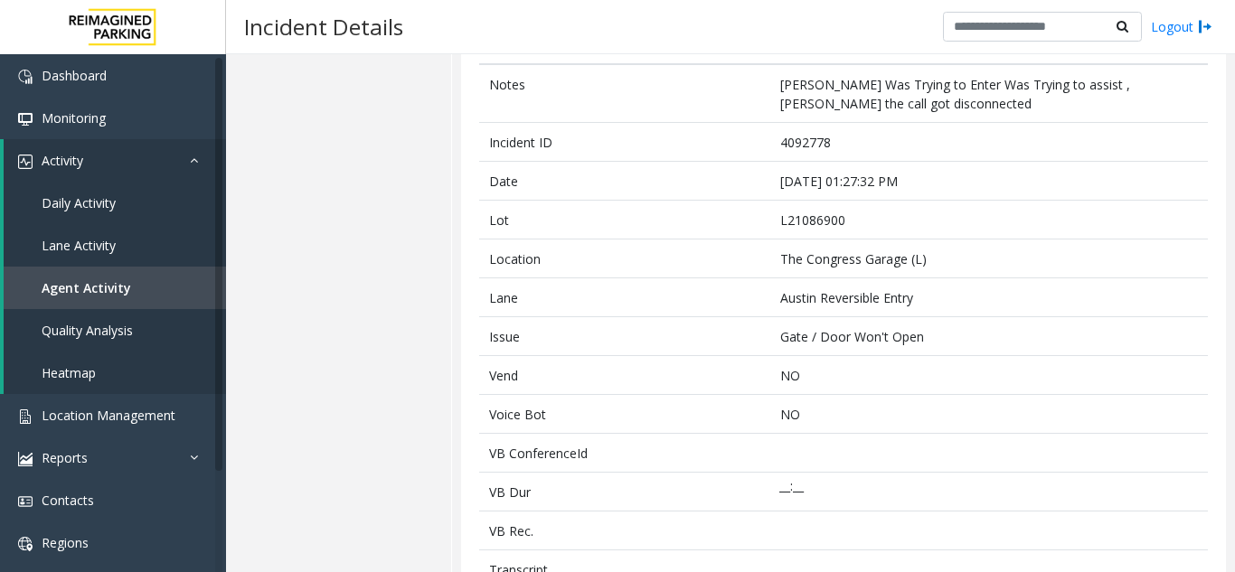
scroll to position [181, 0]
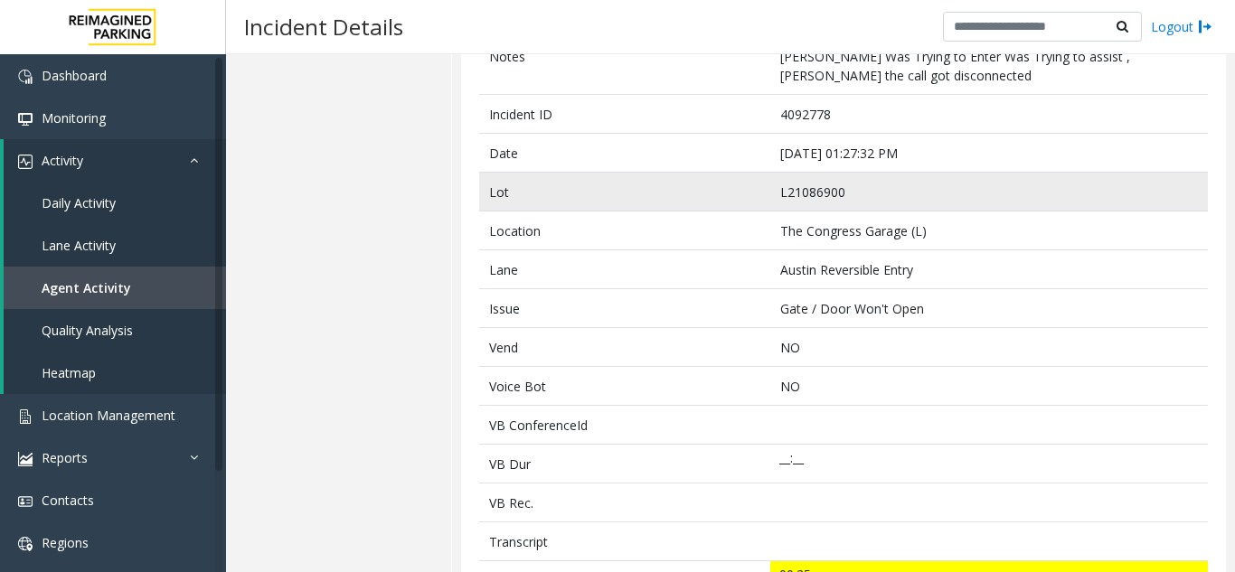
click at [1016, 201] on td "L21086900" at bounding box center [989, 192] width 438 height 39
